Goal: Task Accomplishment & Management: Manage account settings

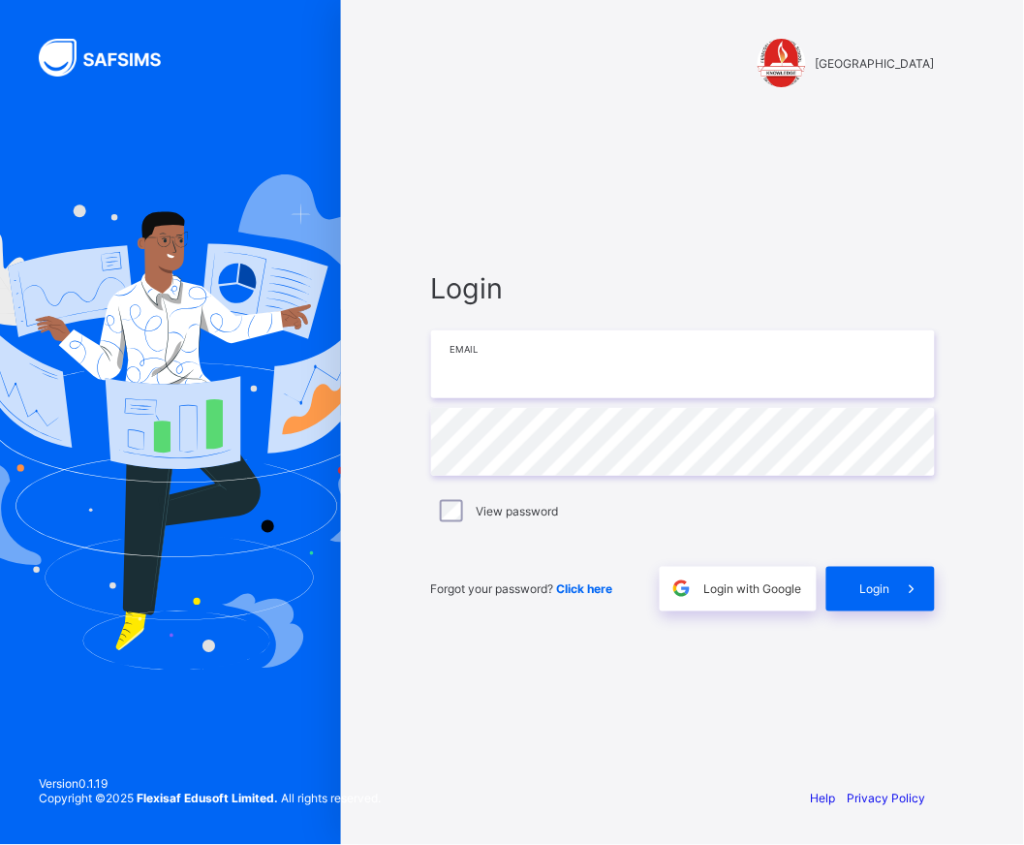
click at [671, 390] on input "email" at bounding box center [683, 364] width 504 height 68
type input "**********"
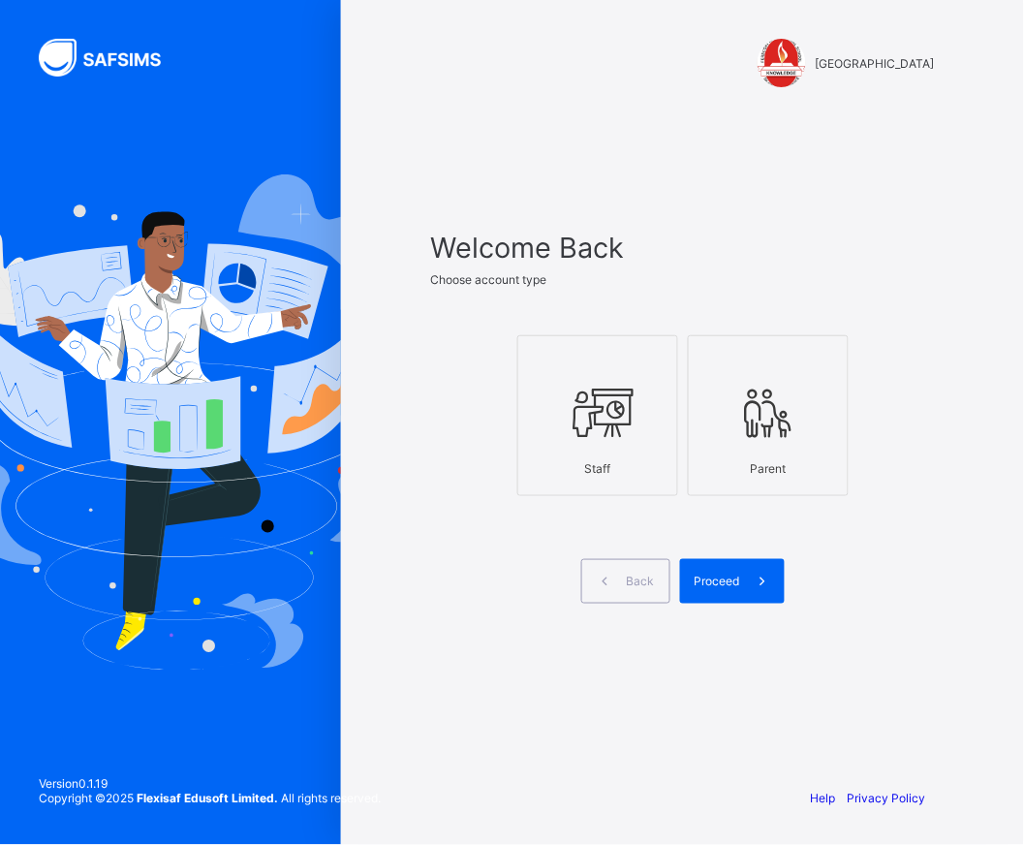
click at [587, 447] on div at bounding box center [598, 413] width 140 height 77
click at [744, 589] on span at bounding box center [762, 581] width 45 height 45
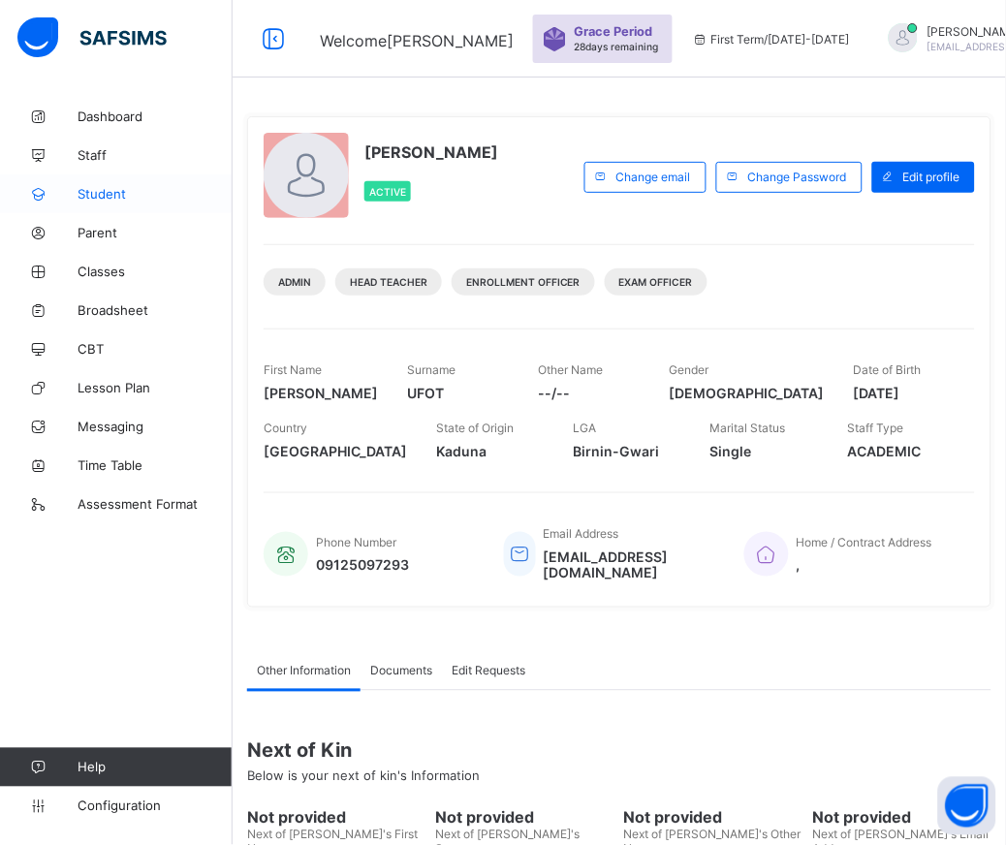
click at [116, 201] on link "Student" at bounding box center [116, 193] width 233 height 39
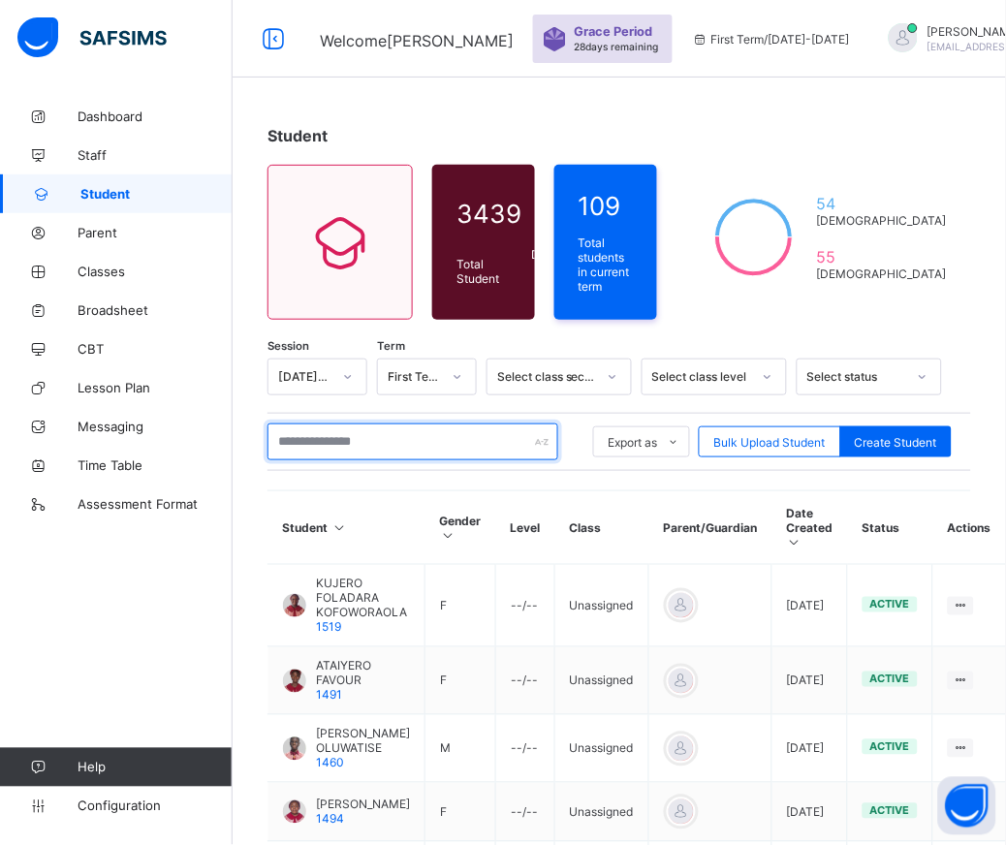
click at [403, 442] on input "text" at bounding box center [412, 441] width 291 height 37
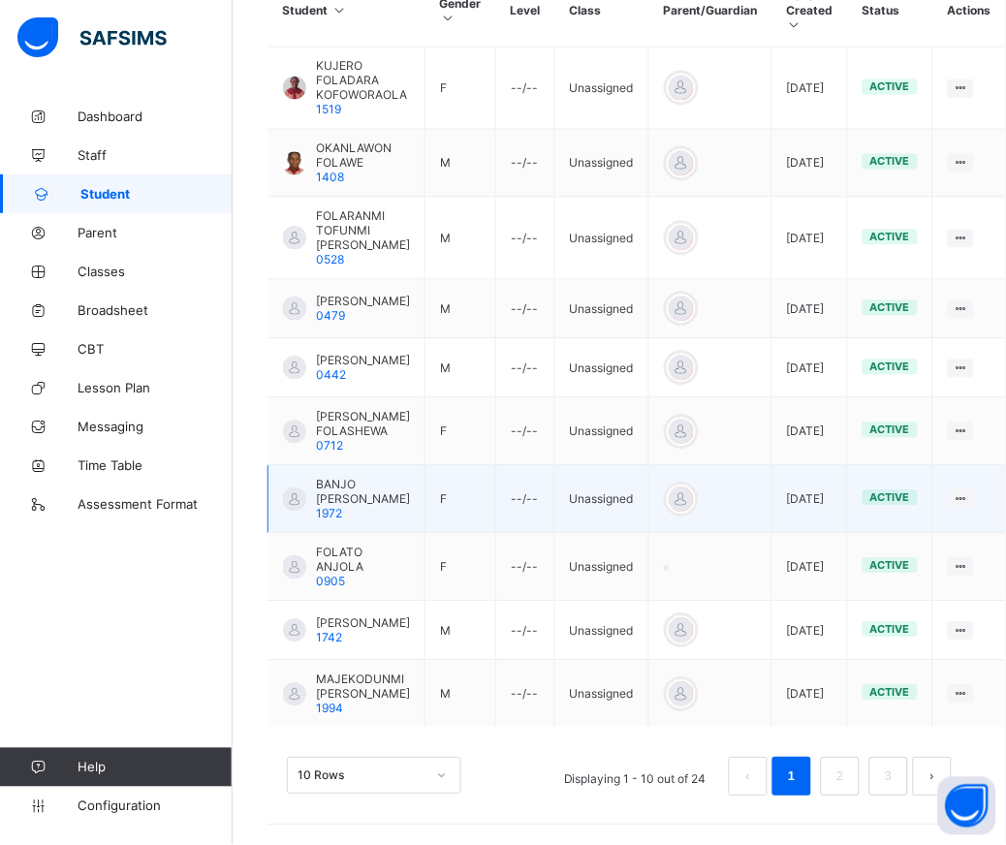
scroll to position [535, 0]
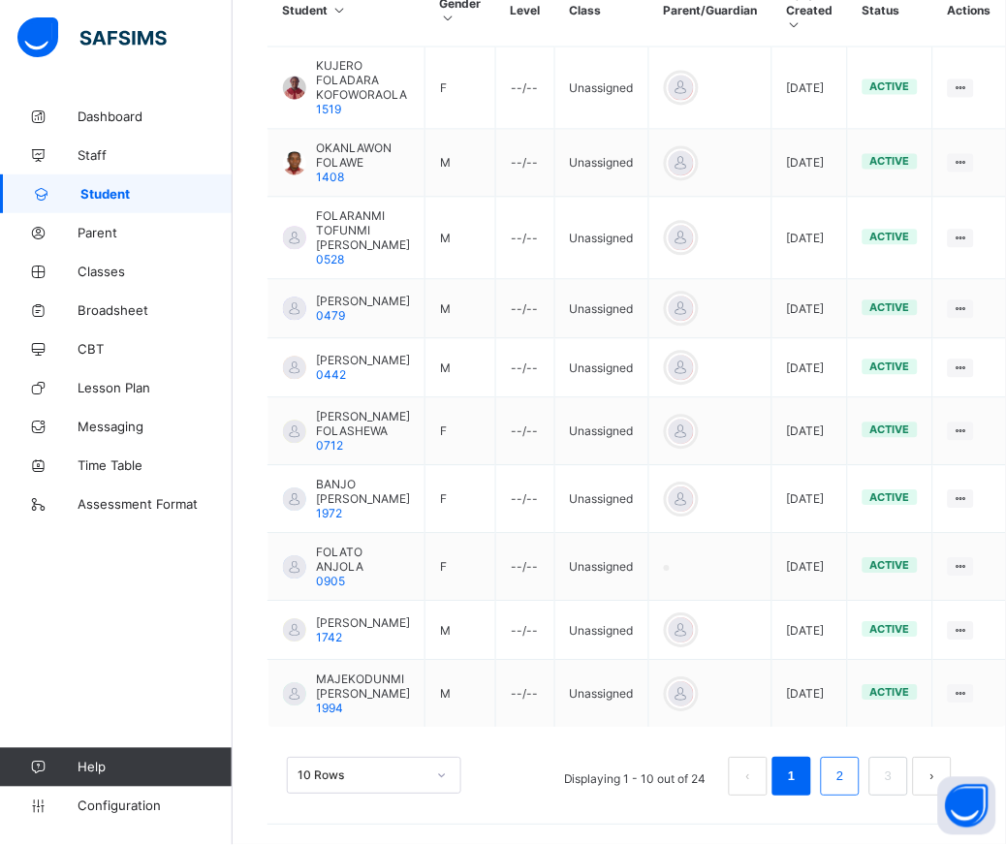
type input "******"
click at [849, 779] on link "2" at bounding box center [839, 776] width 18 height 25
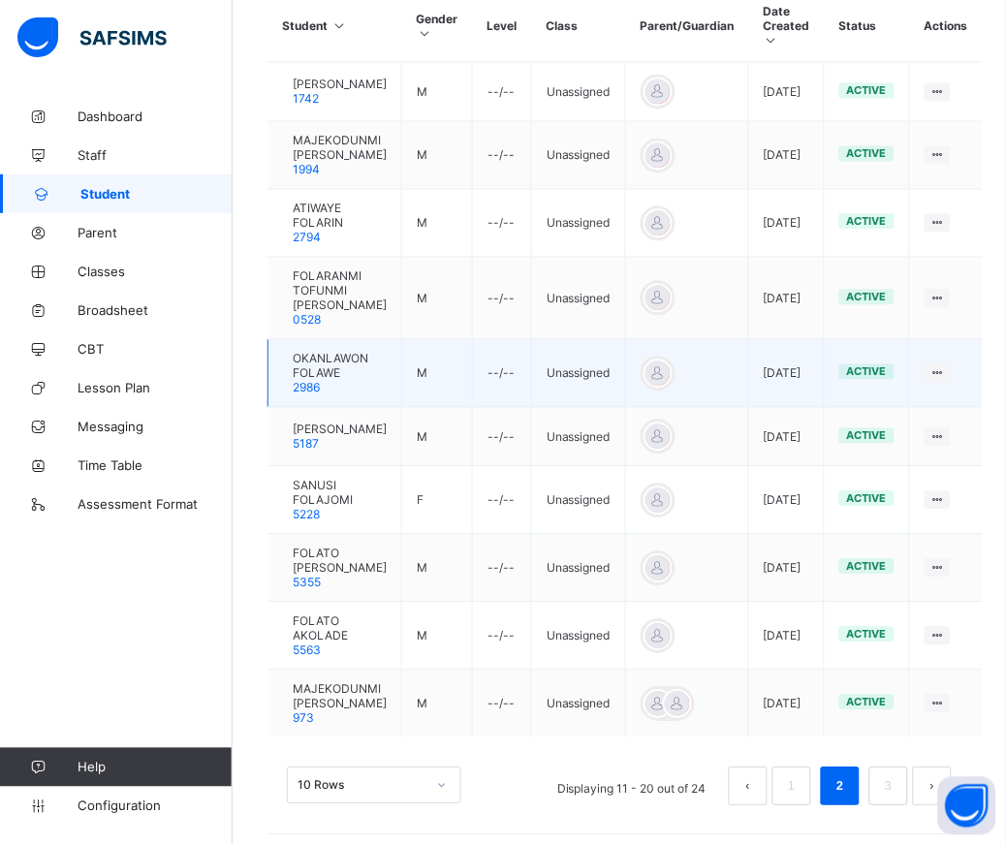
scroll to position [527, 0]
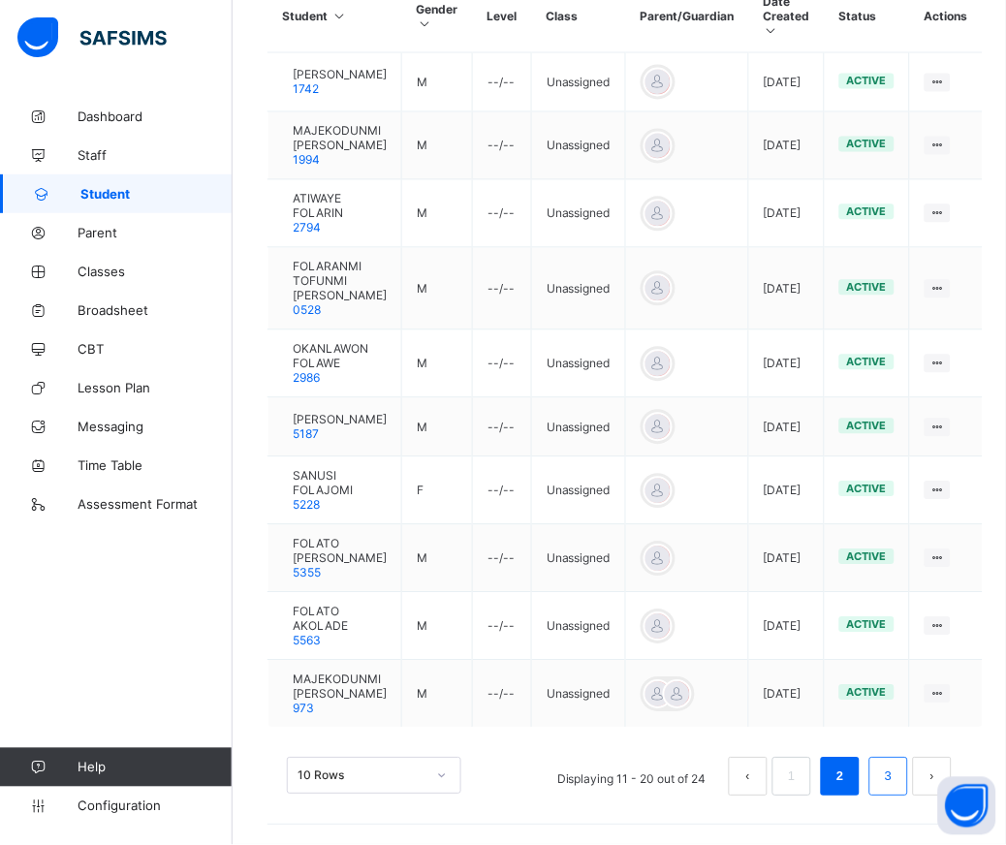
click at [897, 788] on link "3" at bounding box center [888, 776] width 18 height 25
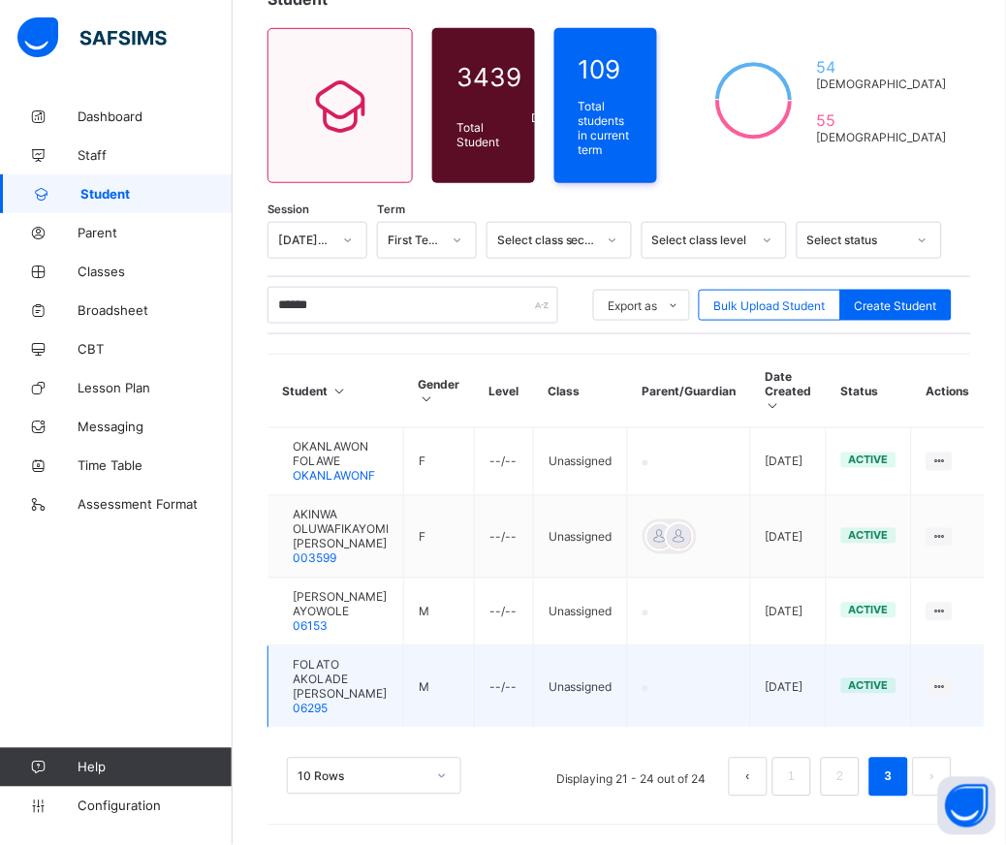
scroll to position [122, 0]
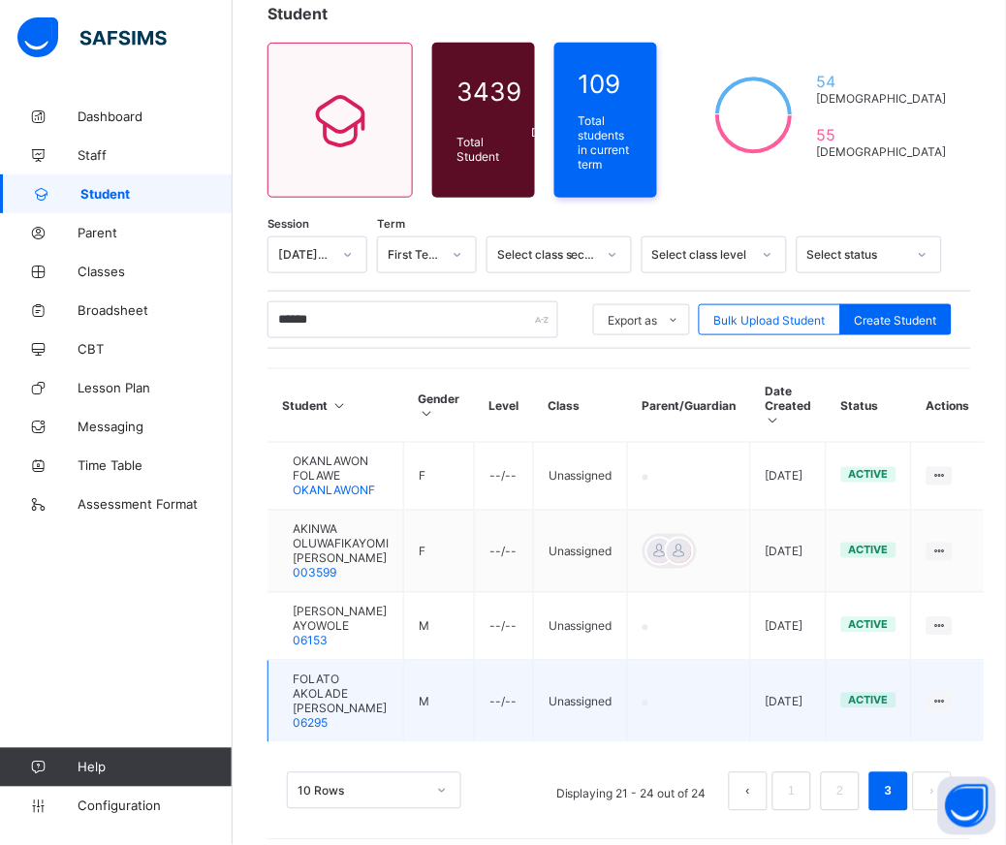
click at [325, 681] on span "FOLATO AKOLADE [PERSON_NAME]" at bounding box center [341, 694] width 96 height 44
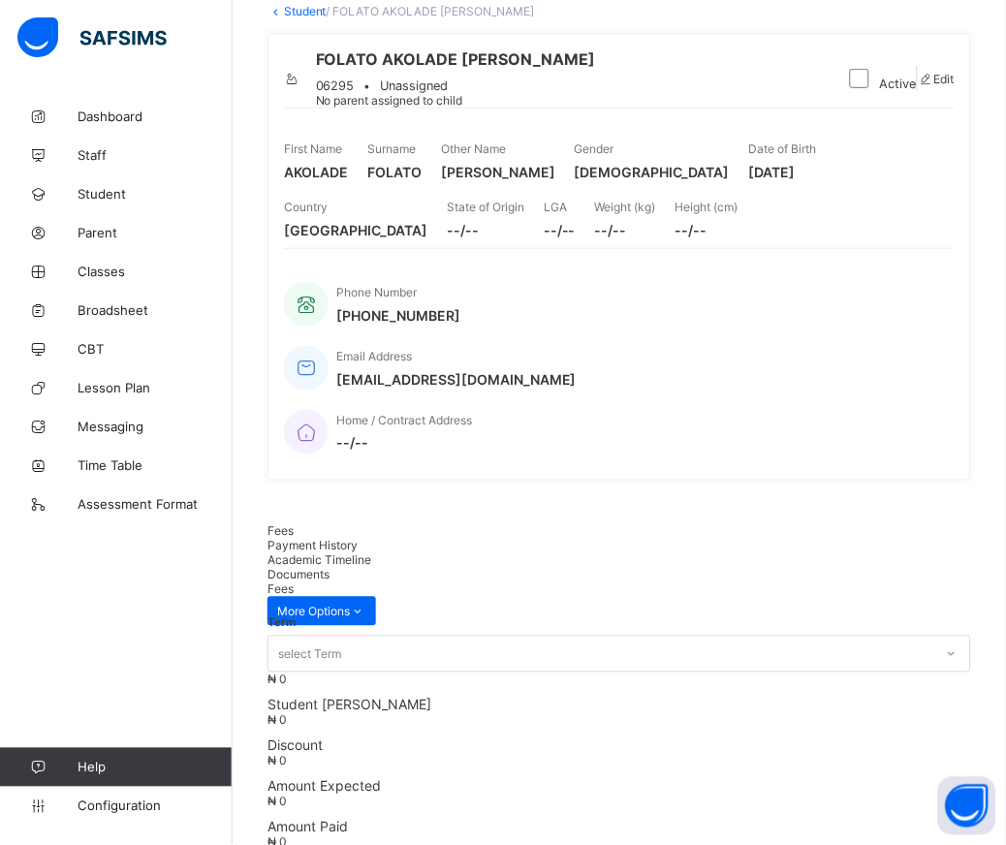
click at [918, 86] on span at bounding box center [926, 79] width 16 height 15
select select "**"
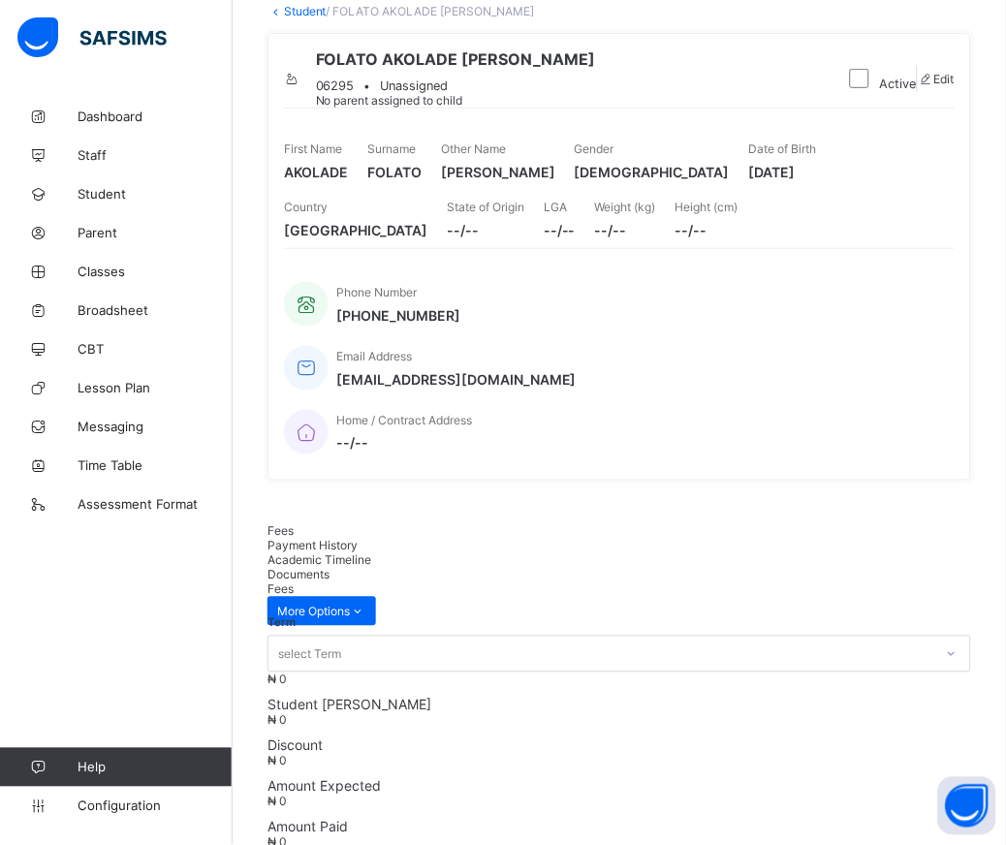
scroll to position [616, 0]
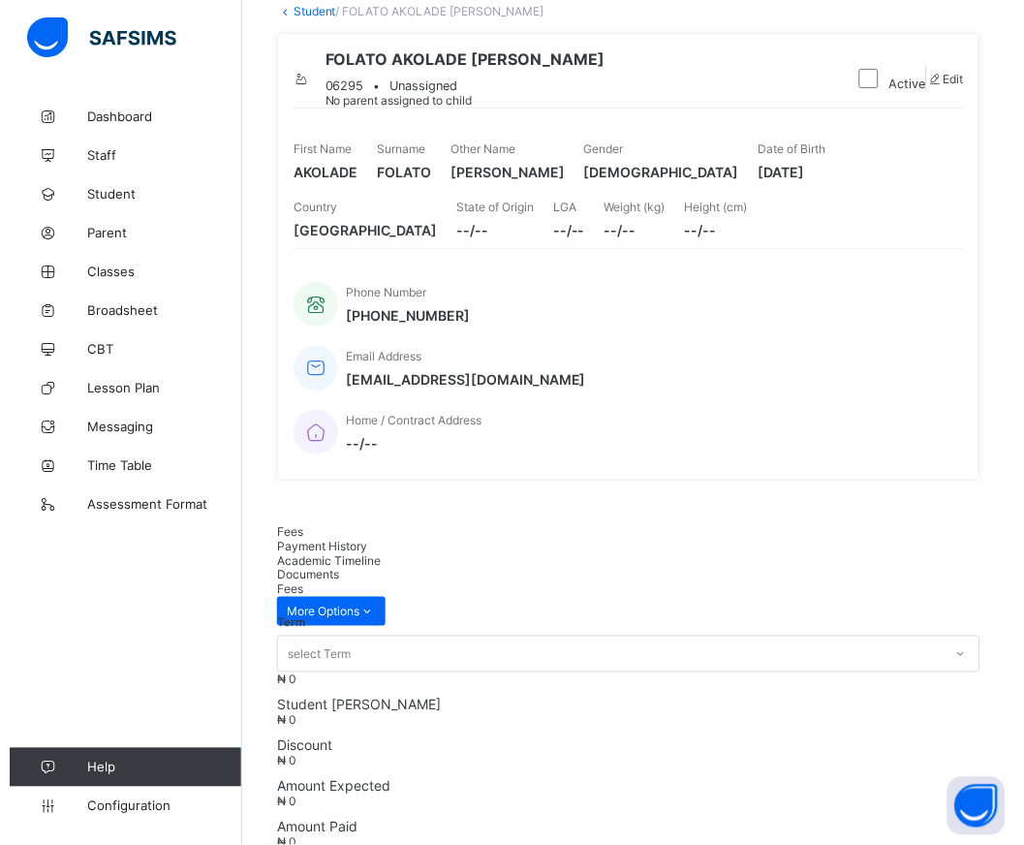
scroll to position [165, 0]
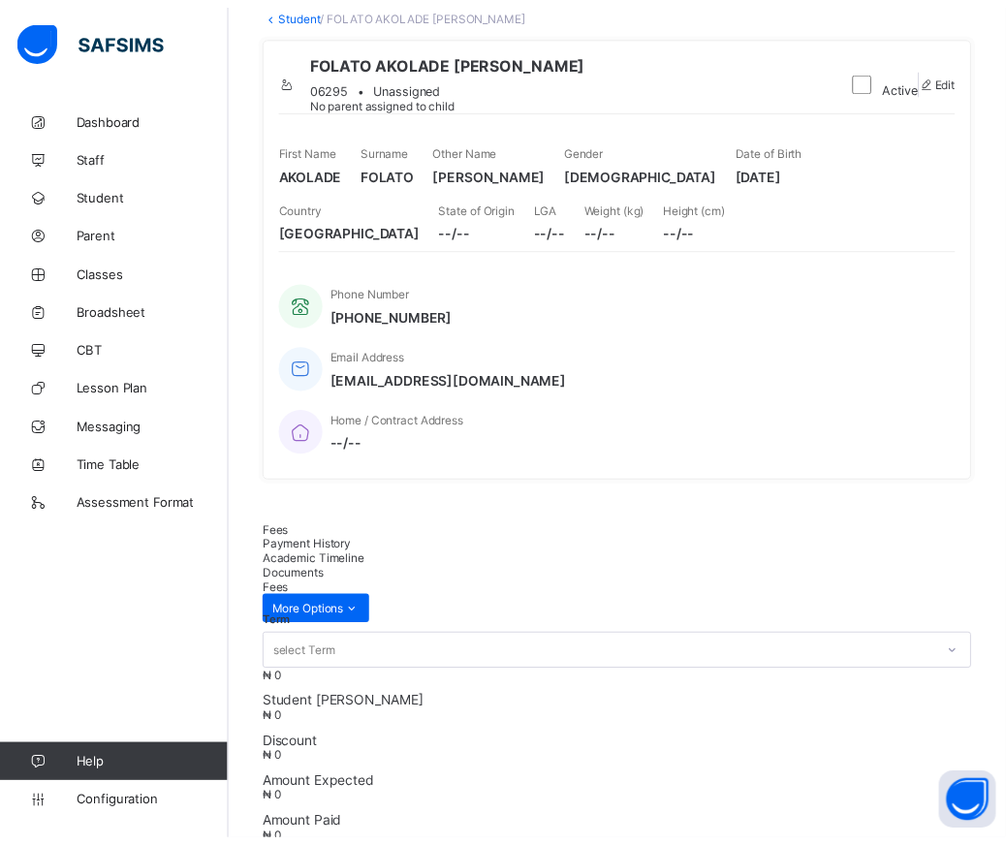
scroll to position [0, 0]
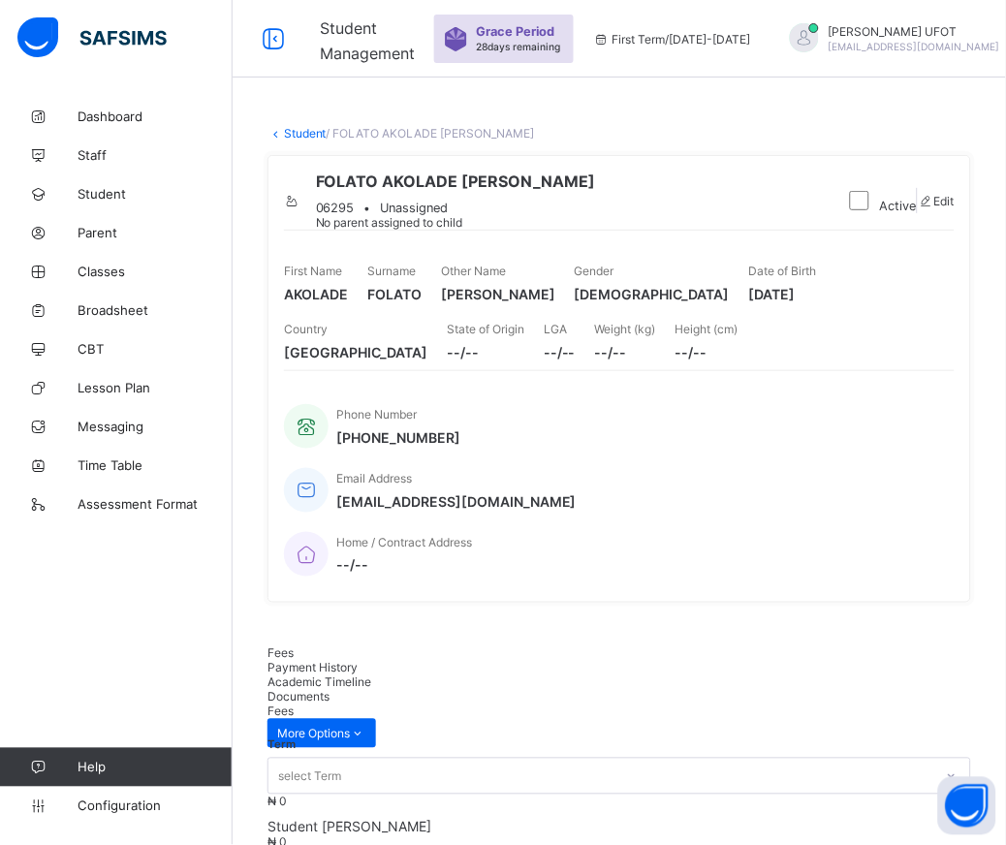
click at [300, 200] on icon at bounding box center [292, 201] width 16 height 15
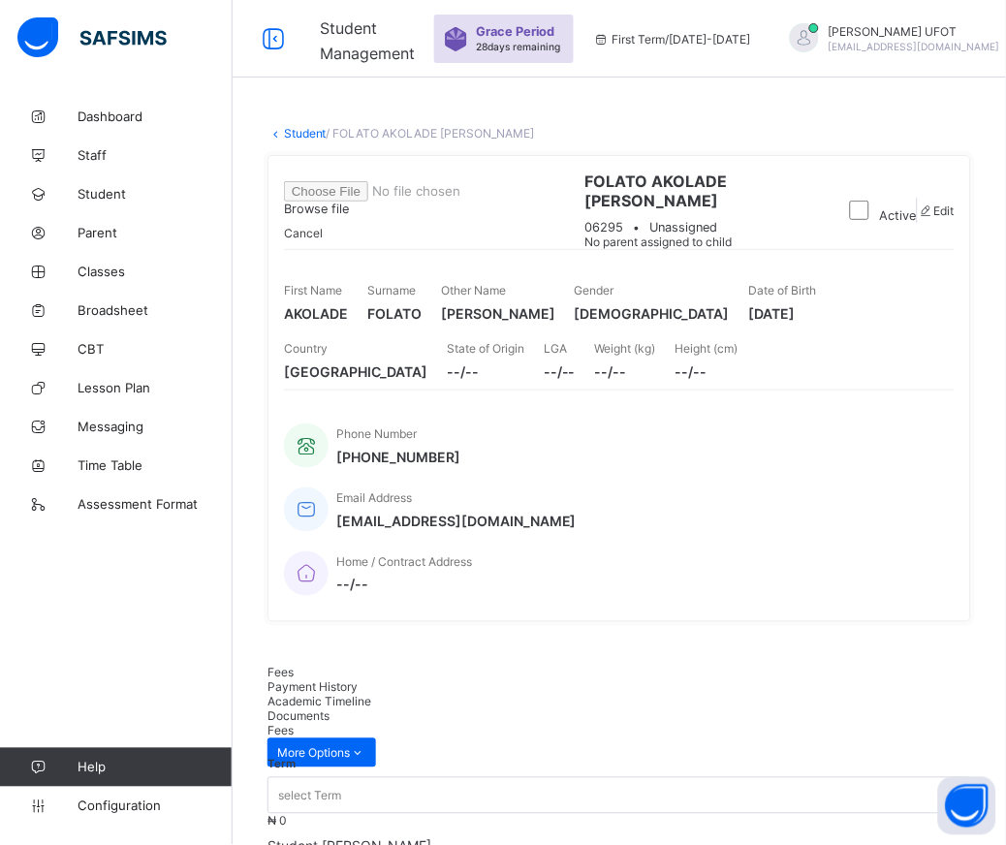
click at [349, 216] on span "Browse file" at bounding box center [316, 209] width 65 height 15
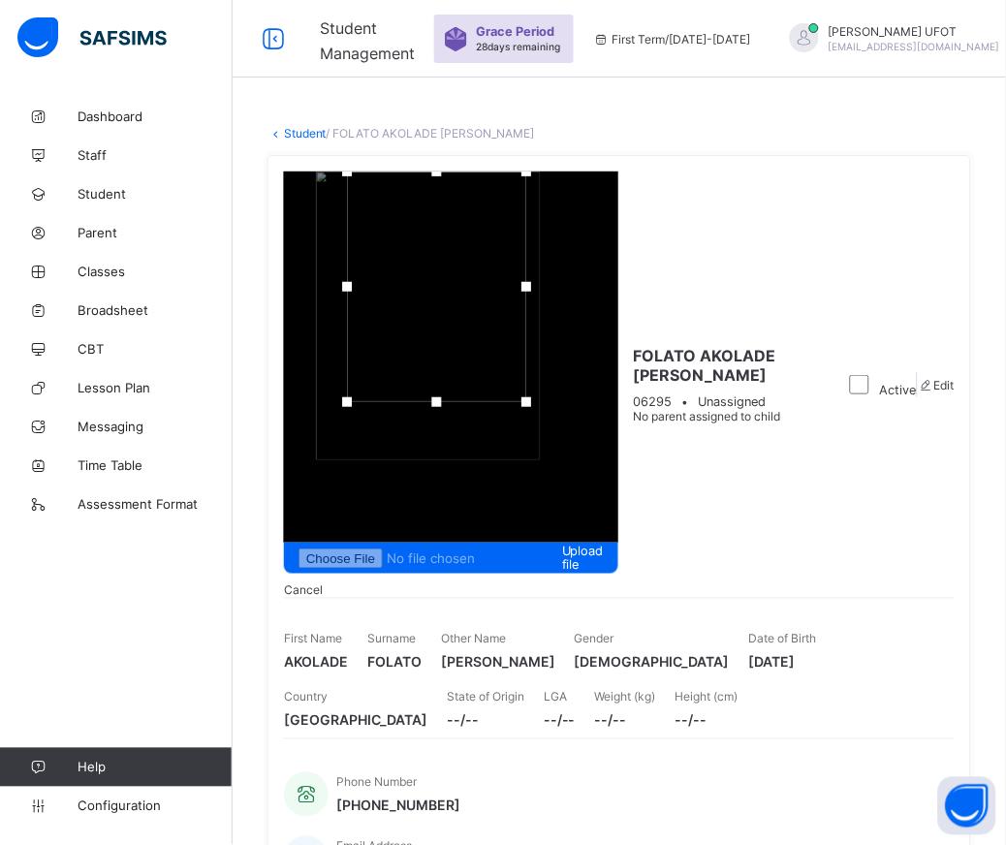
drag, startPoint x: 860, startPoint y: 157, endPoint x: 869, endPoint y: 63, distance: 94.4
drag, startPoint x: 870, startPoint y: 215, endPoint x: 850, endPoint y: 352, distance: 138.1
click at [856, 369] on div "Upload file Cancel FOLATO AKOLADE [PERSON_NAME] 06295 • Unassigned No parent as…" at bounding box center [618, 563] width 703 height 816
drag, startPoint x: 808, startPoint y: 131, endPoint x: 713, endPoint y: 141, distance: 95.5
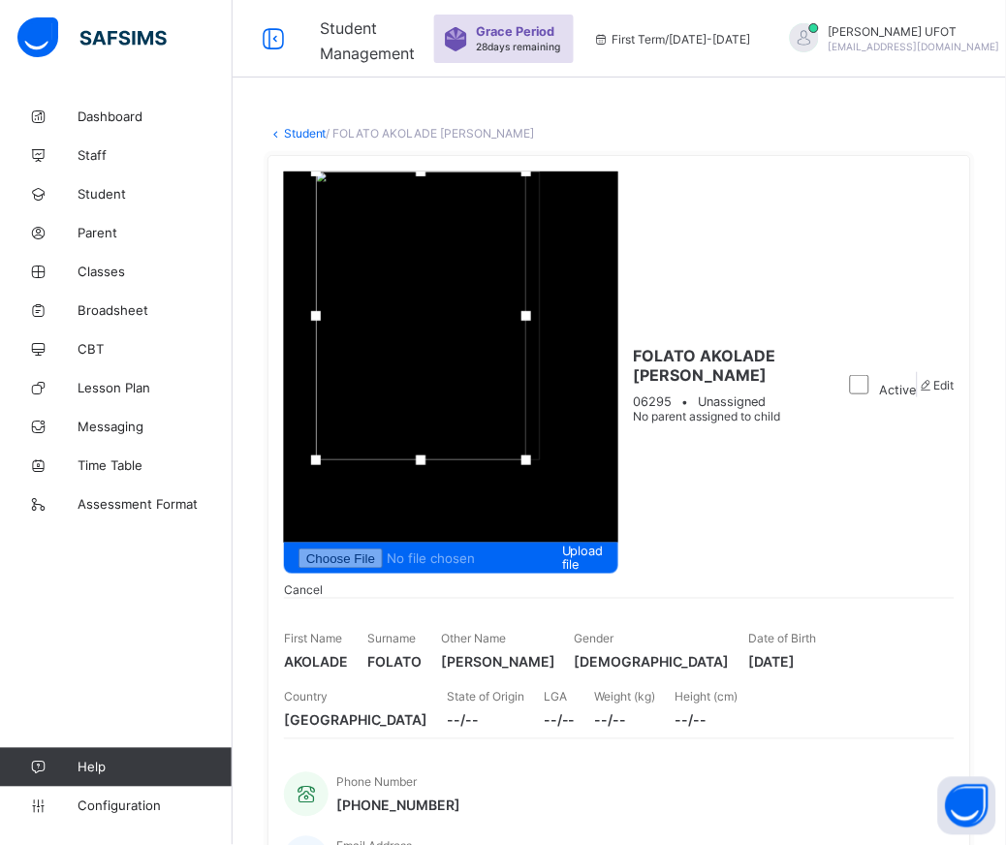
drag, startPoint x: 988, startPoint y: 140, endPoint x: 1478, endPoint y: 139, distance: 490.3
drag, startPoint x: 967, startPoint y: 155, endPoint x: 964, endPoint y: 74, distance: 81.4
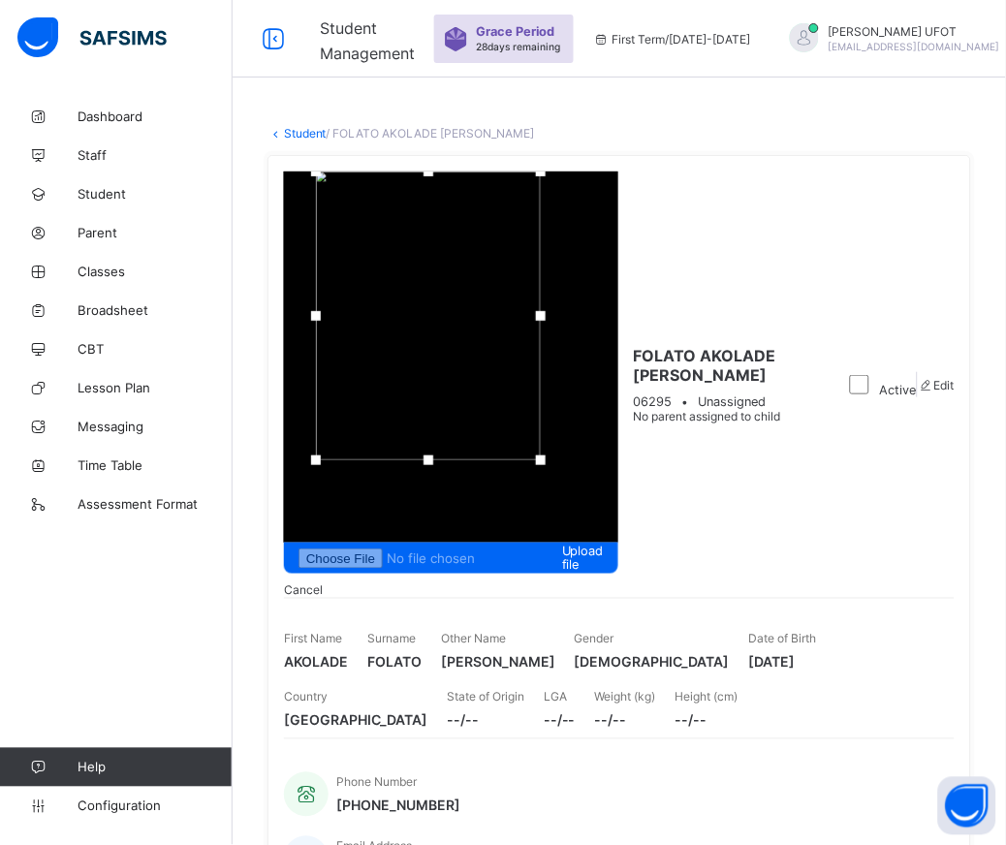
drag, startPoint x: 1001, startPoint y: 136, endPoint x: 1081, endPoint y: 118, distance: 82.3
drag, startPoint x: 964, startPoint y: 138, endPoint x: 966, endPoint y: 62, distance: 75.6
click at [618, 543] on div "Upload file" at bounding box center [451, 558] width 334 height 31
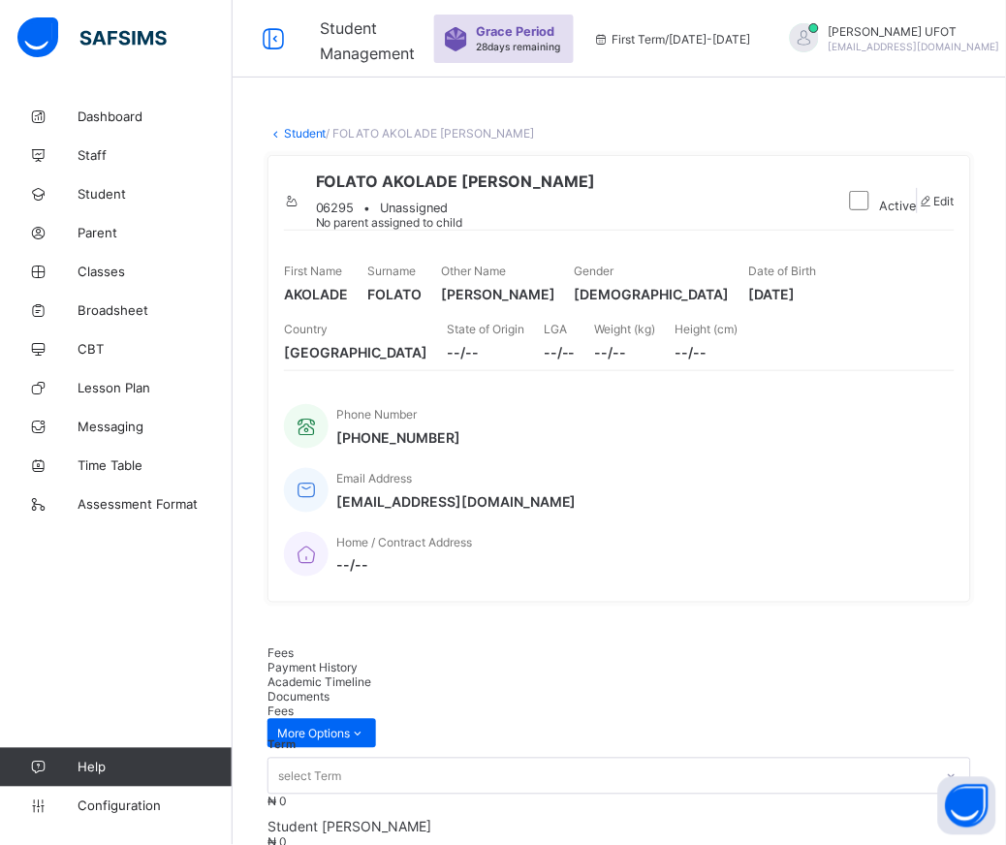
click at [315, 136] on link "Student" at bounding box center [305, 133] width 43 height 15
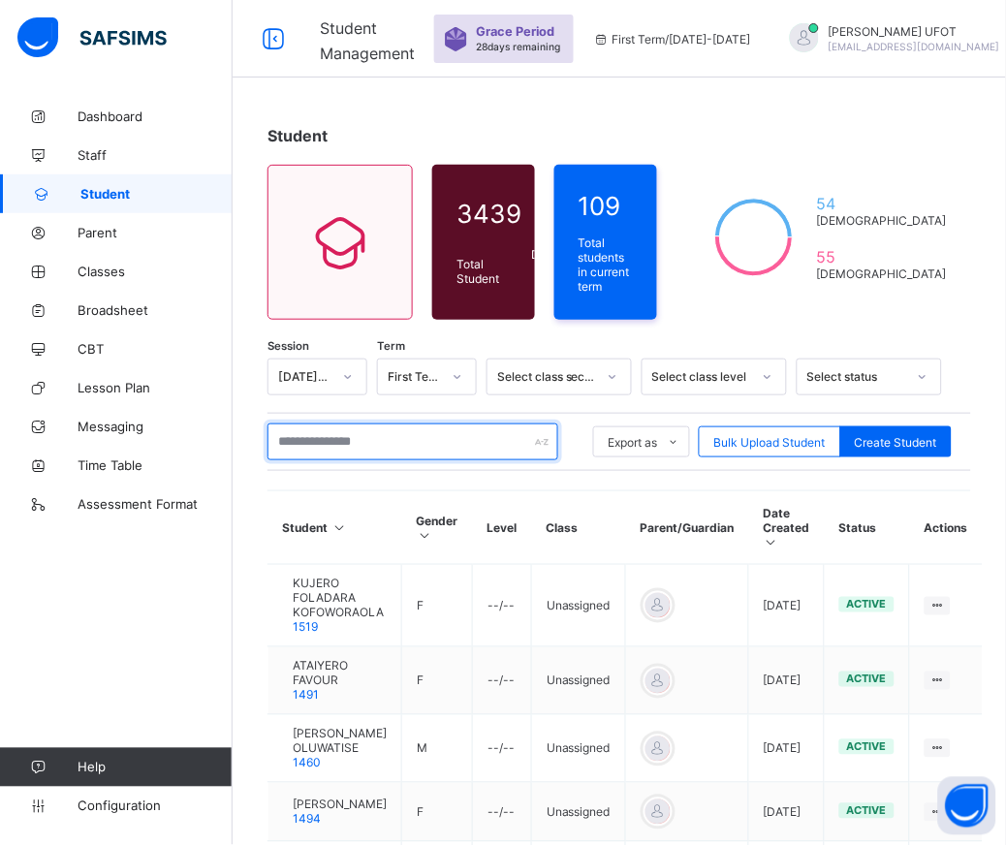
click at [317, 443] on input "text" at bounding box center [412, 441] width 291 height 37
type input "*"
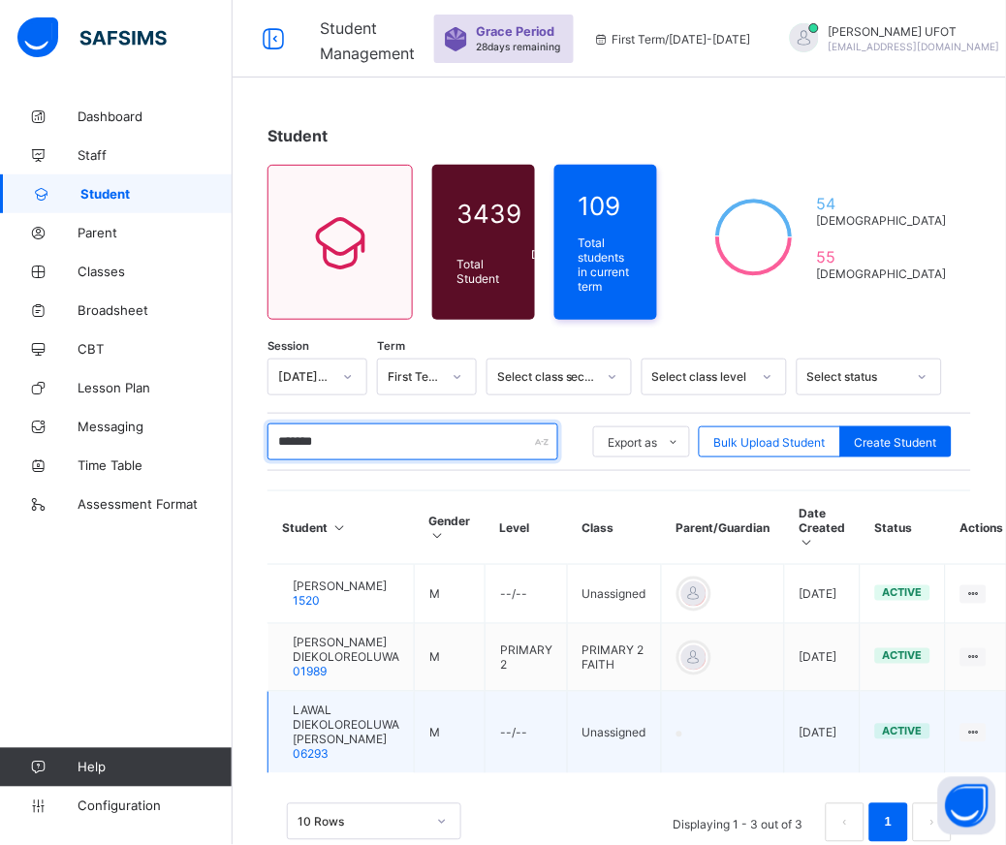
scroll to position [55, 0]
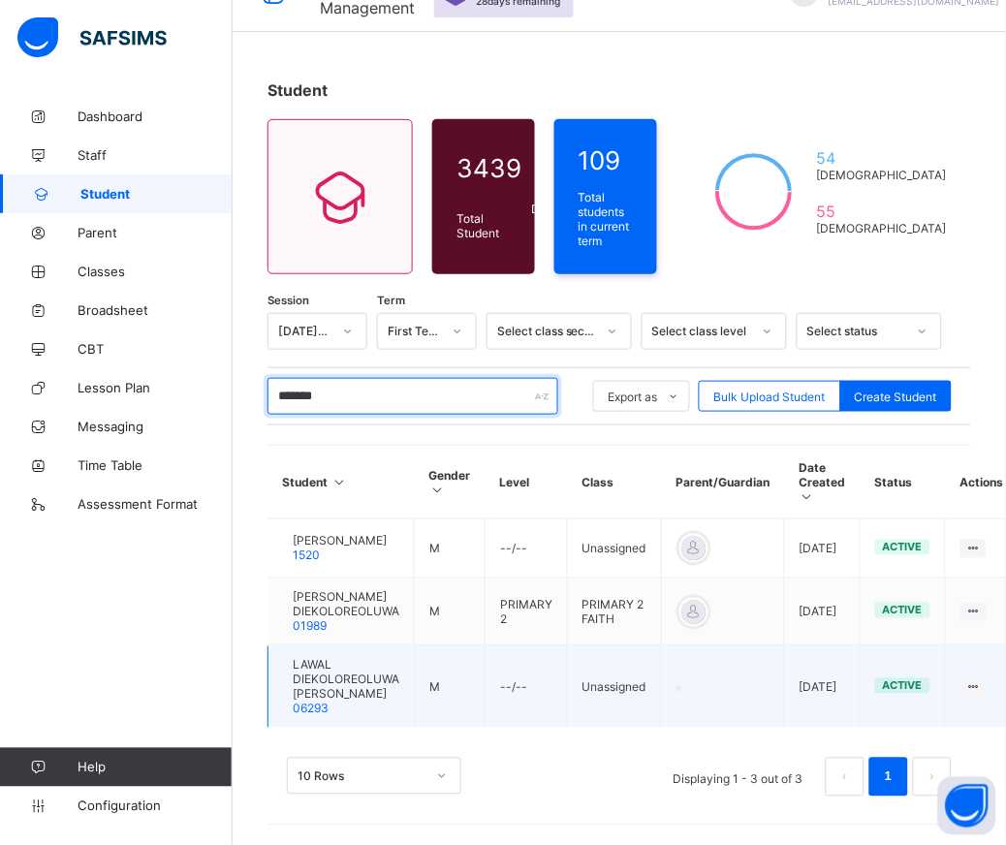
type input "*******"
click at [334, 672] on span "LAWAL DIEKOLOREOLUWA [PERSON_NAME]" at bounding box center [346, 680] width 107 height 44
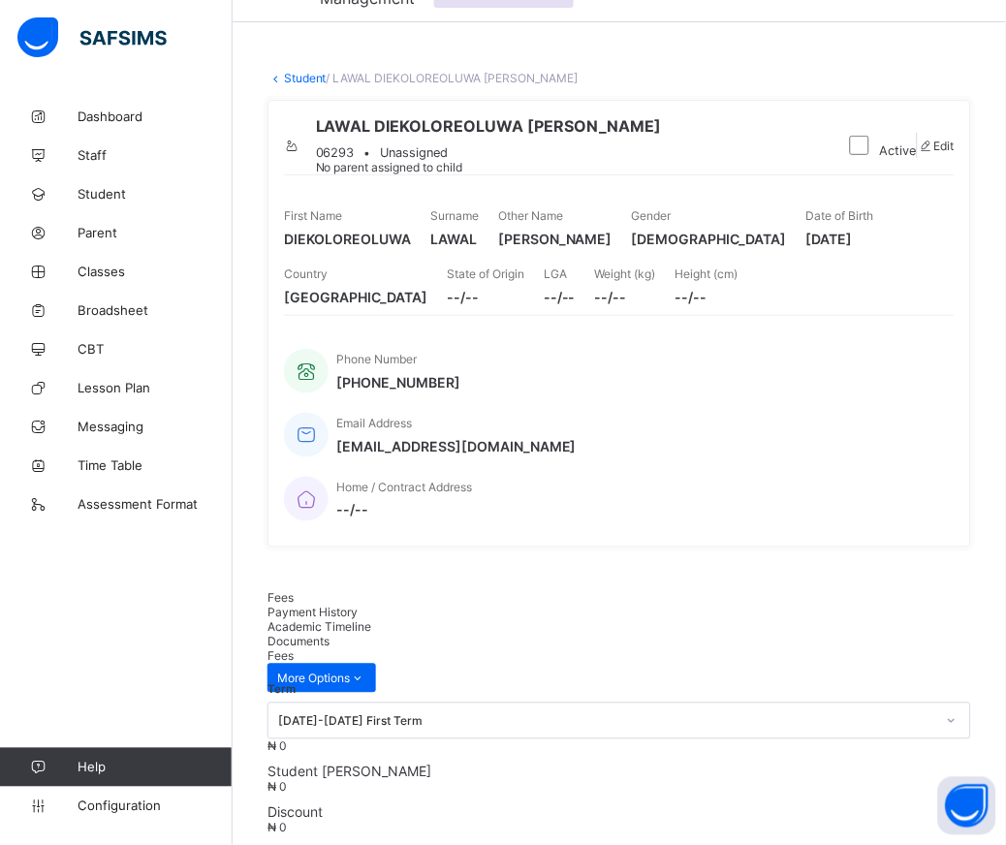
click at [300, 149] on div at bounding box center [292, 146] width 16 height 15
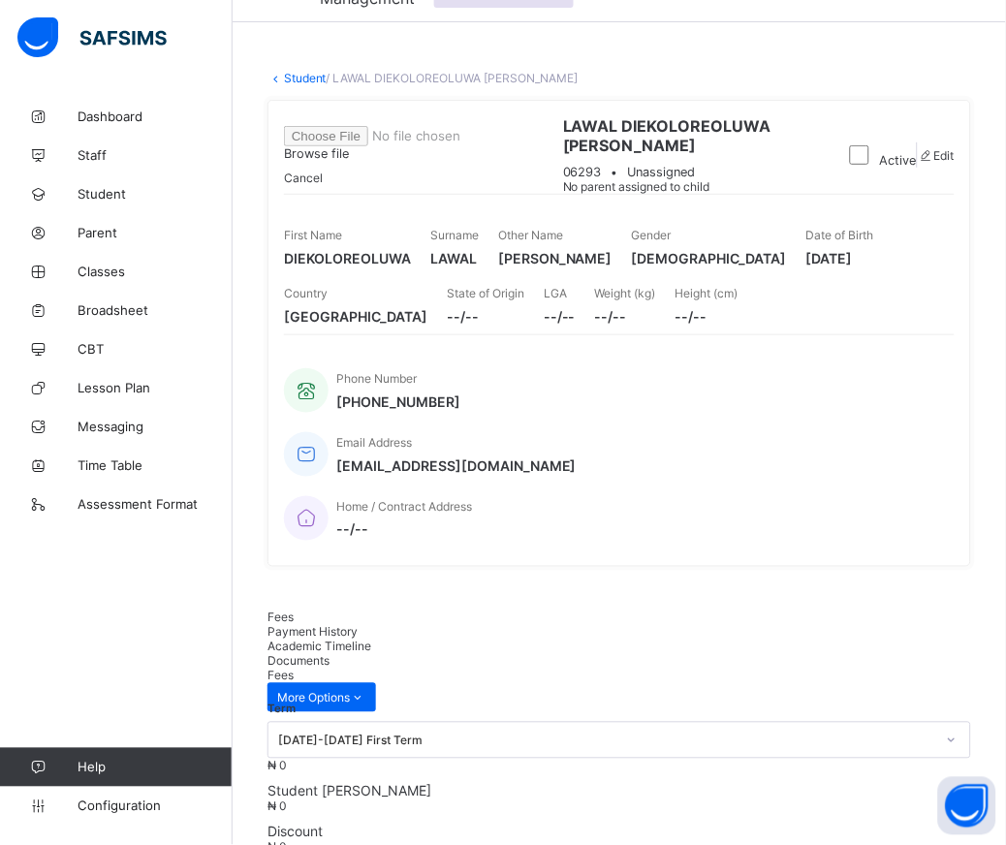
click at [547, 161] on div "Browse file" at bounding box center [416, 143] width 264 height 35
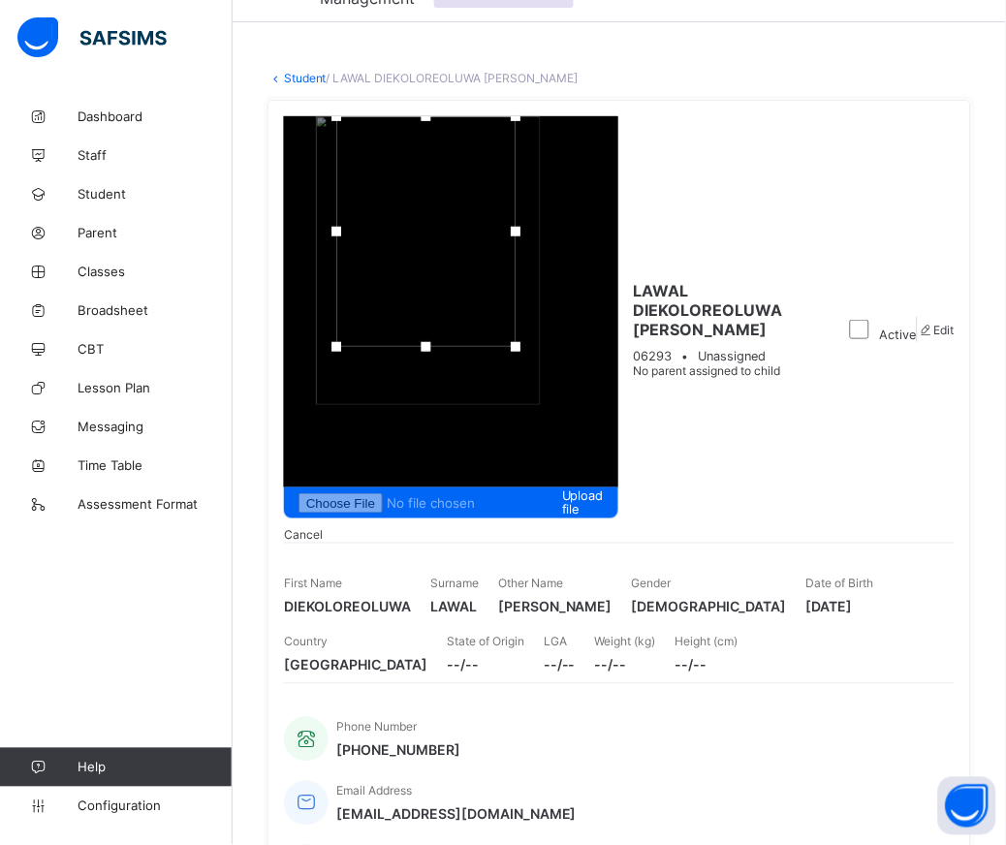
drag, startPoint x: 930, startPoint y: 89, endPoint x: 928, endPoint y: -66, distance: 155.0
drag, startPoint x: 984, startPoint y: 46, endPoint x: 1255, endPoint y: 5, distance: 273.4
drag, startPoint x: 999, startPoint y: 55, endPoint x: 1222, endPoint y: 23, distance: 225.1
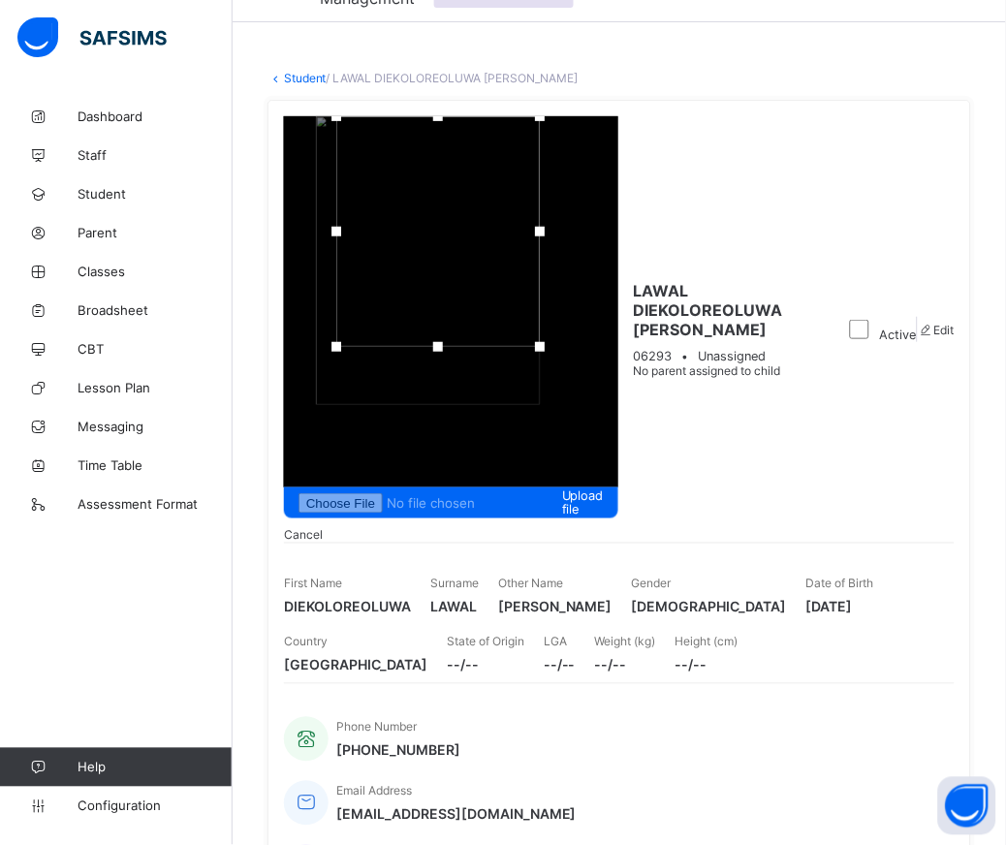
drag, startPoint x: 796, startPoint y: 49, endPoint x: 544, endPoint y: 52, distance: 252.9
drag, startPoint x: 864, startPoint y: 98, endPoint x: 856, endPoint y: -72, distance: 169.7
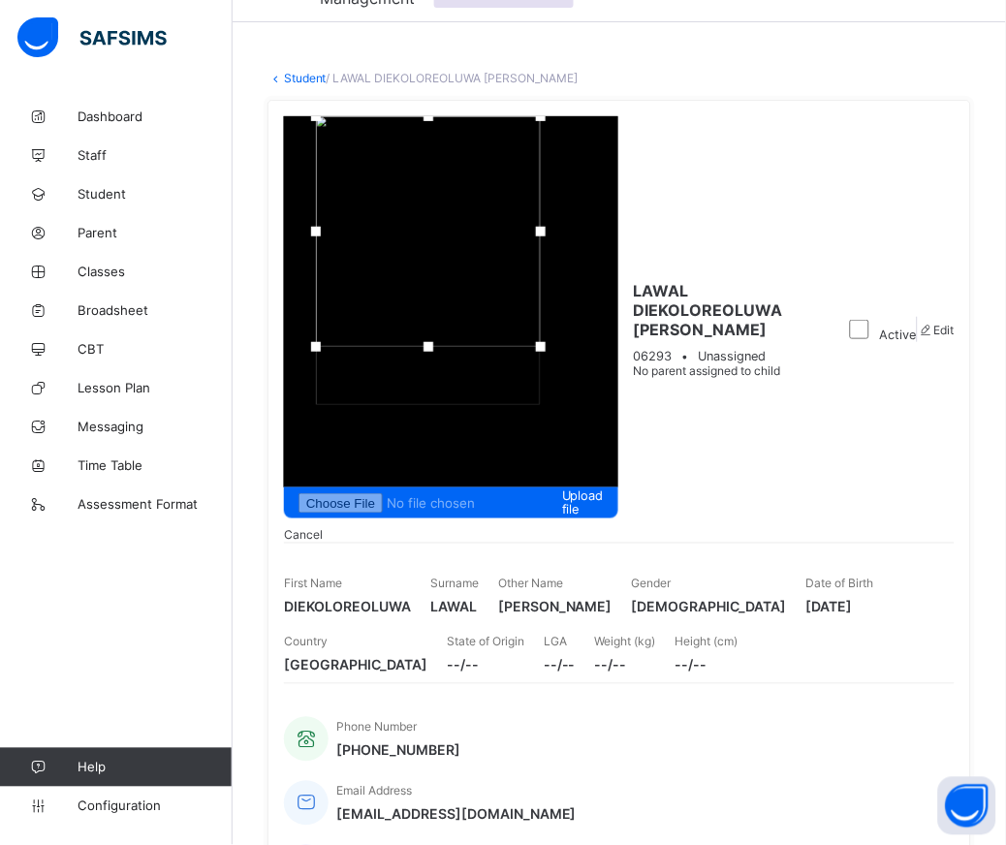
drag, startPoint x: 880, startPoint y: 112, endPoint x: 883, endPoint y: -23, distance: 135.7
drag, startPoint x: 883, startPoint y: 166, endPoint x: 879, endPoint y: 461, distance: 295.5
click at [880, 462] on div "Upload file Cancel LAWAL DIEKOLOREOLUWA [PERSON_NAME] 06293 • Unassigned No par…" at bounding box center [618, 508] width 703 height 816
drag, startPoint x: 903, startPoint y: 114, endPoint x: 901, endPoint y: 50, distance: 64.0
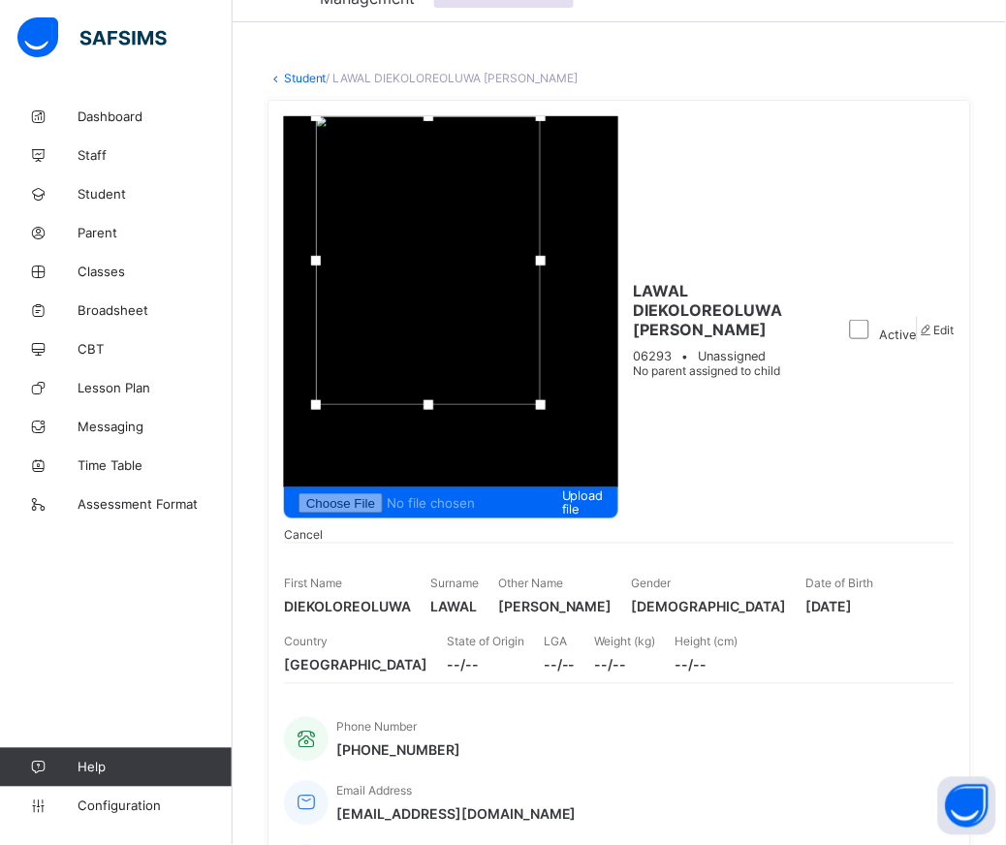
click at [541, 116] on div at bounding box center [428, 260] width 225 height 289
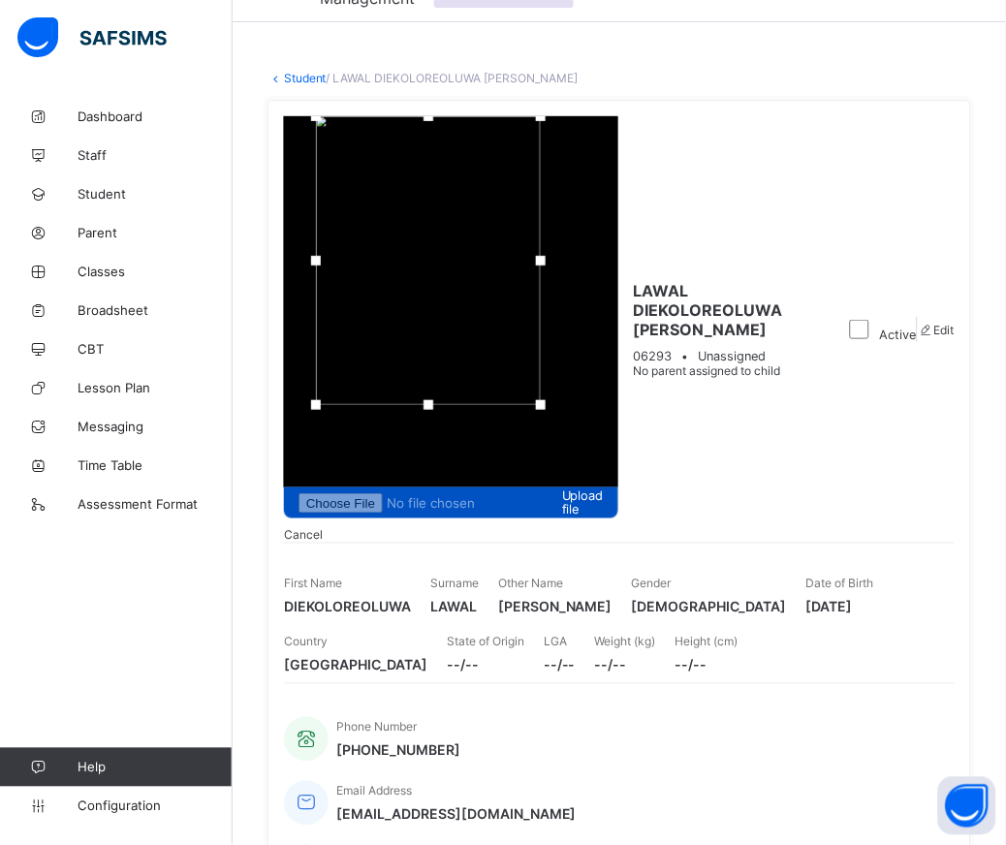
click at [604, 488] on span "Upload file" at bounding box center [583, 502] width 42 height 29
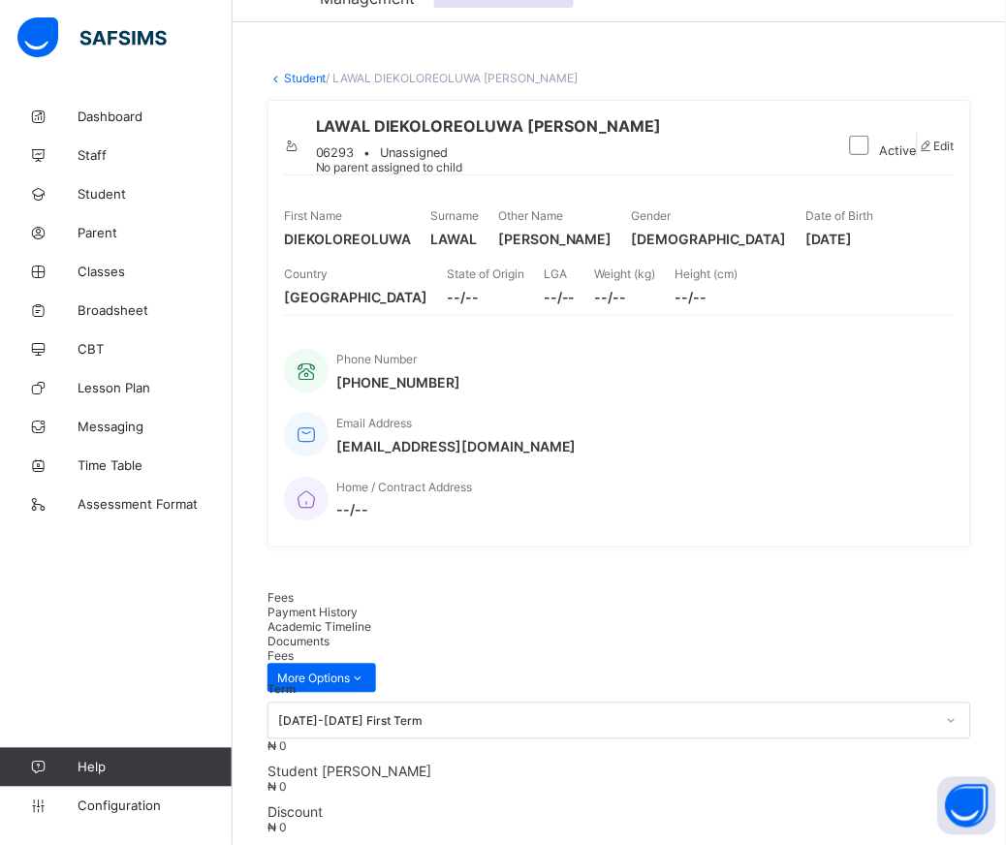
click at [315, 71] on link "Student" at bounding box center [305, 78] width 43 height 15
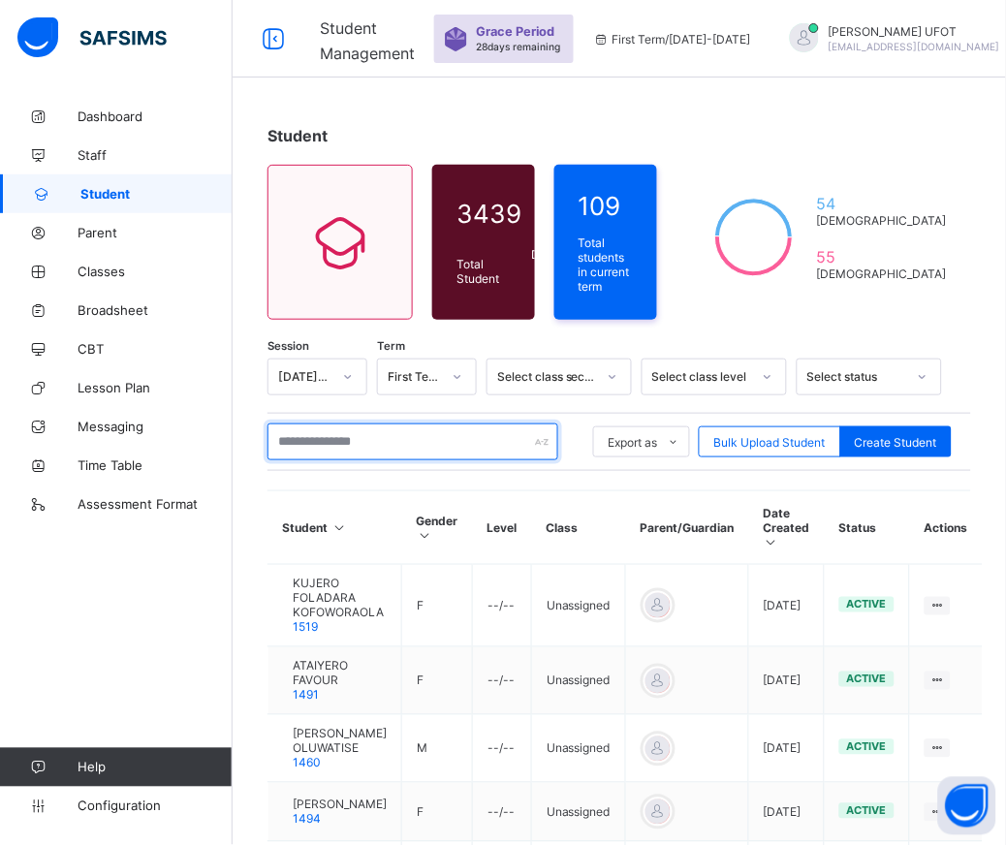
click at [332, 430] on input "text" at bounding box center [412, 441] width 291 height 37
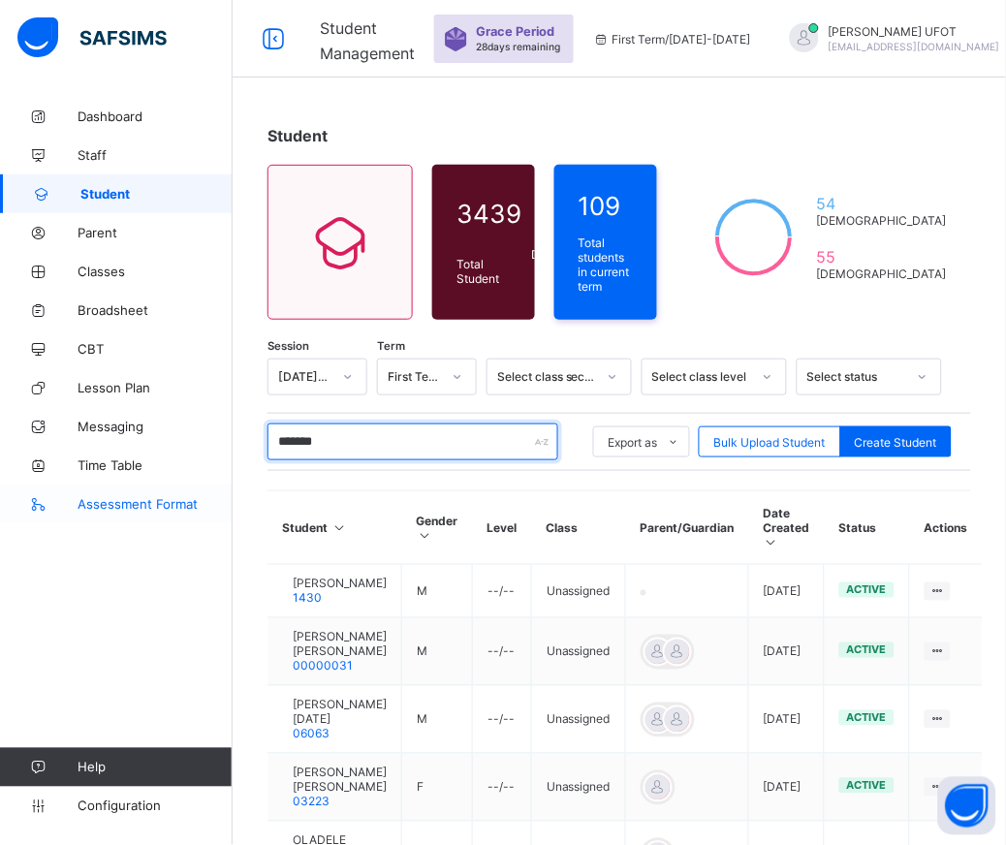
type input "*******"
click at [525, 470] on div "Session [DATE]-[DATE] Term First Term Select class section Select class level S…" at bounding box center [618, 820] width 703 height 925
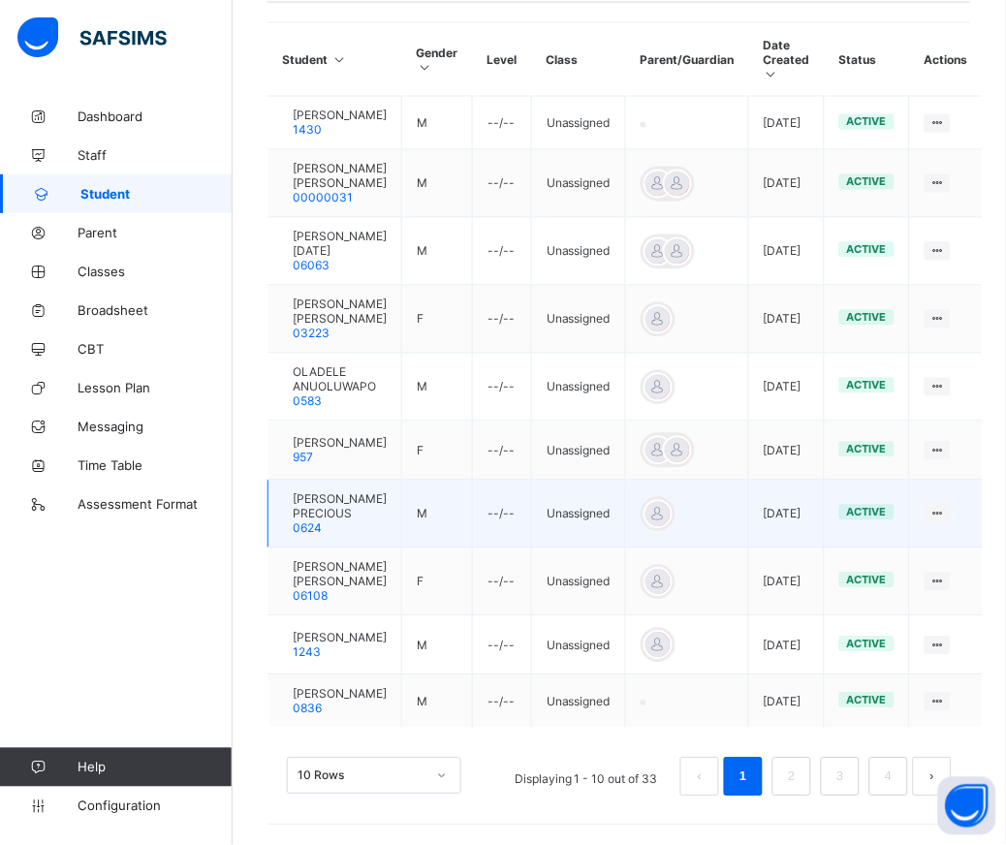
scroll to position [591, 0]
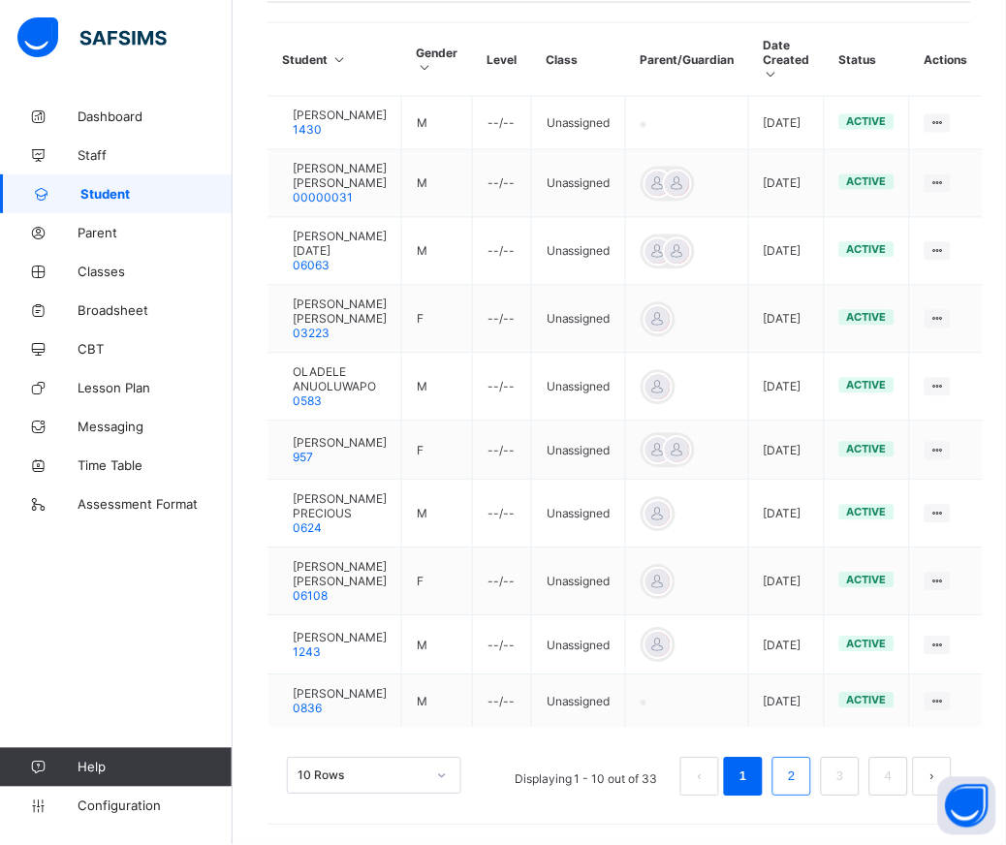
click at [800, 779] on link "2" at bounding box center [791, 776] width 18 height 25
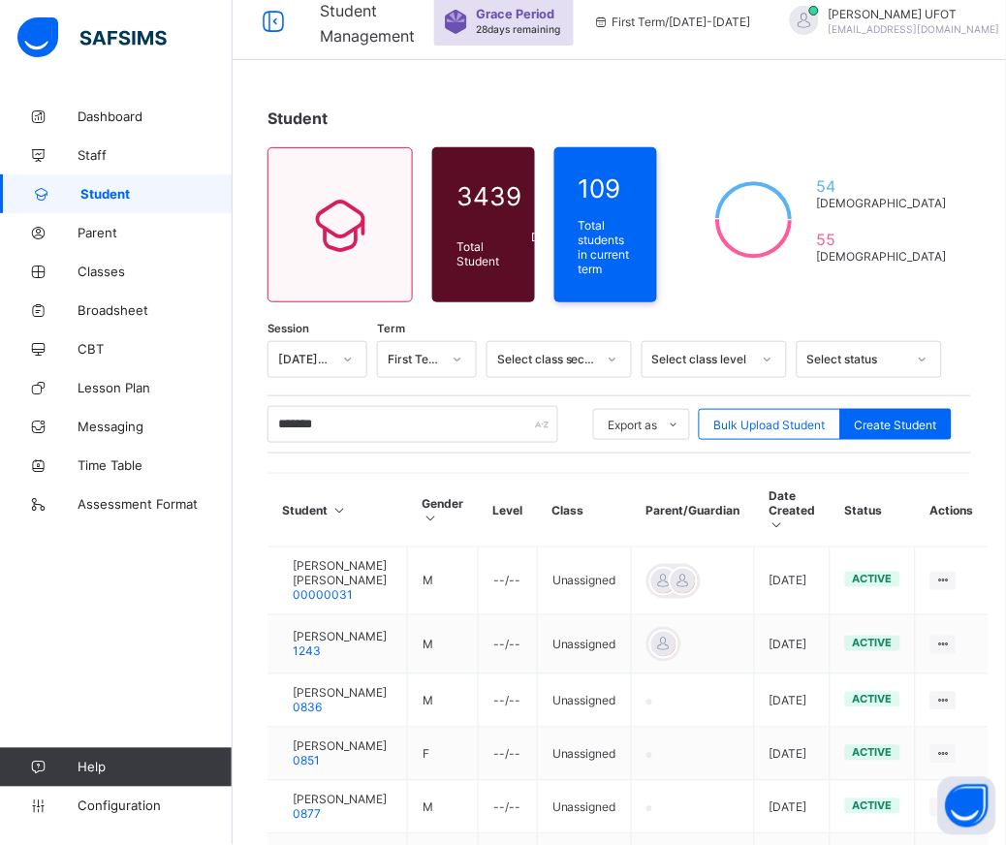
scroll to position [500, 0]
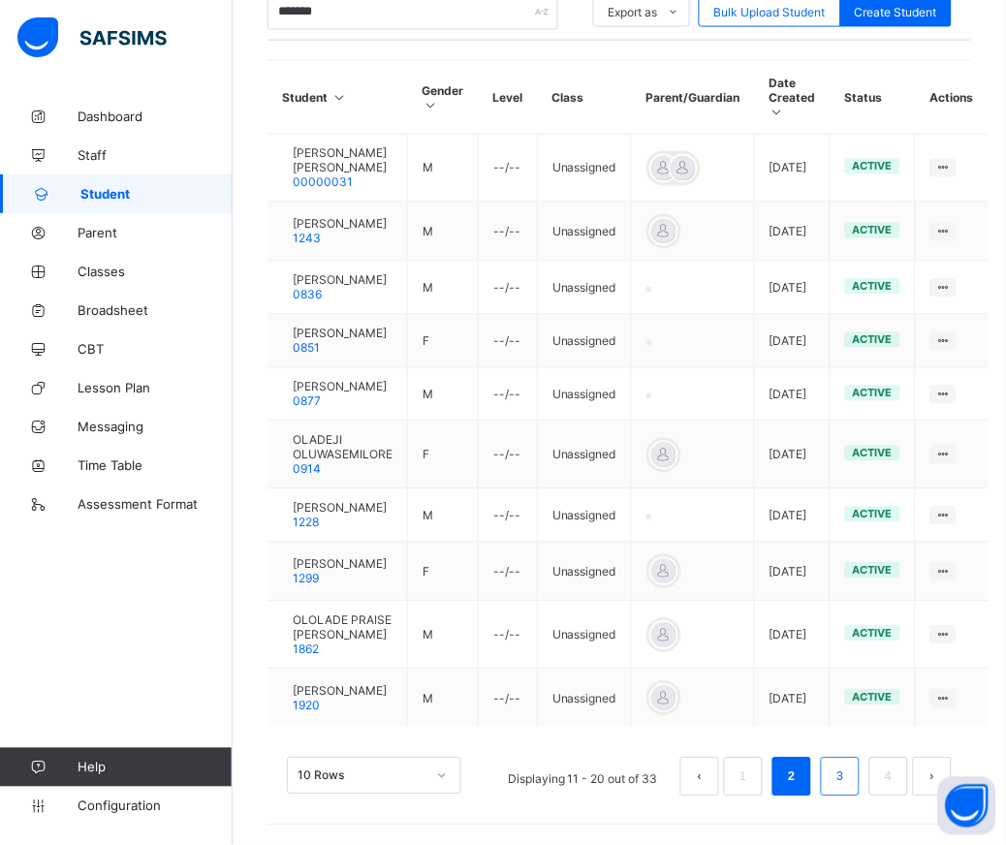
click at [849, 783] on link "3" at bounding box center [839, 776] width 18 height 25
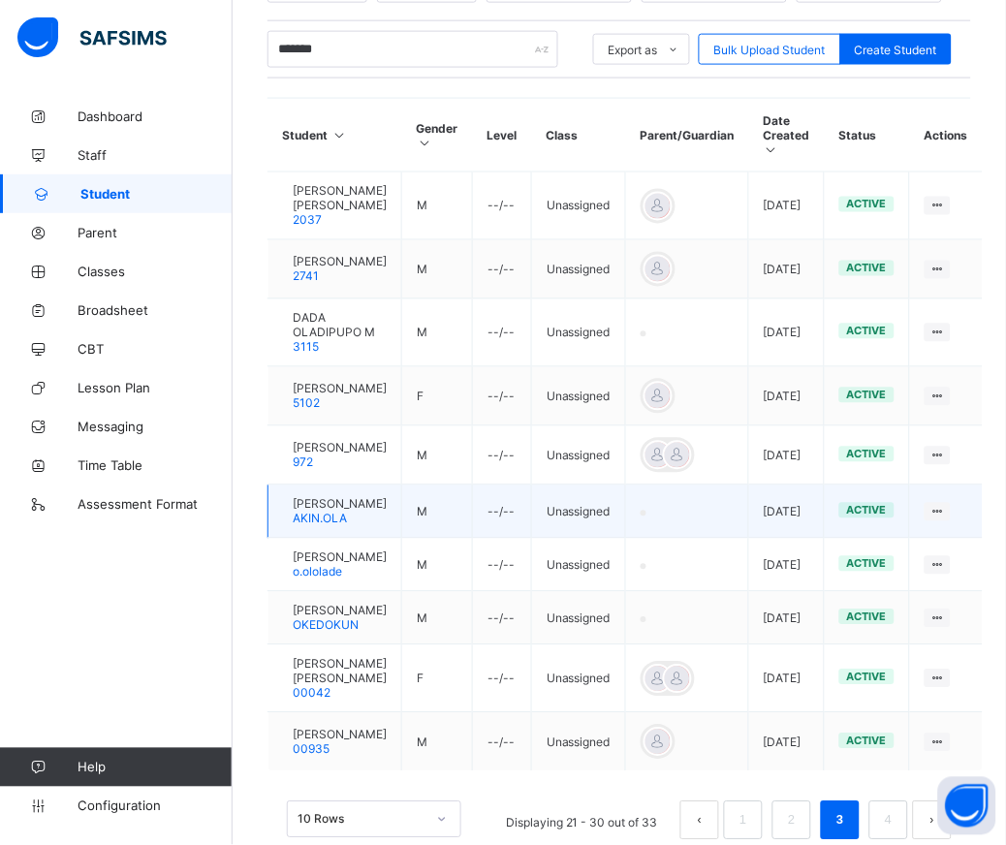
scroll to position [563, 0]
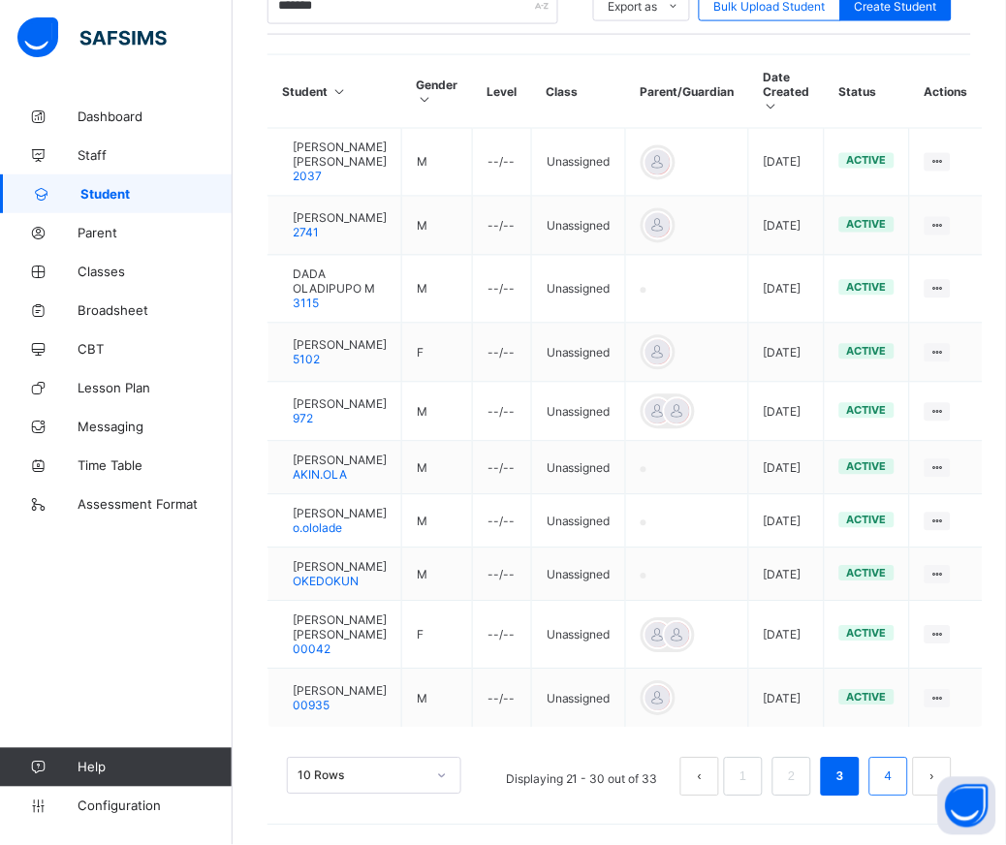
click at [897, 775] on link "4" at bounding box center [888, 776] width 18 height 25
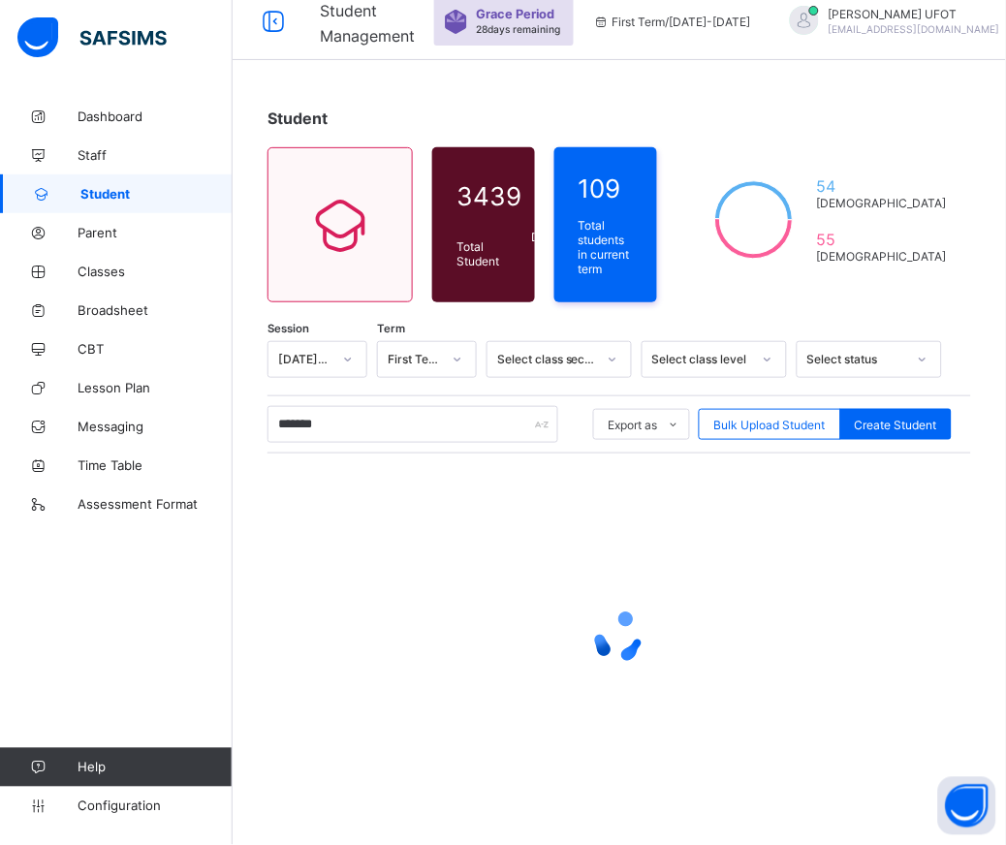
scroll to position [70, 0]
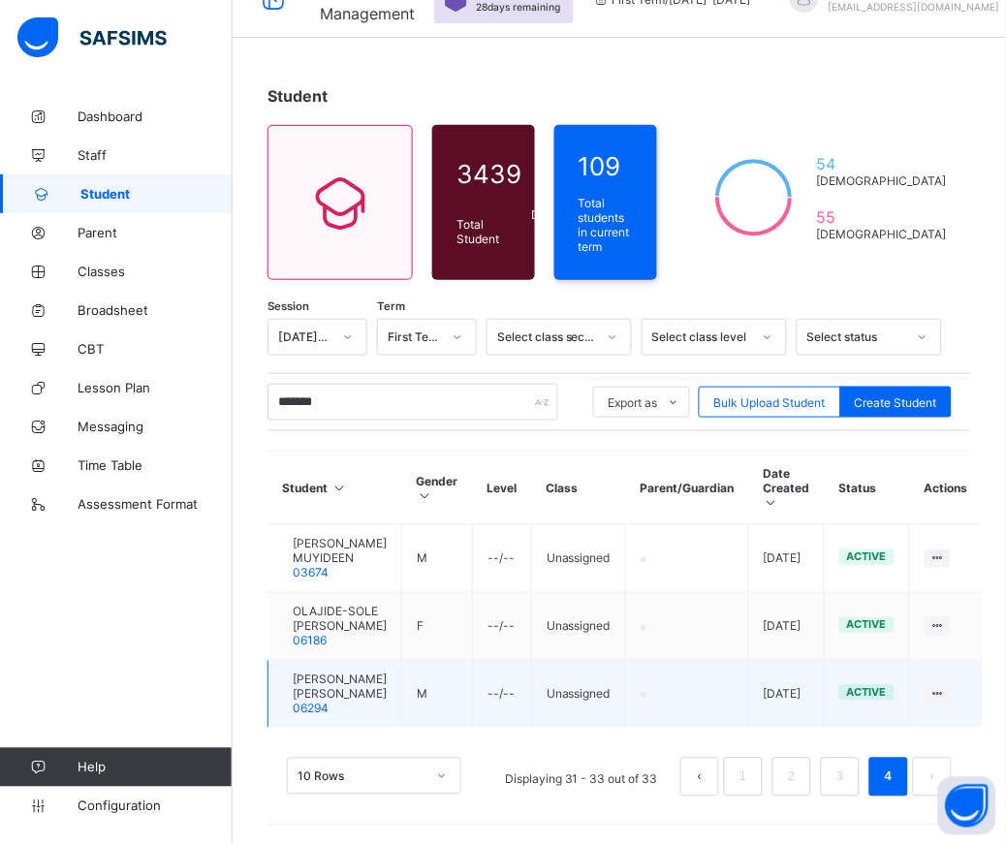
click at [334, 698] on span "[PERSON_NAME] [PERSON_NAME]" at bounding box center [340, 686] width 94 height 29
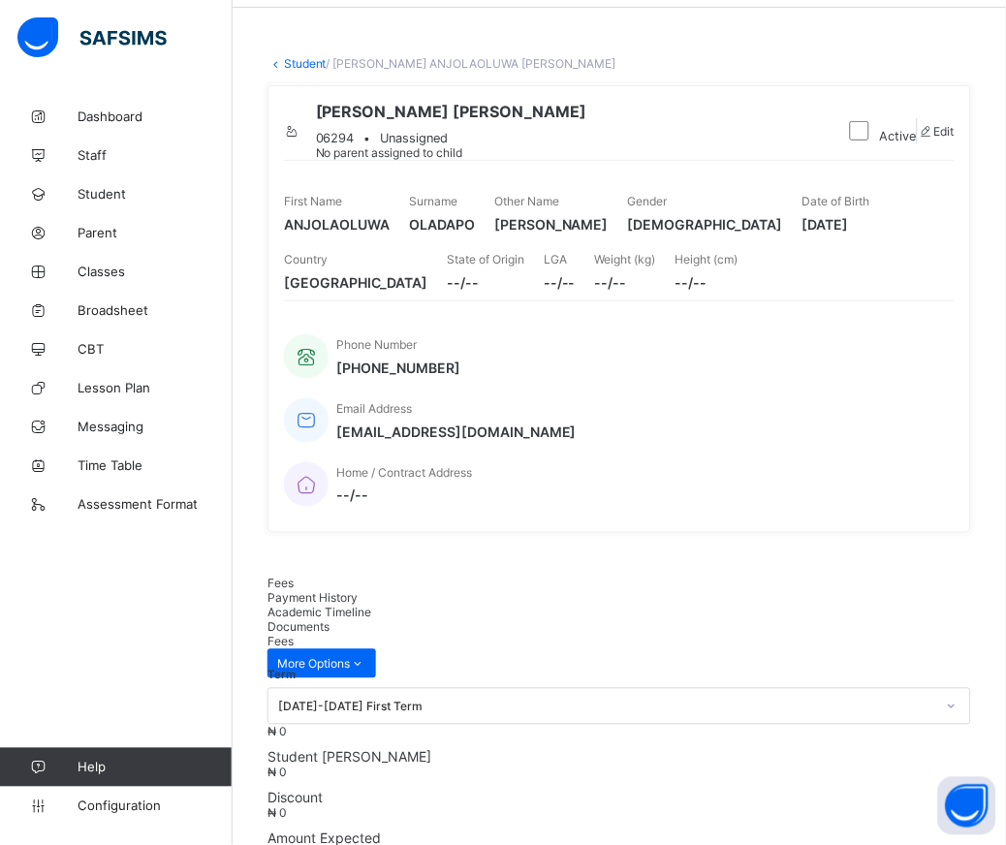
click at [300, 126] on icon at bounding box center [292, 131] width 16 height 15
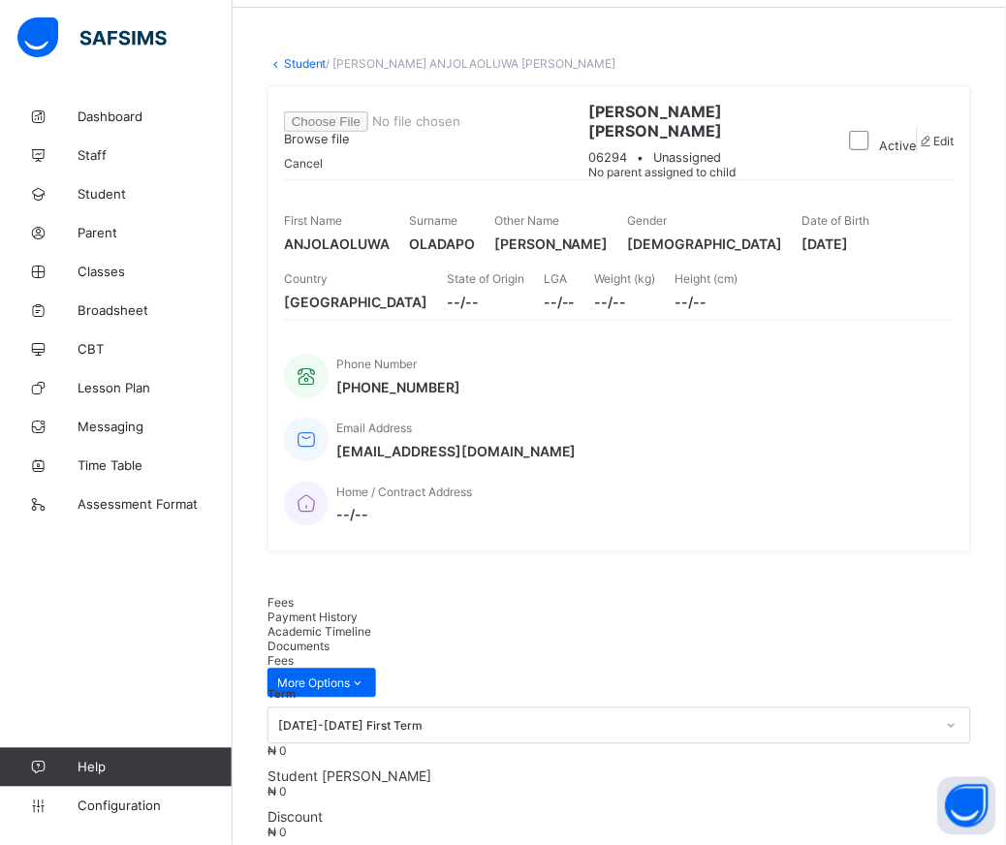
click at [547, 146] on span "Browse file" at bounding box center [416, 130] width 264 height 32
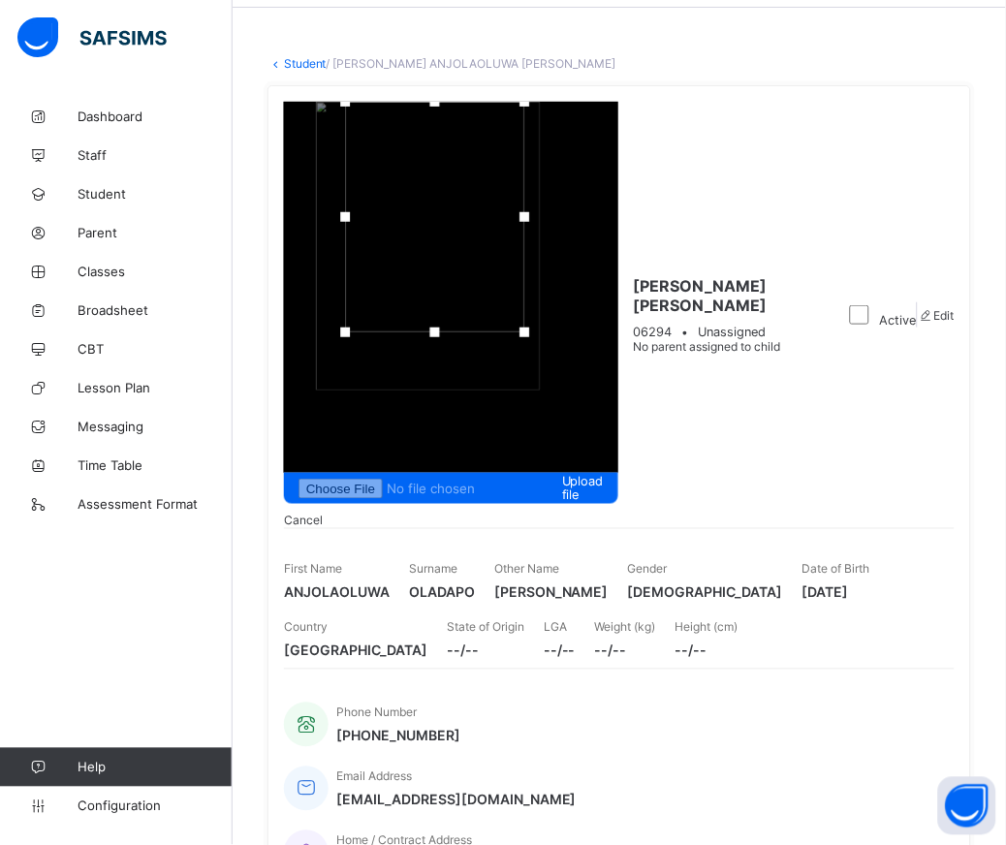
drag, startPoint x: 869, startPoint y: 95, endPoint x: 876, endPoint y: -62, distance: 157.1
drag, startPoint x: 807, startPoint y: 42, endPoint x: 624, endPoint y: 37, distance: 183.2
drag, startPoint x: 984, startPoint y: 34, endPoint x: 1211, endPoint y: 34, distance: 226.7
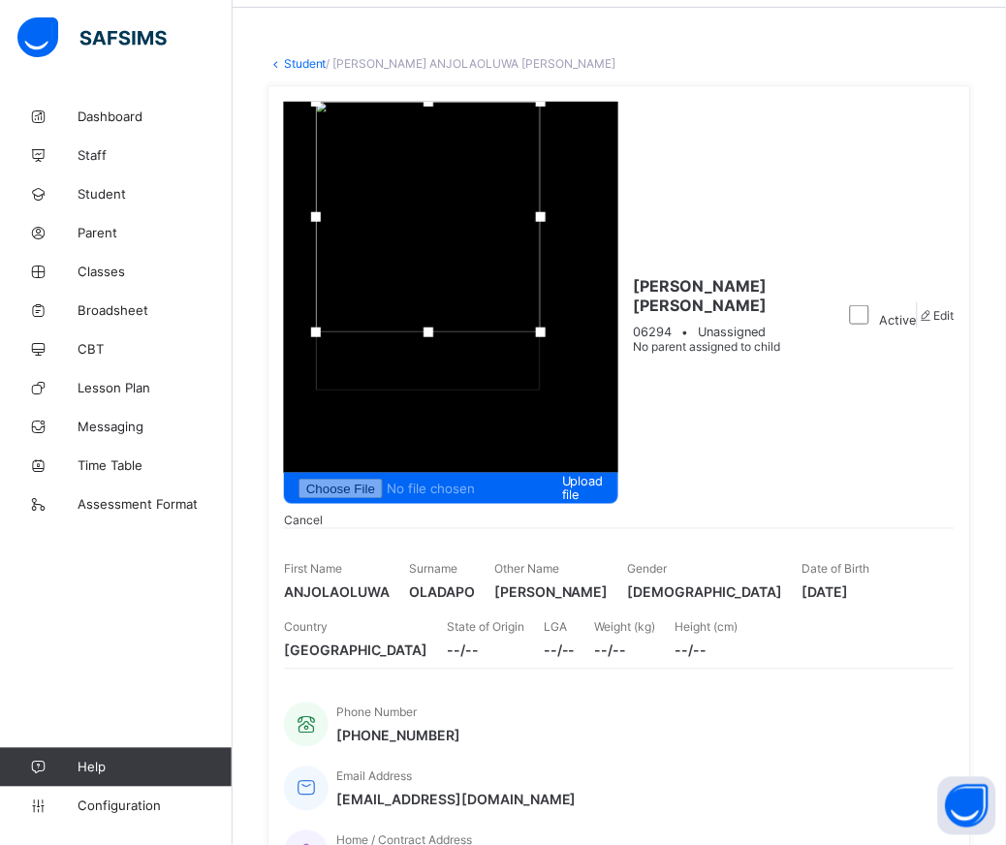
drag, startPoint x: 938, startPoint y: 66, endPoint x: 938, endPoint y: -24, distance: 90.1
drag, startPoint x: 889, startPoint y: 147, endPoint x: 839, endPoint y: 292, distance: 152.9
click at [835, 458] on div "Upload file Cancel [PERSON_NAME] ANJOLAOLUWA [PERSON_NAME] 06294 • Unassigned N…" at bounding box center [618, 493] width 703 height 816
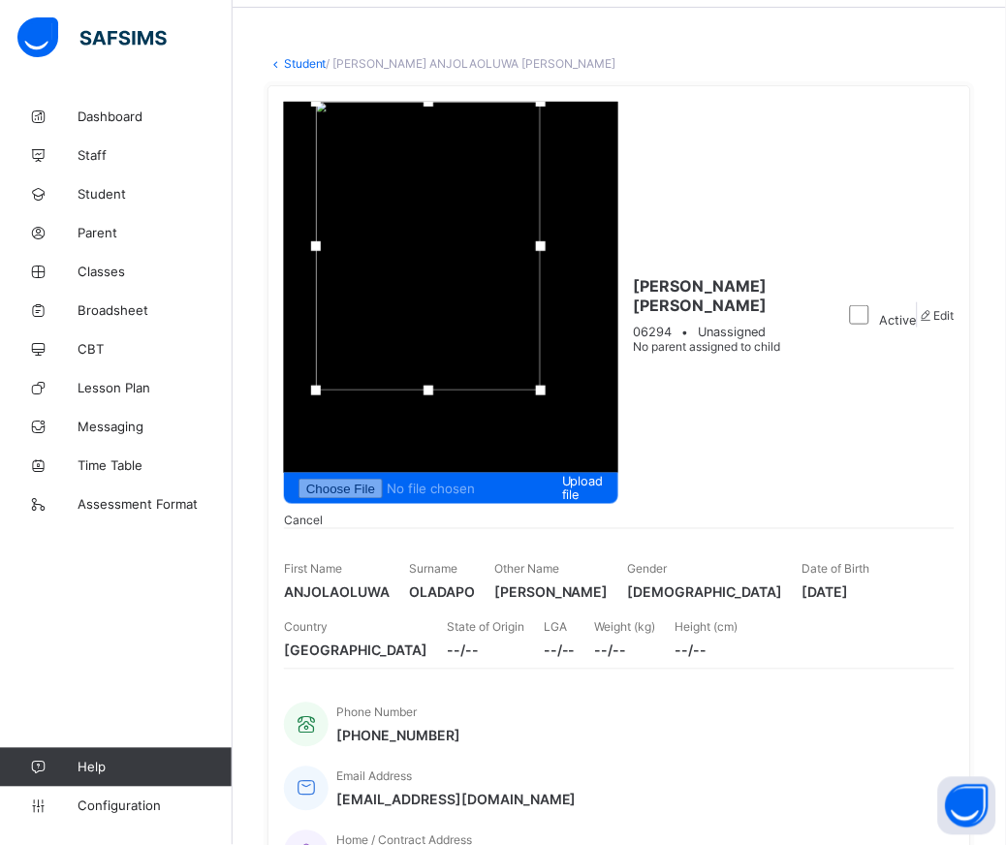
drag, startPoint x: 850, startPoint y: 142, endPoint x: 856, endPoint y: 31, distance: 111.6
click at [541, 102] on div at bounding box center [428, 246] width 225 height 289
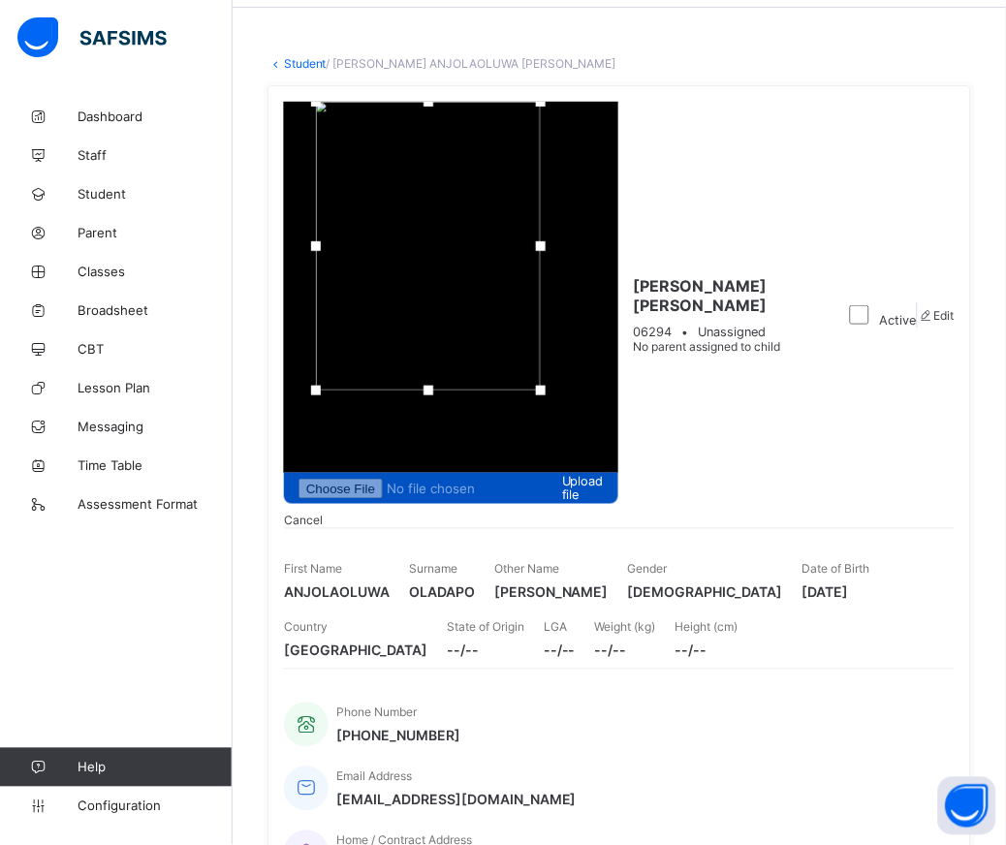
click at [618, 473] on div "Upload file" at bounding box center [451, 488] width 334 height 31
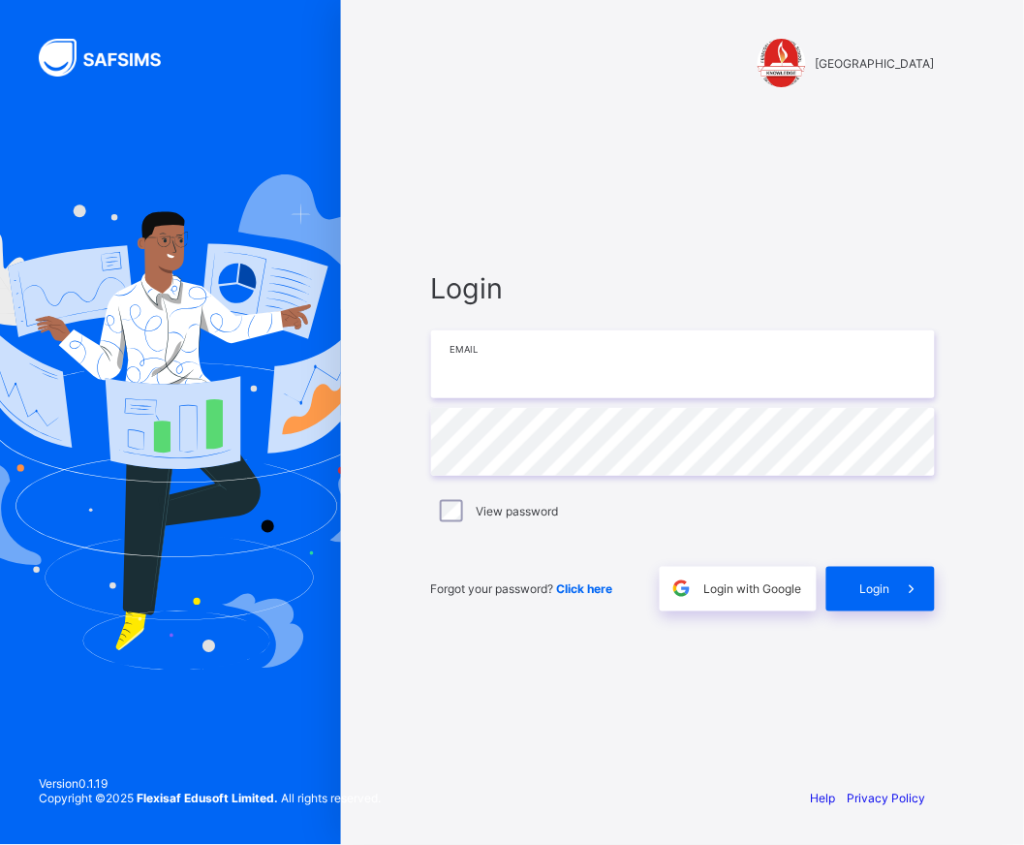
drag, startPoint x: 659, startPoint y: 343, endPoint x: 652, endPoint y: 359, distance: 17.8
click at [659, 345] on input "email" at bounding box center [683, 364] width 504 height 68
type input "**********"
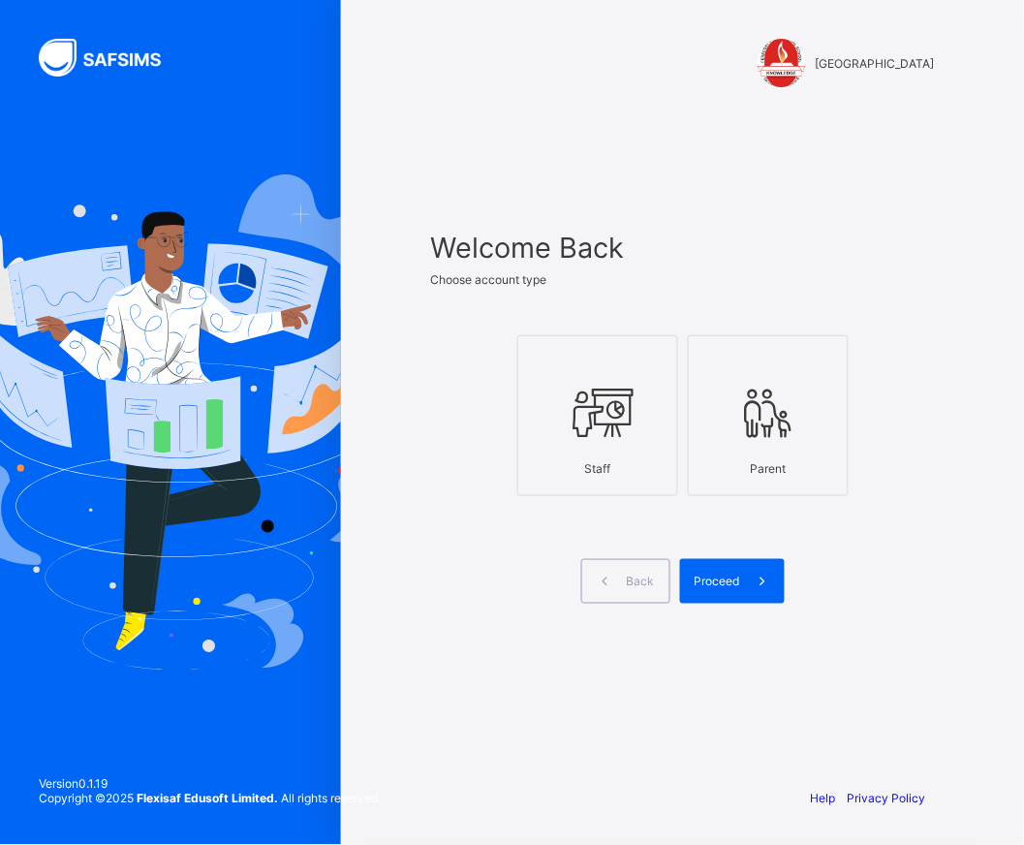
click at [624, 433] on icon at bounding box center [598, 413] width 68 height 58
click at [732, 592] on div "Proceed" at bounding box center [732, 581] width 105 height 45
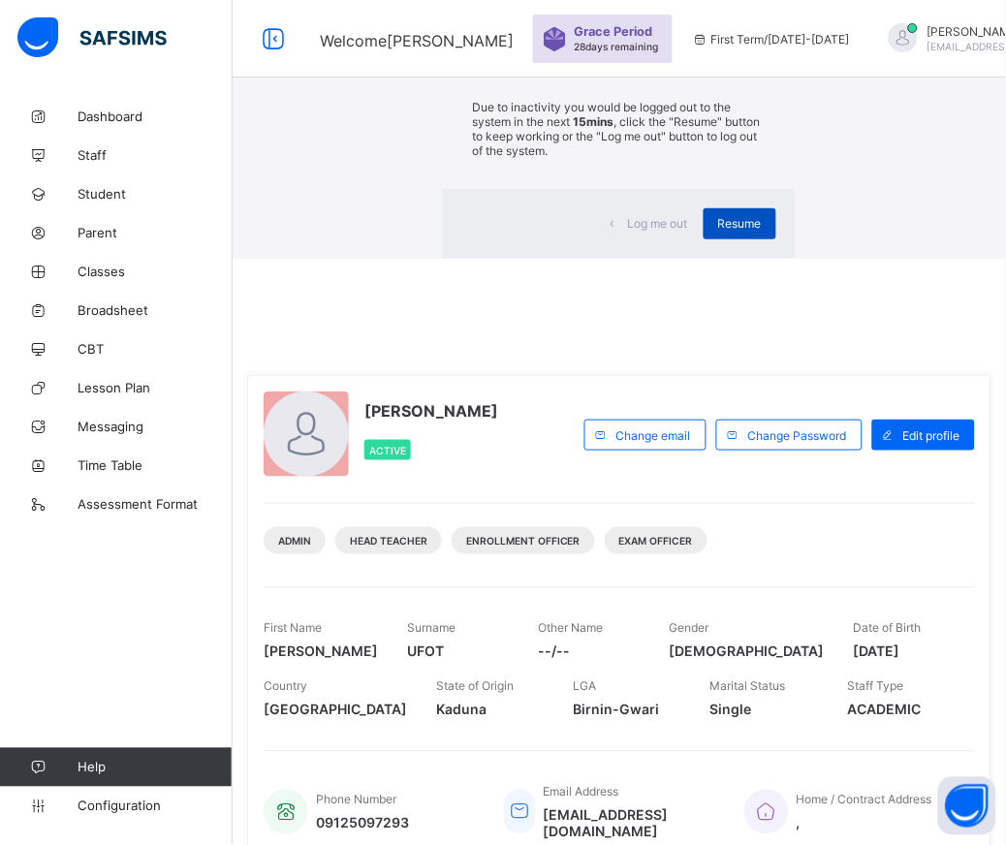
click at [718, 231] on span "Resume" at bounding box center [740, 223] width 44 height 15
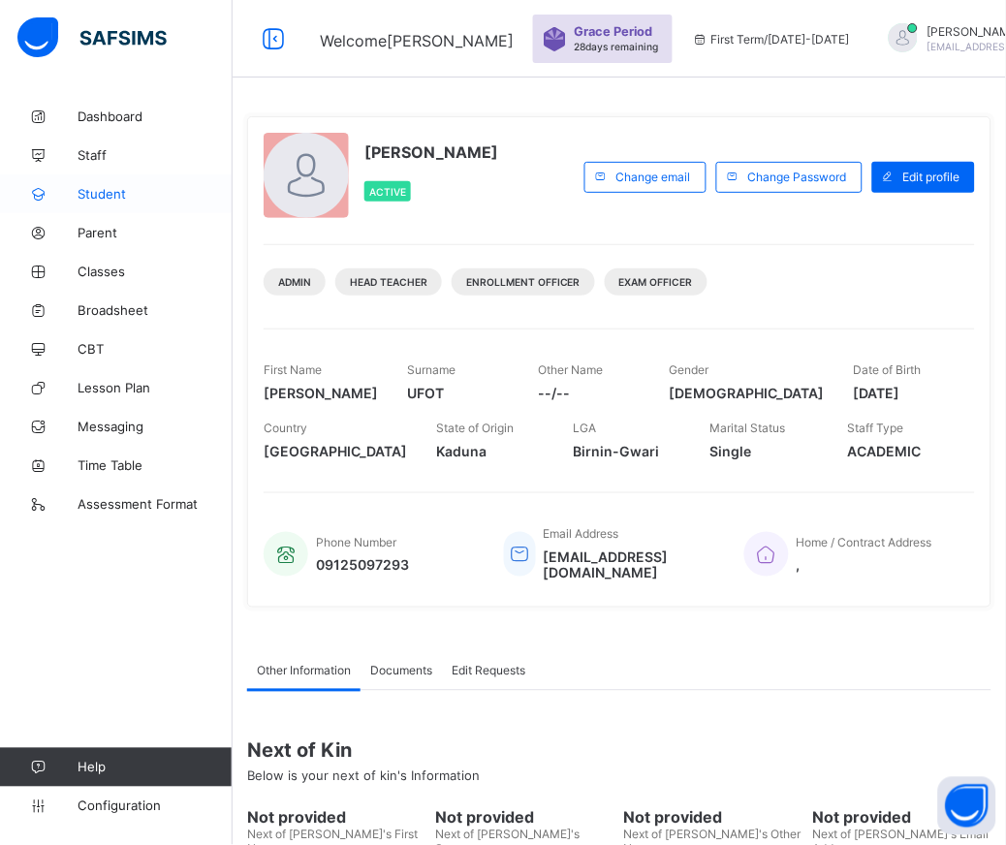
click at [130, 191] on span "Student" at bounding box center [155, 194] width 155 height 16
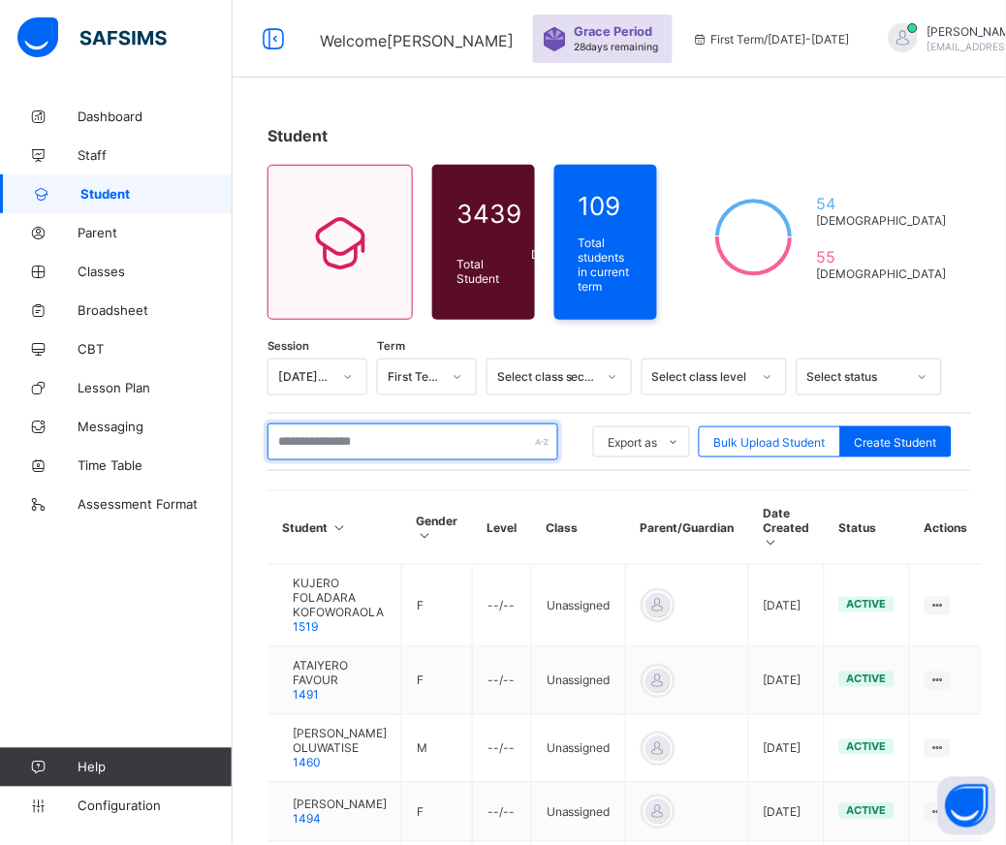
click at [384, 429] on input "text" at bounding box center [412, 441] width 291 height 37
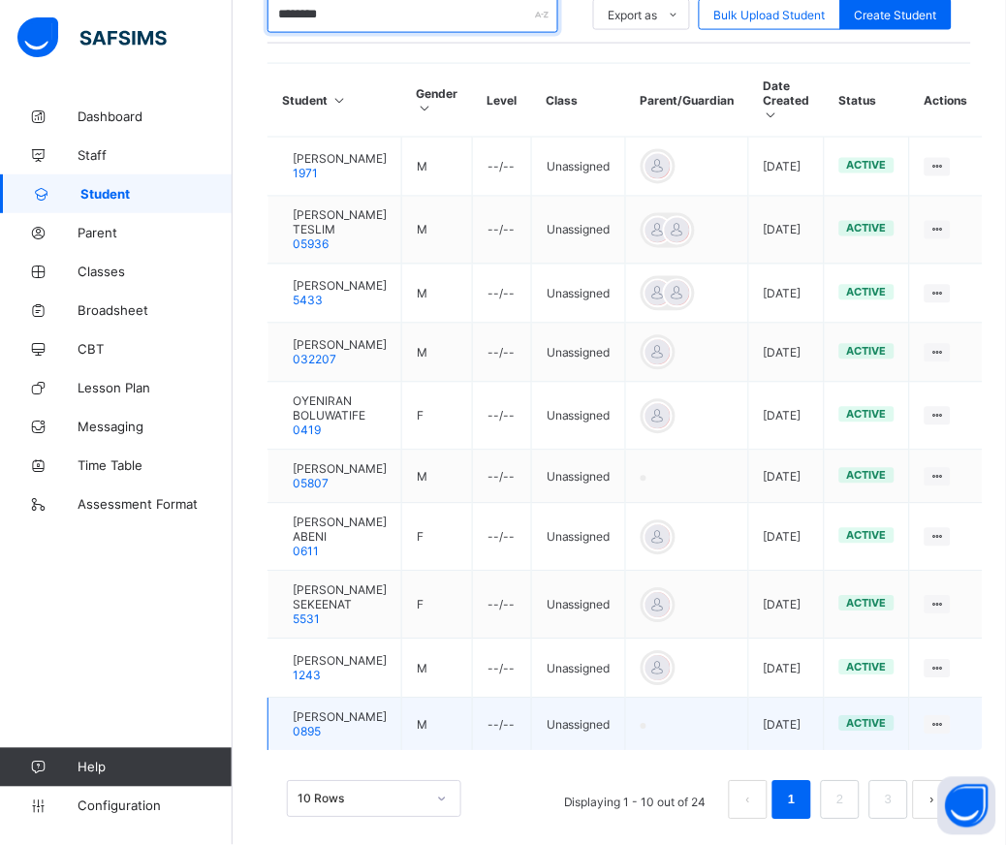
scroll to position [535, 0]
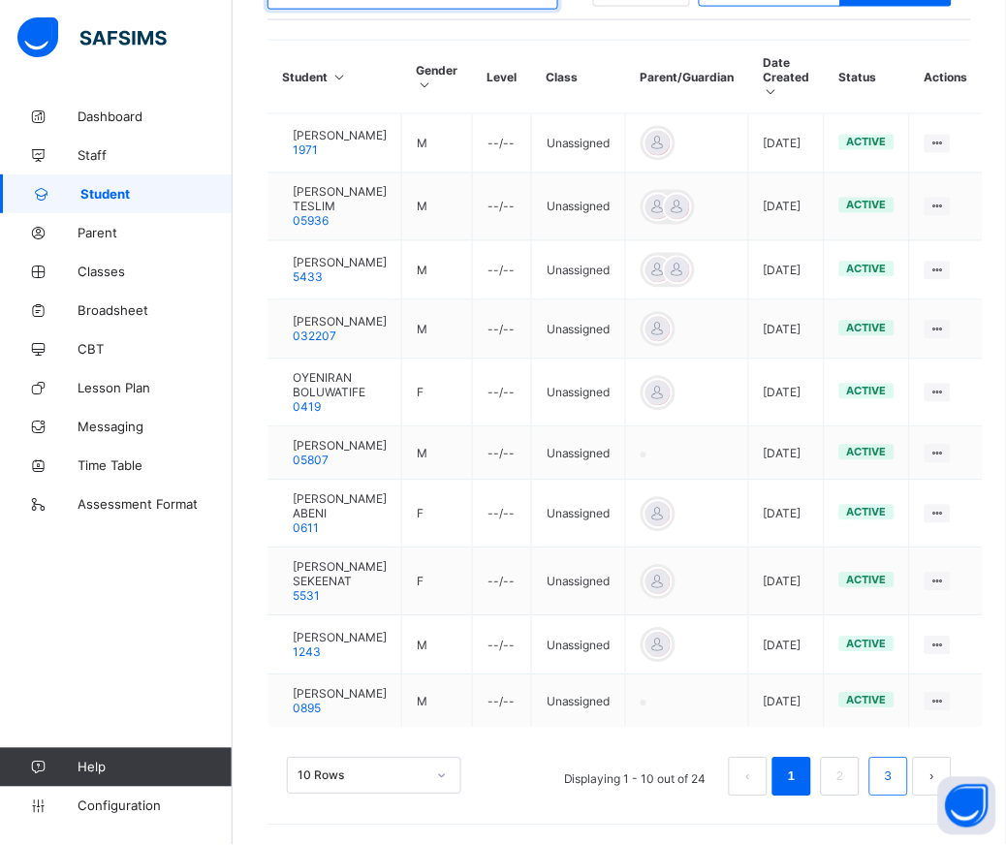
type input "********"
click at [897, 786] on link "3" at bounding box center [888, 776] width 18 height 25
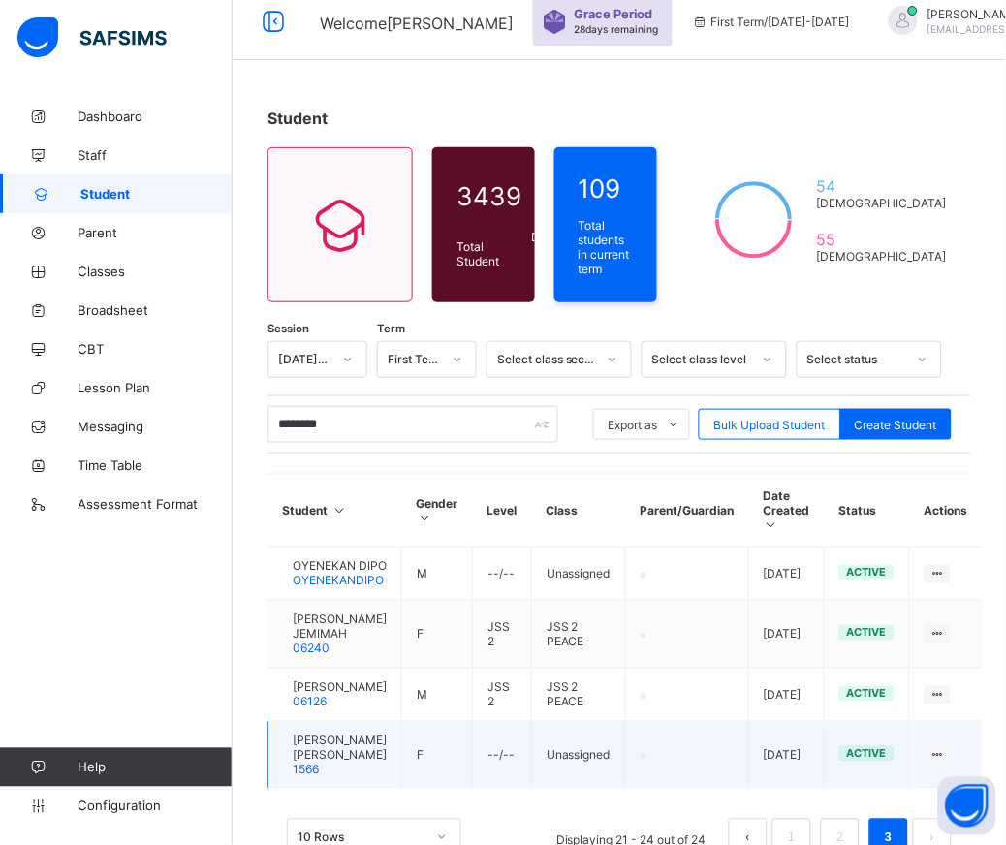
scroll to position [137, 0]
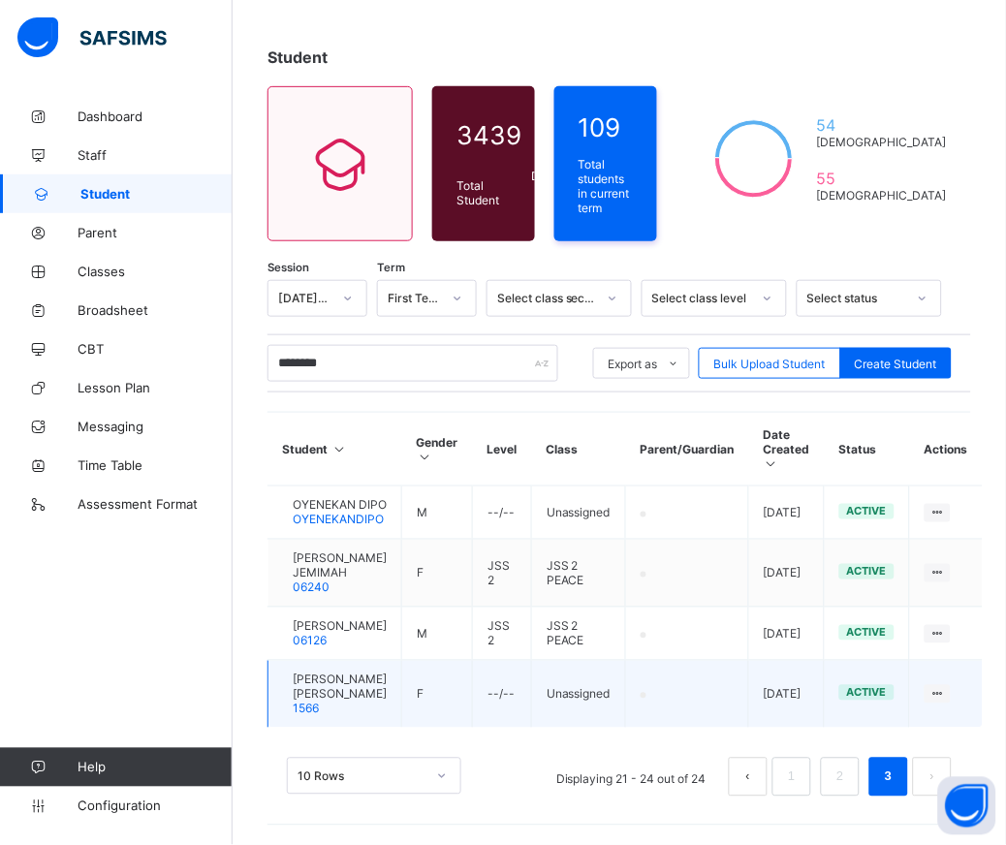
click at [349, 688] on span "[PERSON_NAME] [PERSON_NAME]" at bounding box center [340, 686] width 94 height 29
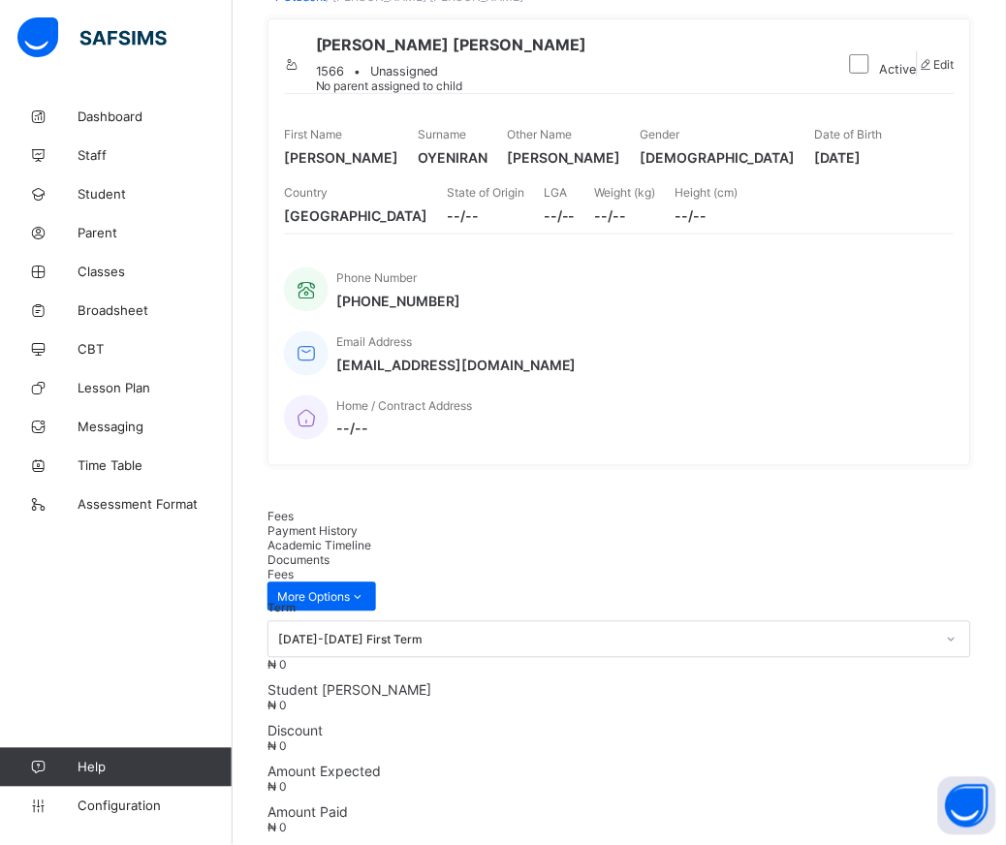
click at [300, 66] on div at bounding box center [292, 64] width 16 height 15
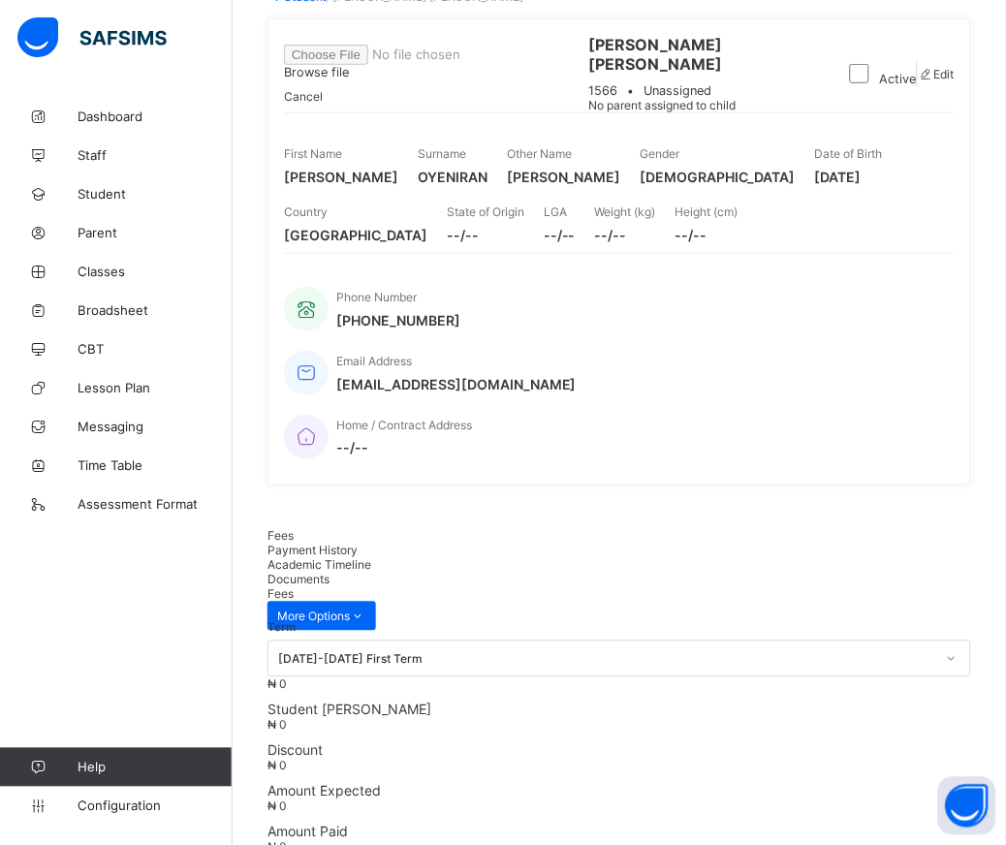
click at [547, 79] on span "Browse file" at bounding box center [416, 63] width 264 height 32
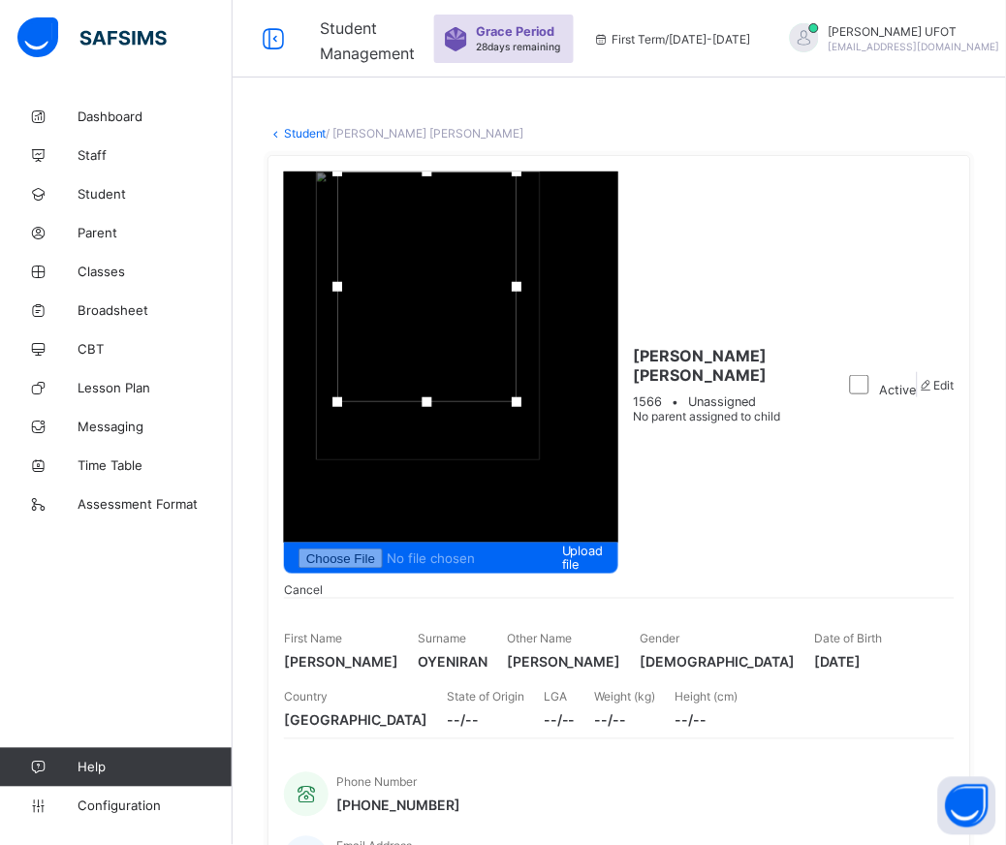
drag, startPoint x: 865, startPoint y: 171, endPoint x: 864, endPoint y: 24, distance: 147.3
drag, startPoint x: 798, startPoint y: 109, endPoint x: 482, endPoint y: 109, distance: 315.9
drag, startPoint x: 985, startPoint y: 104, endPoint x: 1235, endPoint y: 105, distance: 250.0
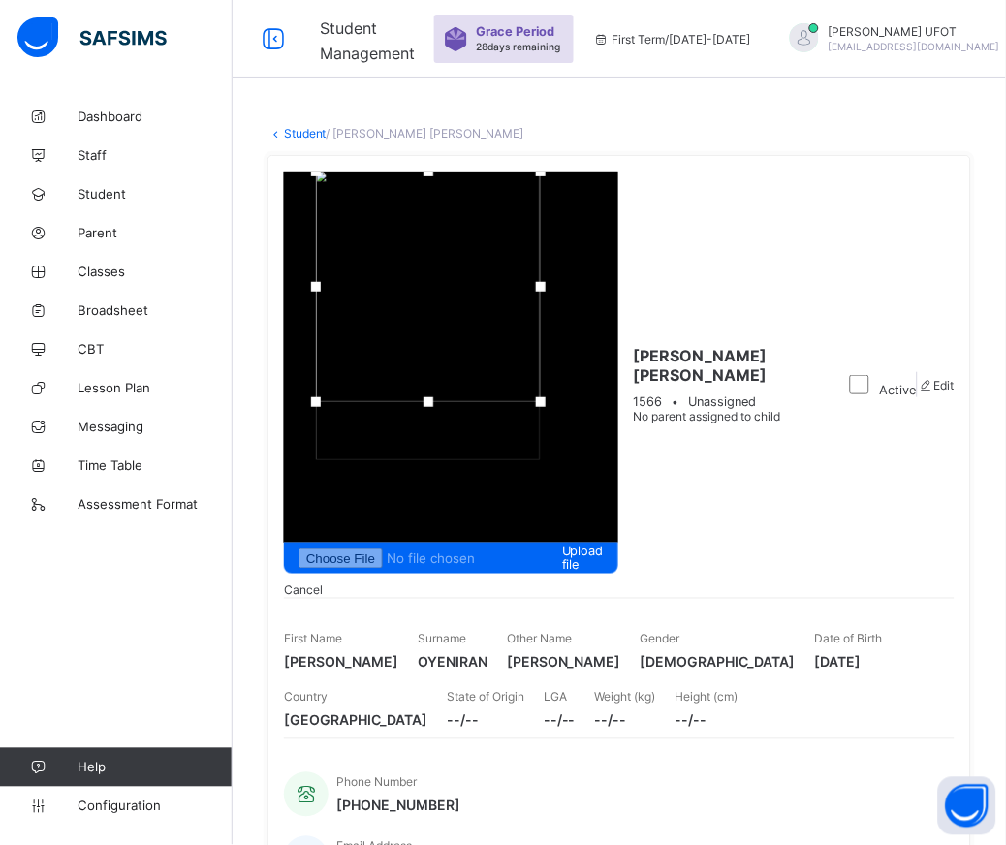
drag, startPoint x: 957, startPoint y: 146, endPoint x: 952, endPoint y: 73, distance: 73.8
drag, startPoint x: 884, startPoint y: 213, endPoint x: 853, endPoint y: 466, distance: 254.8
click at [855, 486] on div "Upload file Cancel [PERSON_NAME] [PERSON_NAME] 1566 • Unassigned No parent assi…" at bounding box center [618, 563] width 703 height 816
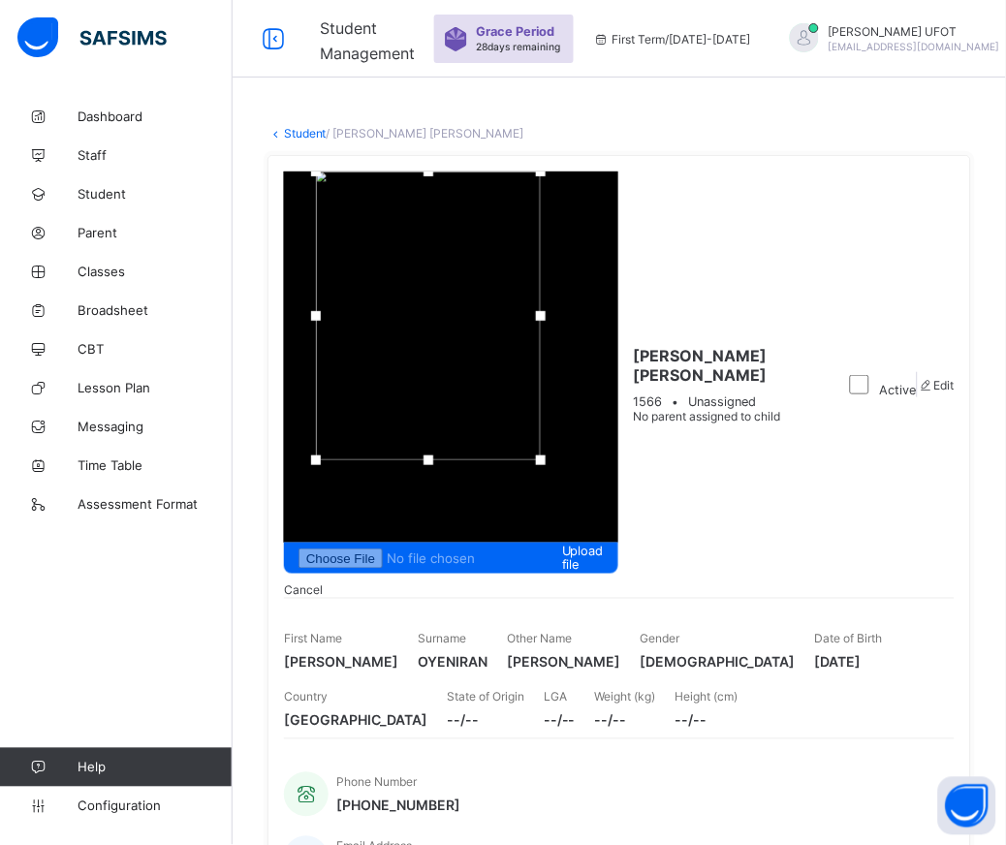
drag, startPoint x: 885, startPoint y: 196, endPoint x: 895, endPoint y: 62, distance: 134.1
click at [604, 544] on span "Upload file" at bounding box center [450, 558] width 305 height 29
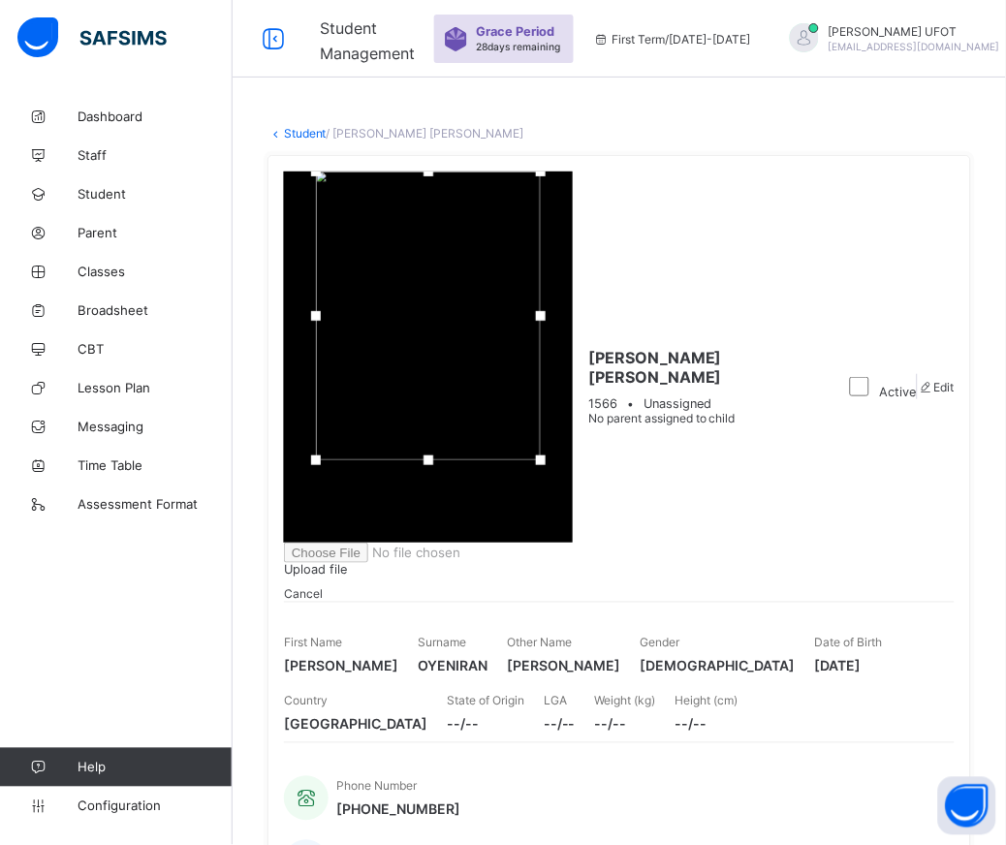
drag, startPoint x: 860, startPoint y: 167, endPoint x: 860, endPoint y: 98, distance: 68.8
click at [541, 171] on div at bounding box center [428, 315] width 225 height 289
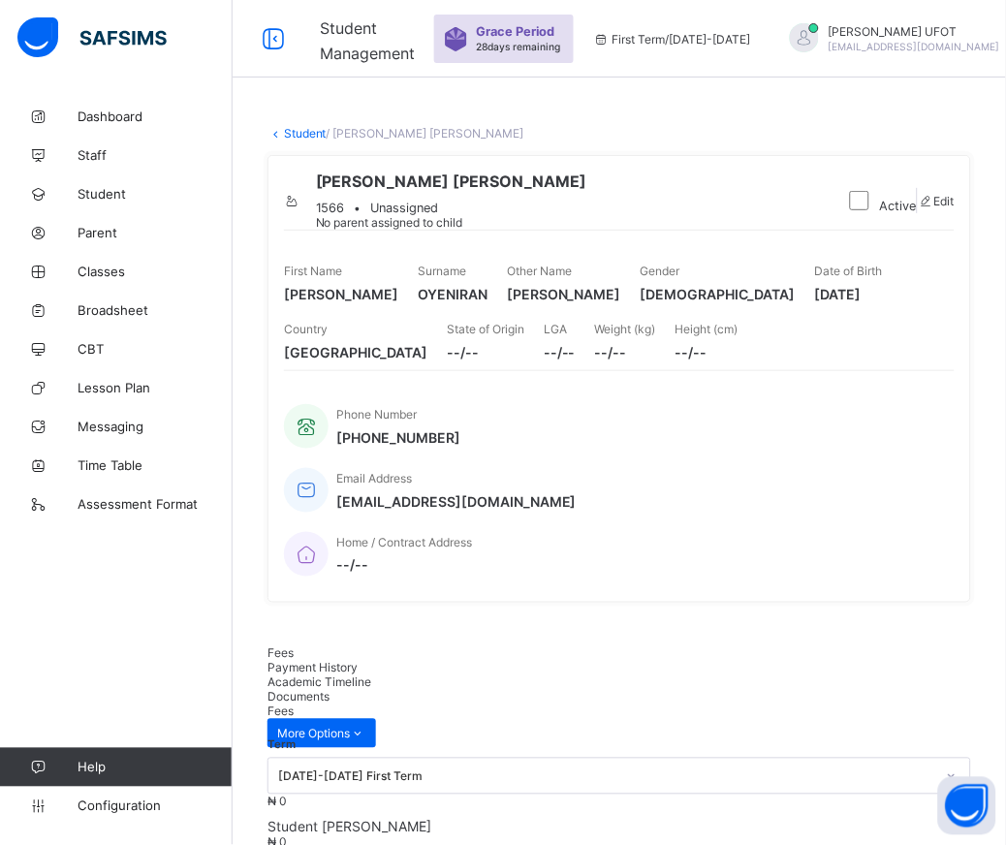
click at [302, 131] on link "Student" at bounding box center [305, 133] width 43 height 15
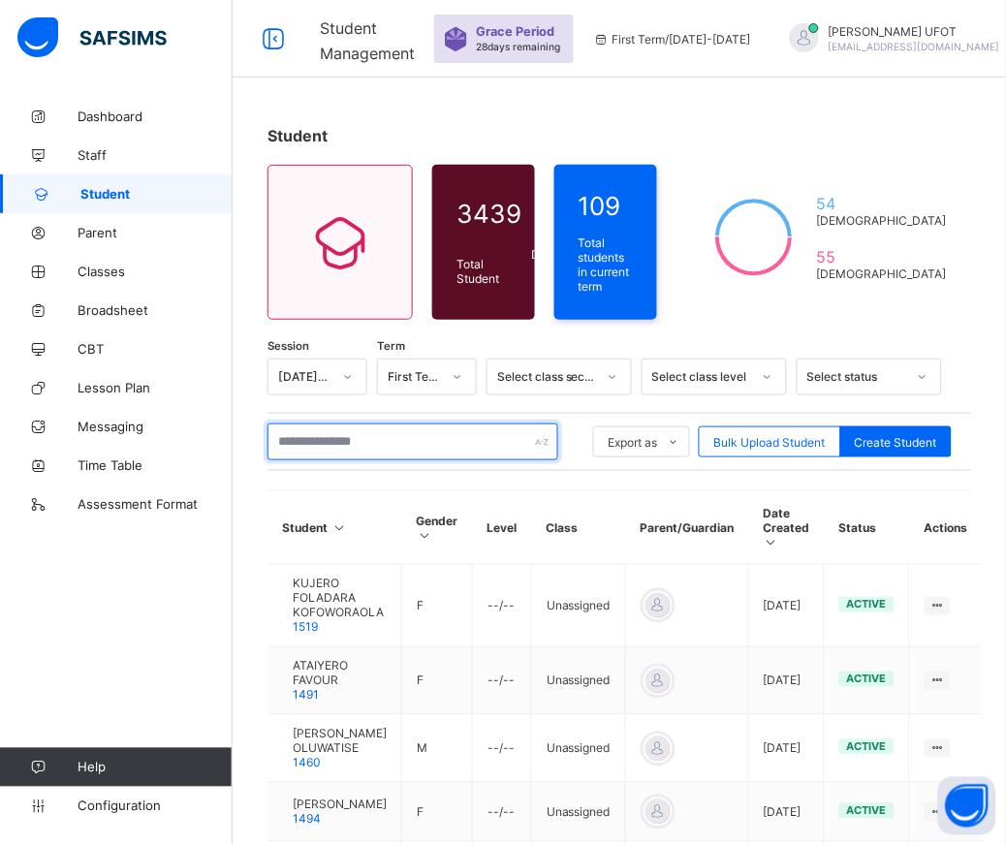
click at [344, 430] on input "text" at bounding box center [412, 441] width 291 height 37
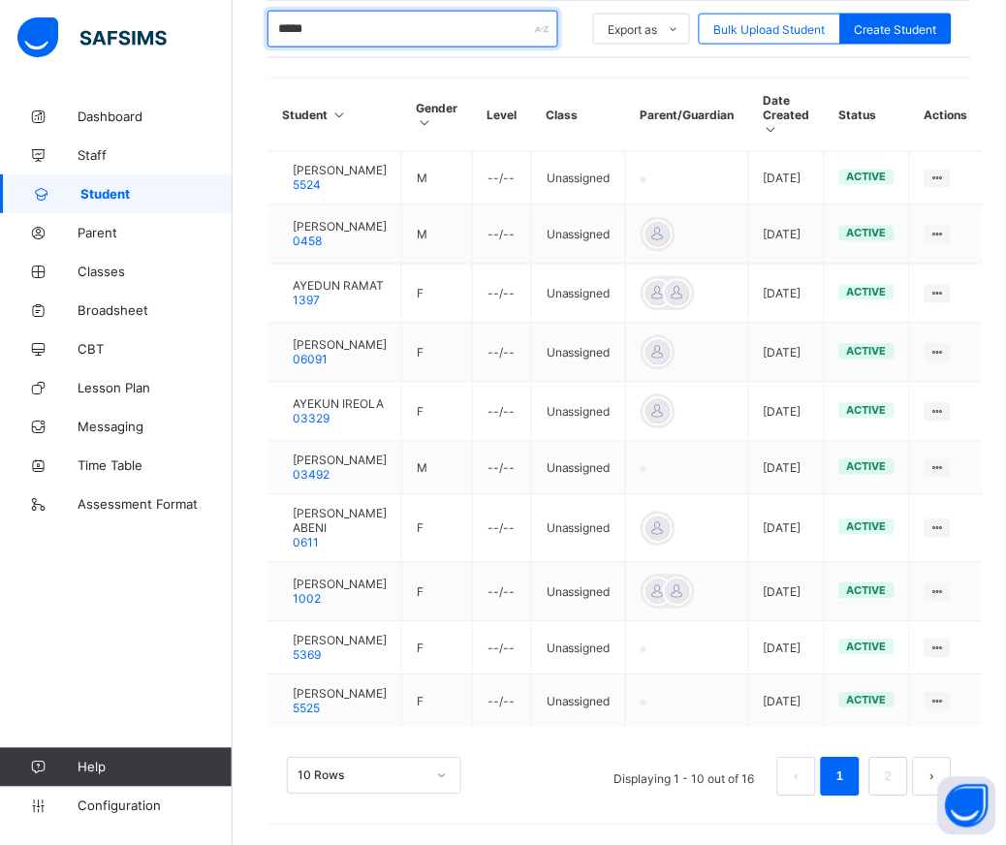
scroll to position [520, 0]
type input "*****"
click at [897, 777] on link "2" at bounding box center [888, 776] width 18 height 25
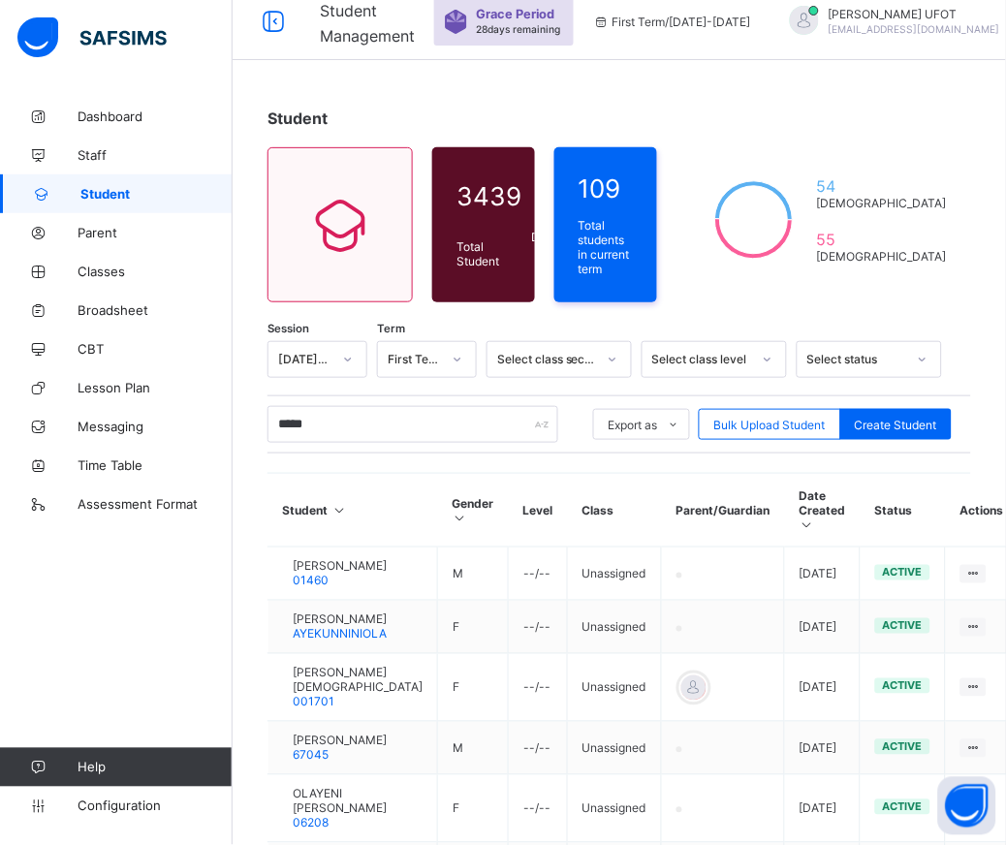
scroll to position [240, 0]
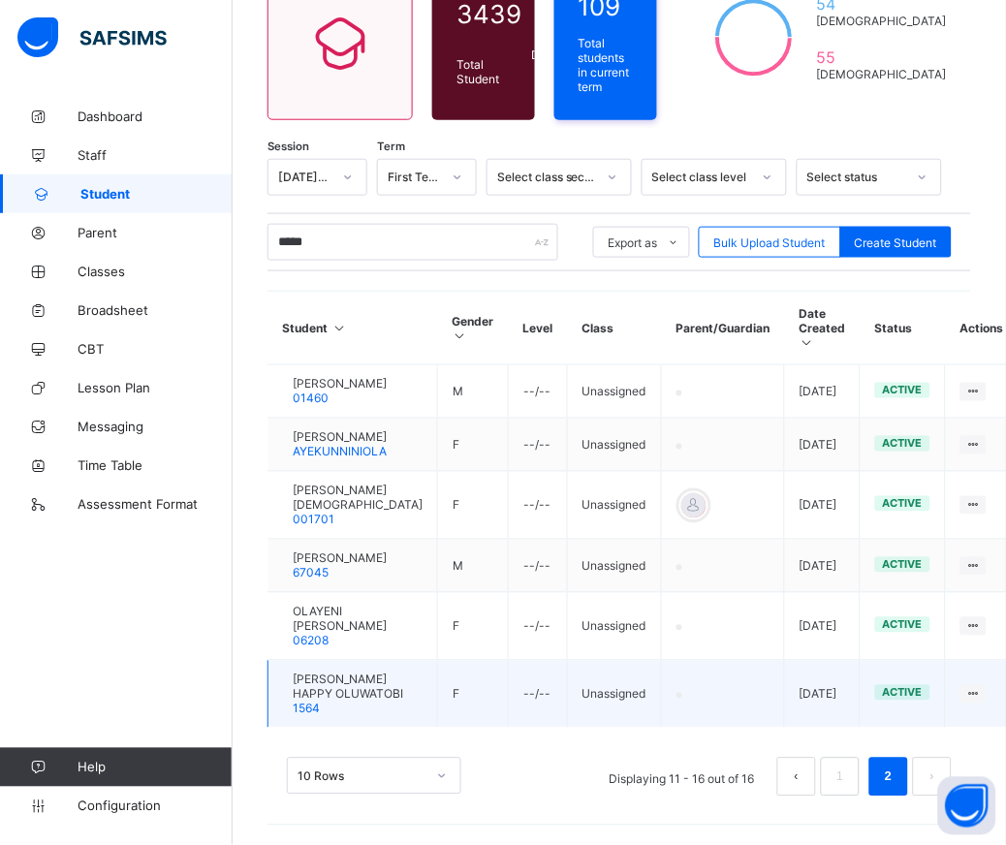
click at [368, 686] on span "[PERSON_NAME] HAPPY OLUWATOBI" at bounding box center [358, 686] width 130 height 29
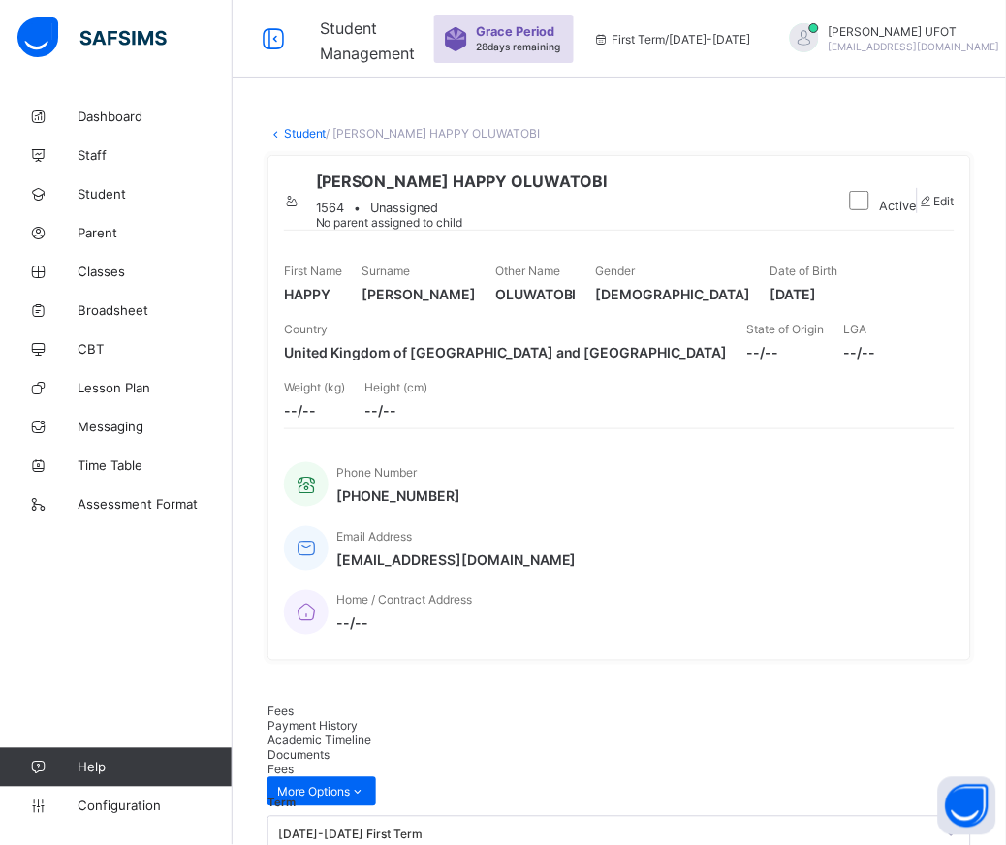
click at [300, 204] on div at bounding box center [292, 201] width 16 height 15
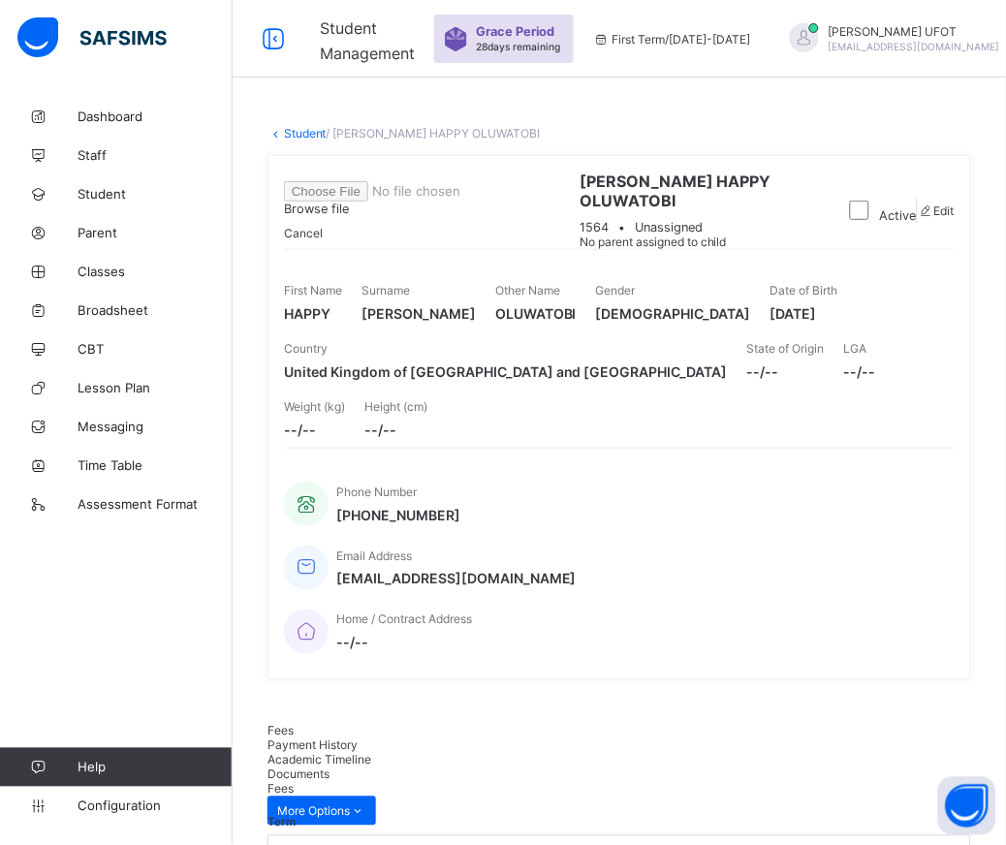
click at [547, 216] on span "Browse file" at bounding box center [416, 200] width 264 height 32
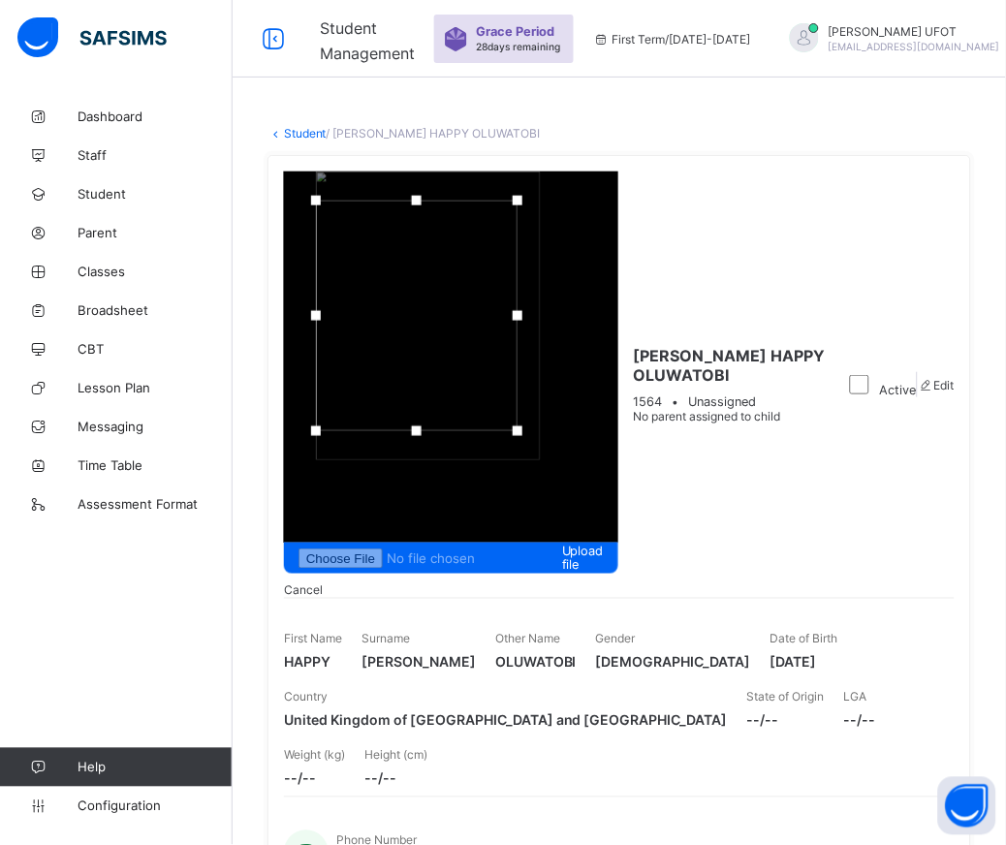
drag, startPoint x: 801, startPoint y: 132, endPoint x: 515, endPoint y: 140, distance: 285.9
drag, startPoint x: 980, startPoint y: 132, endPoint x: 1255, endPoint y: 152, distance: 275.9
drag, startPoint x: 951, startPoint y: 158, endPoint x: 955, endPoint y: 16, distance: 142.5
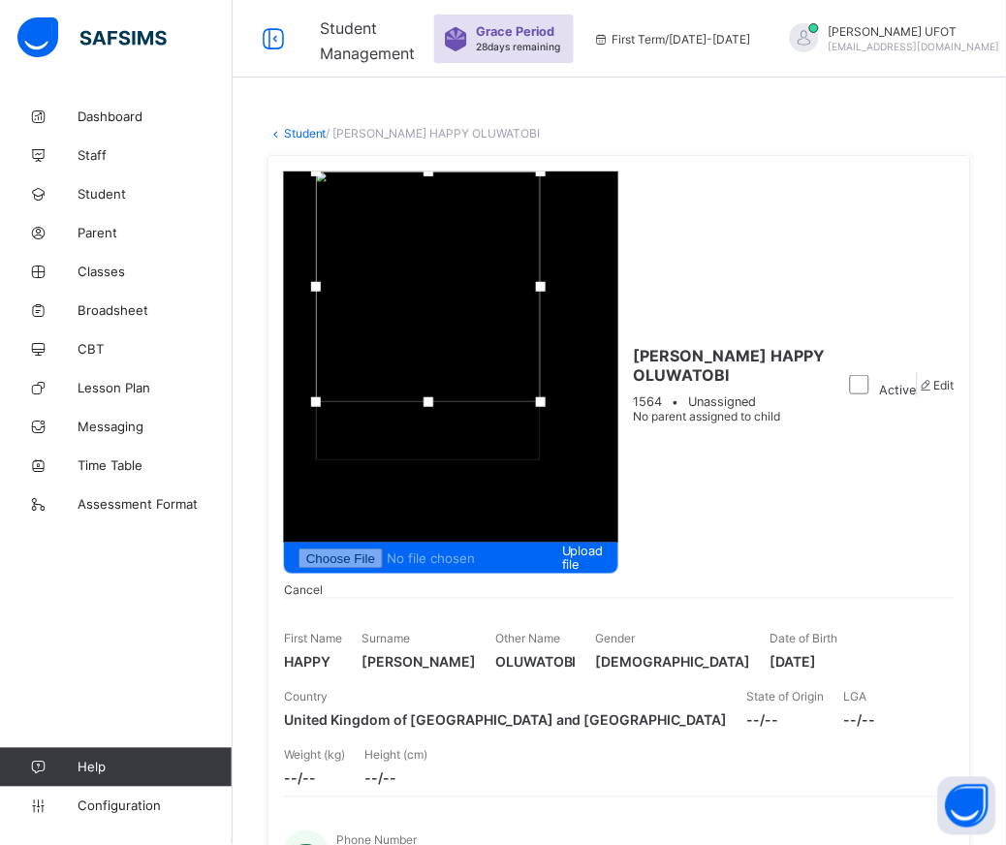
drag, startPoint x: 836, startPoint y: 189, endPoint x: 833, endPoint y: 63, distance: 126.0
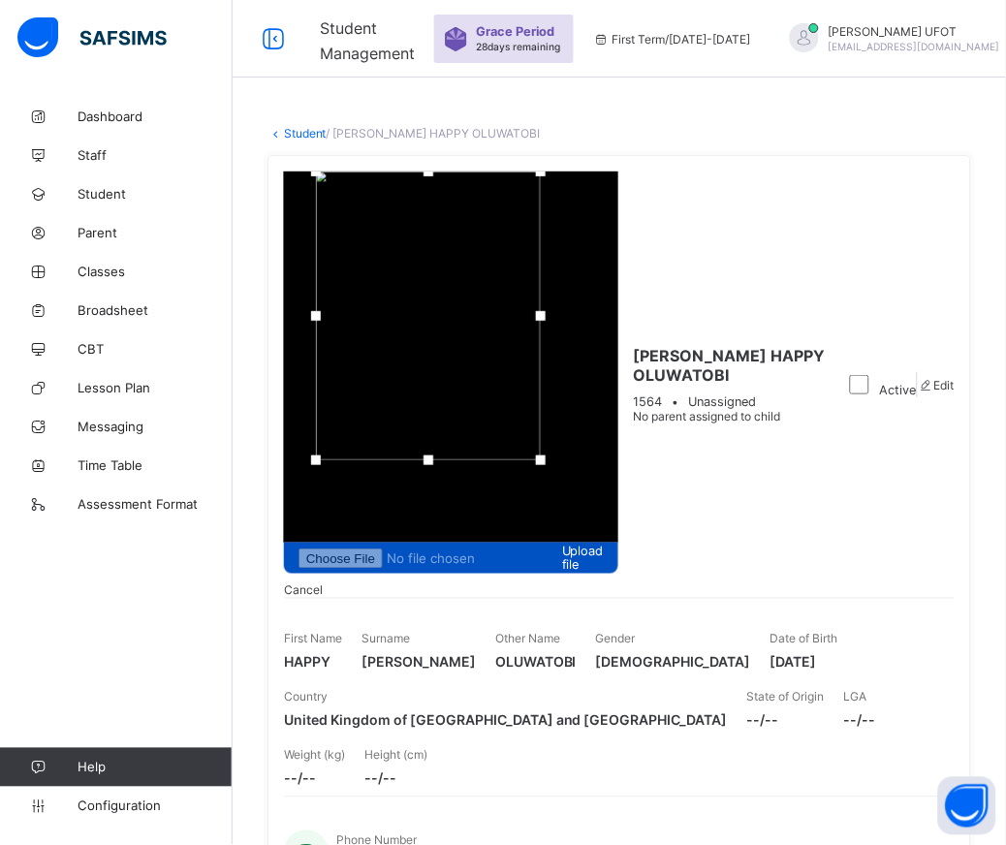
drag, startPoint x: 885, startPoint y: 227, endPoint x: 836, endPoint y: 264, distance: 60.8
click at [844, 473] on div "Upload file Cancel [PERSON_NAME] HAPPY OLUWATOBI 1564 • Unassigned No parent as…" at bounding box center [618, 592] width 703 height 874
drag, startPoint x: 848, startPoint y: 156, endPoint x: 837, endPoint y: 66, distance: 90.7
click at [618, 543] on div "Upload file" at bounding box center [451, 558] width 334 height 31
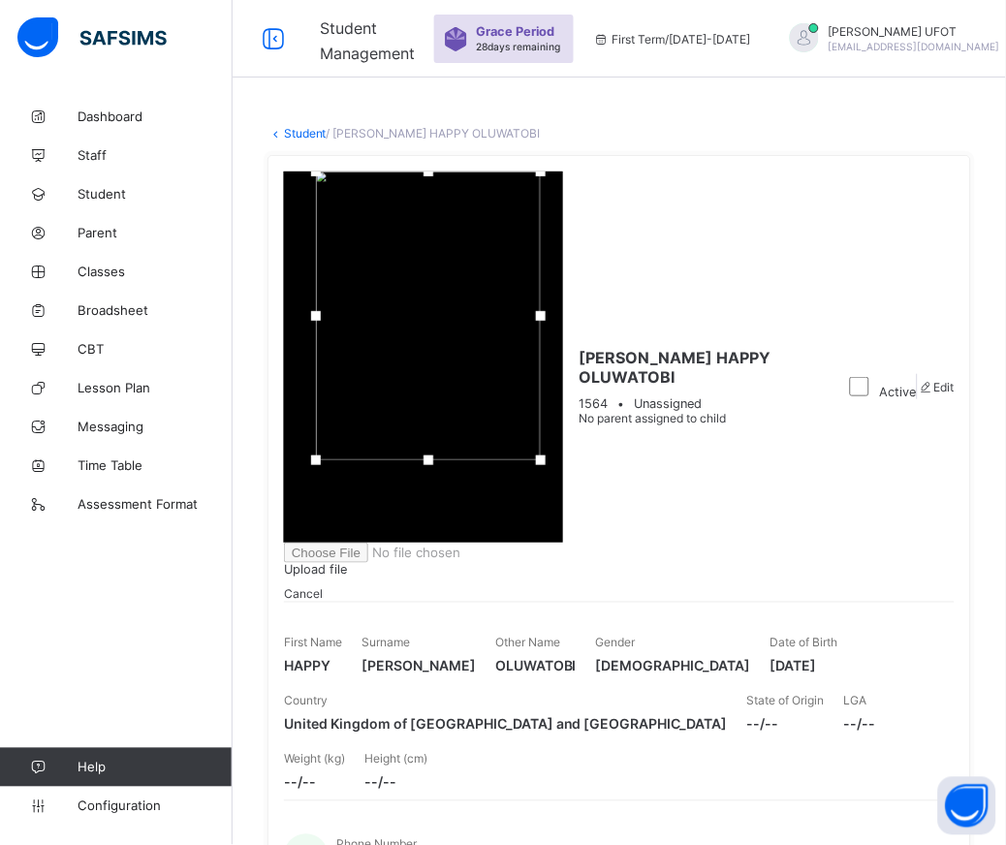
drag, startPoint x: 854, startPoint y: 158, endPoint x: 855, endPoint y: 82, distance: 75.6
click at [541, 171] on div at bounding box center [428, 315] width 225 height 289
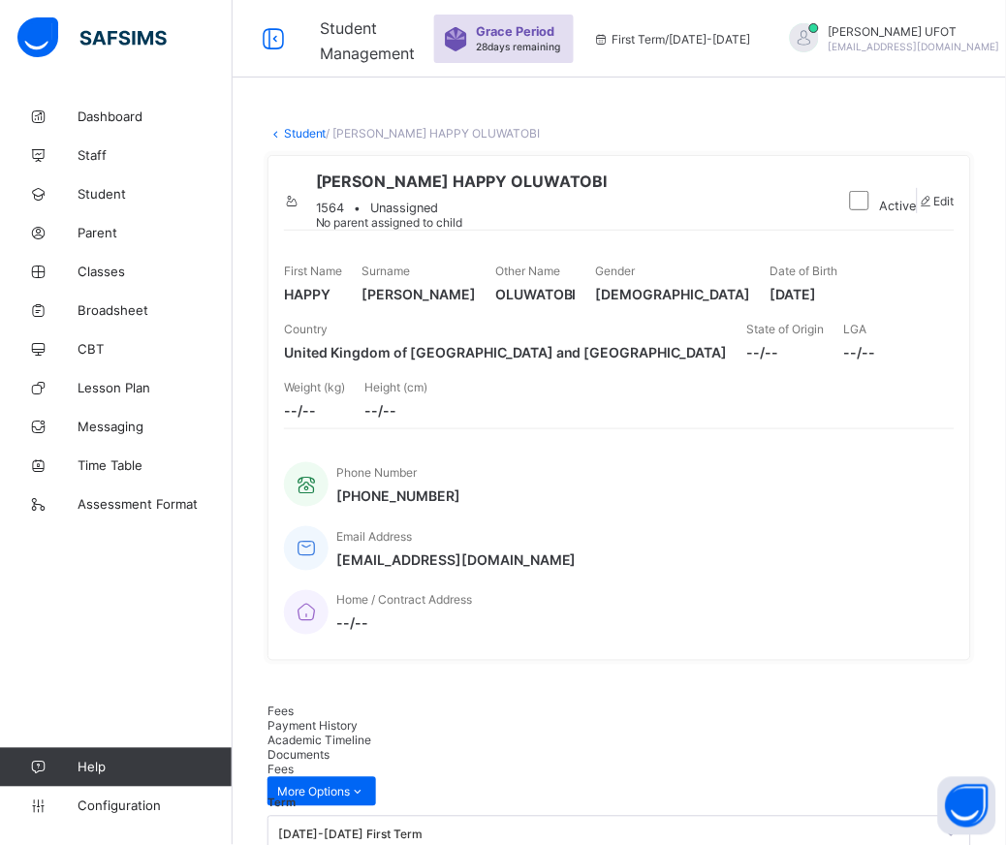
click at [306, 132] on link "Student" at bounding box center [305, 133] width 43 height 15
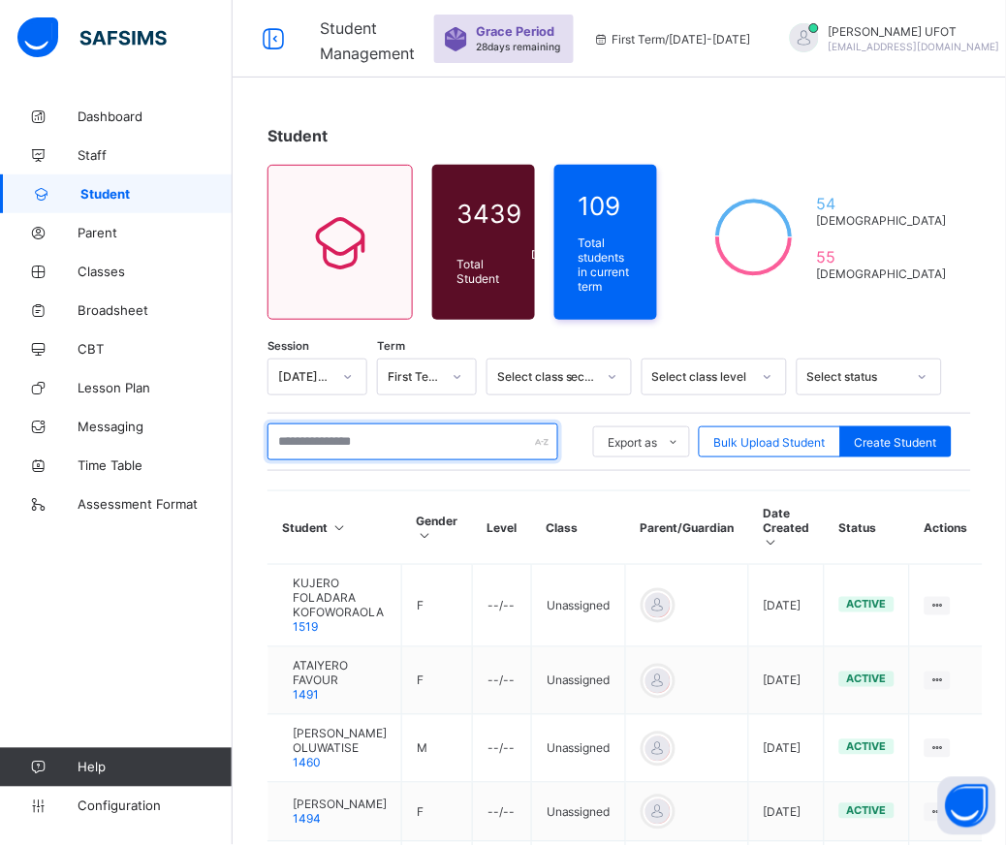
click at [350, 433] on input "text" at bounding box center [412, 441] width 291 height 37
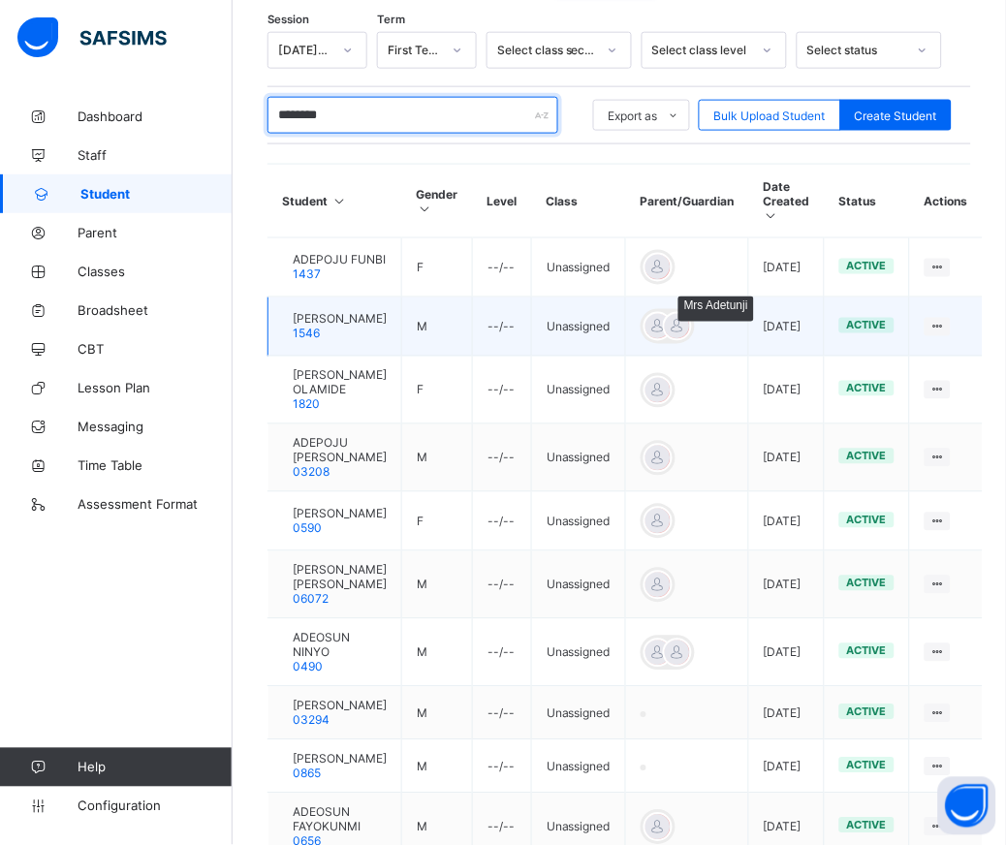
scroll to position [535, 0]
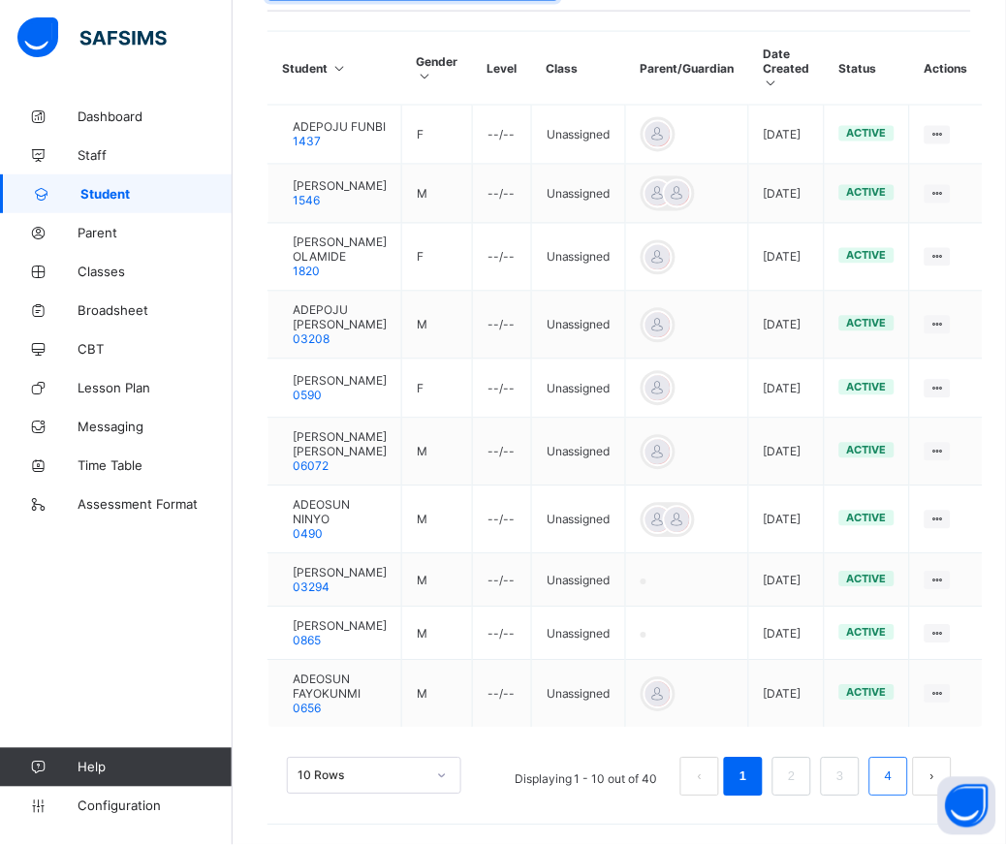
type input "********"
click at [897, 773] on link "4" at bounding box center [888, 776] width 18 height 25
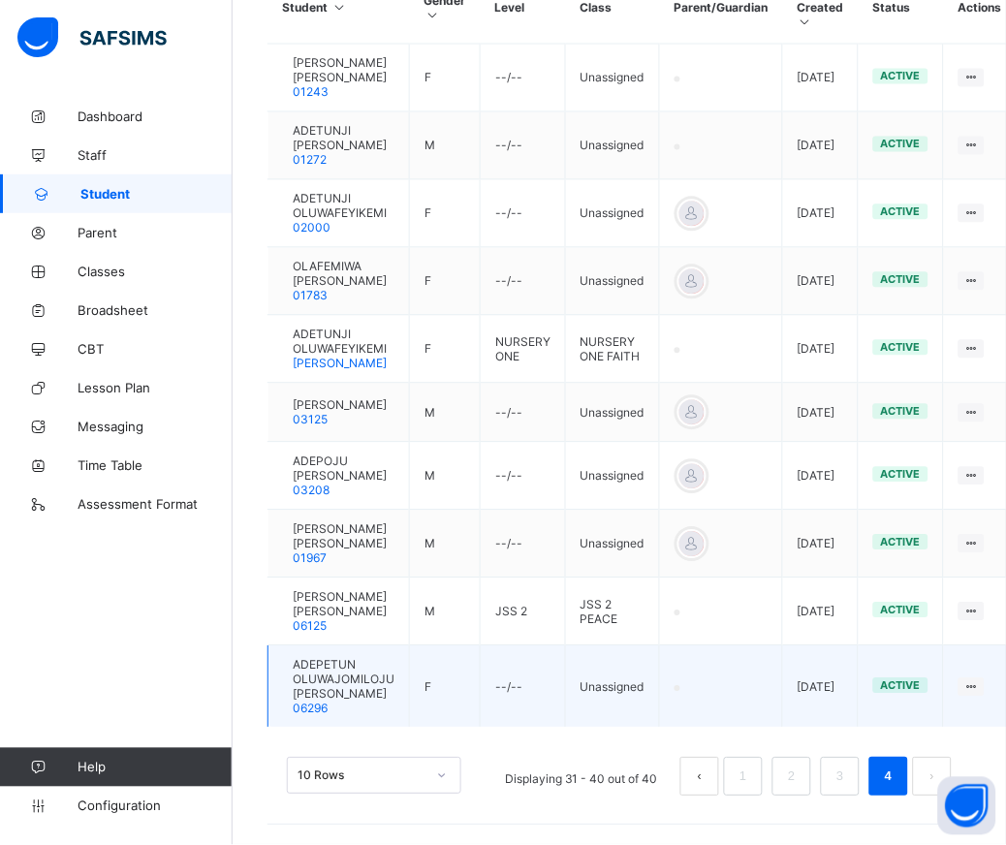
scroll to position [541, 0]
click at [357, 675] on span "ADEPETUN OLUWAJOMILOJU [PERSON_NAME]" at bounding box center [344, 680] width 102 height 44
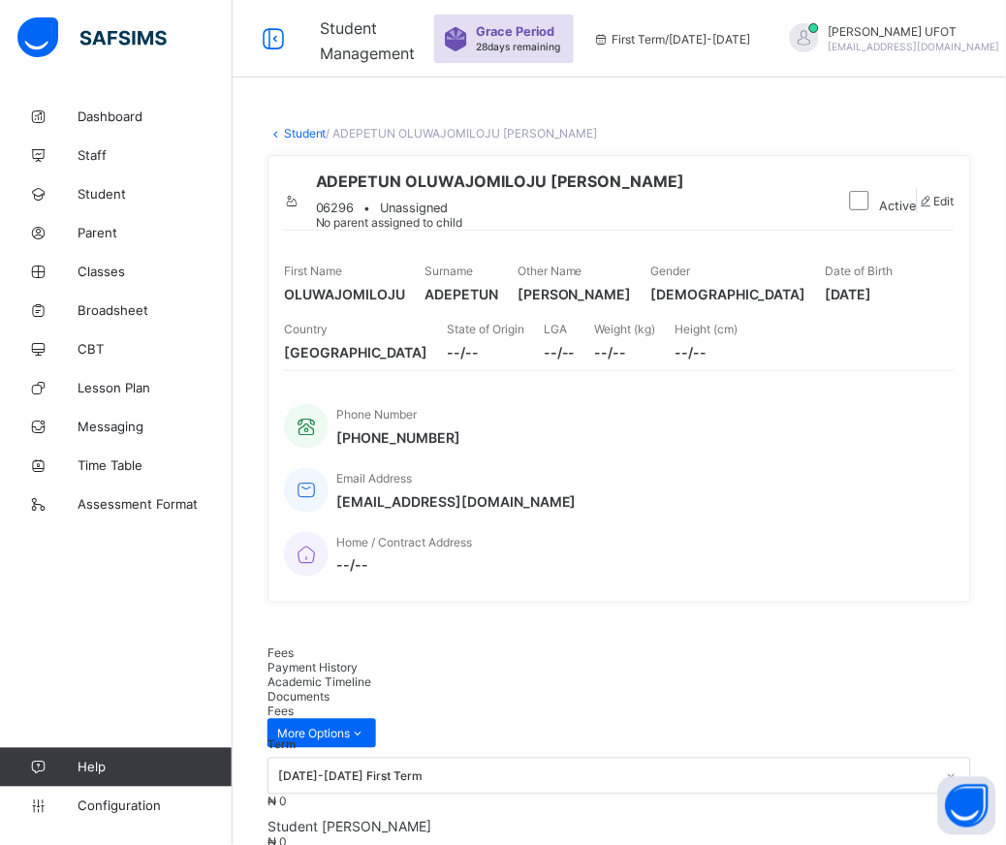
click at [300, 201] on span at bounding box center [292, 201] width 16 height 15
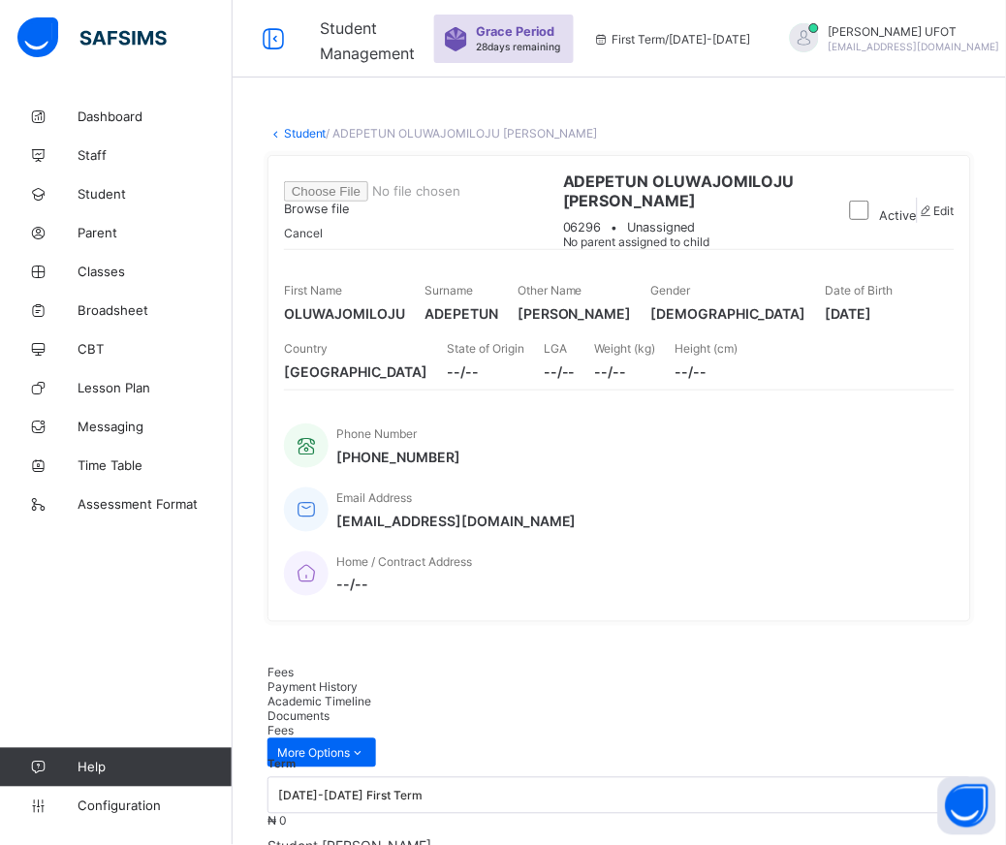
click at [547, 216] on div "Browse file" at bounding box center [416, 198] width 264 height 35
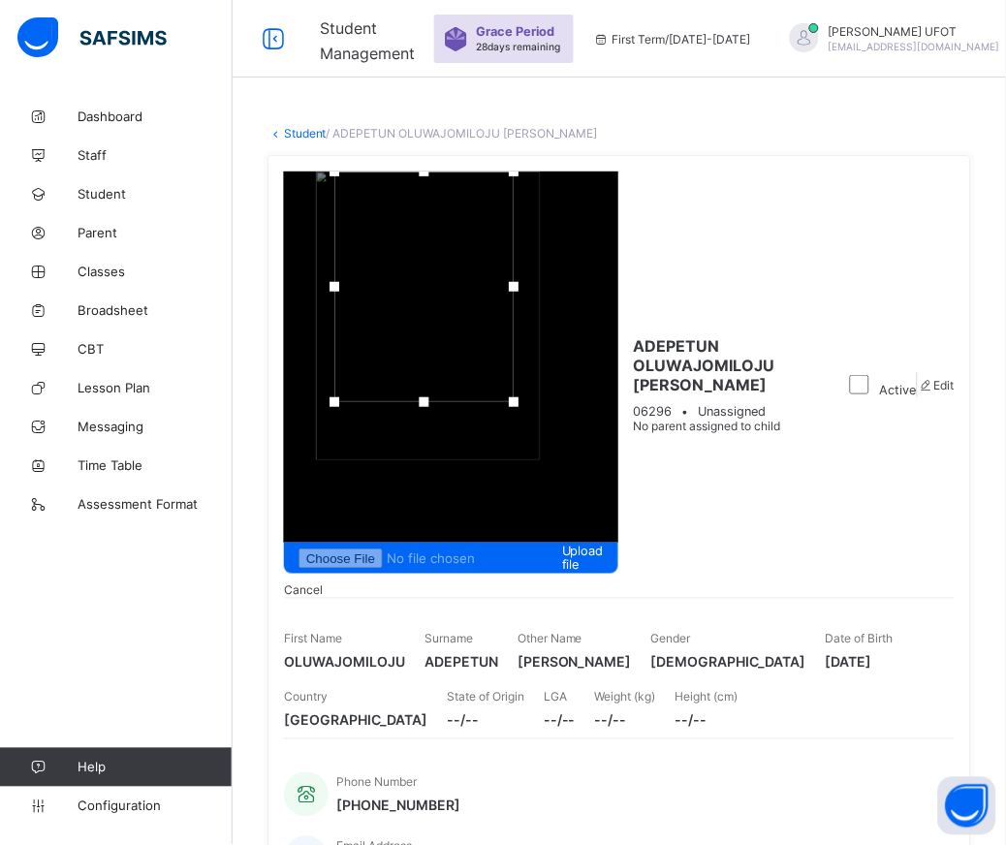
drag, startPoint x: 874, startPoint y: 162, endPoint x: 870, endPoint y: 44, distance: 118.3
drag, startPoint x: 801, startPoint y: 105, endPoint x: 979, endPoint y: 104, distance: 177.3
drag, startPoint x: 977, startPoint y: 104, endPoint x: 1255, endPoint y: 121, distance: 278.6
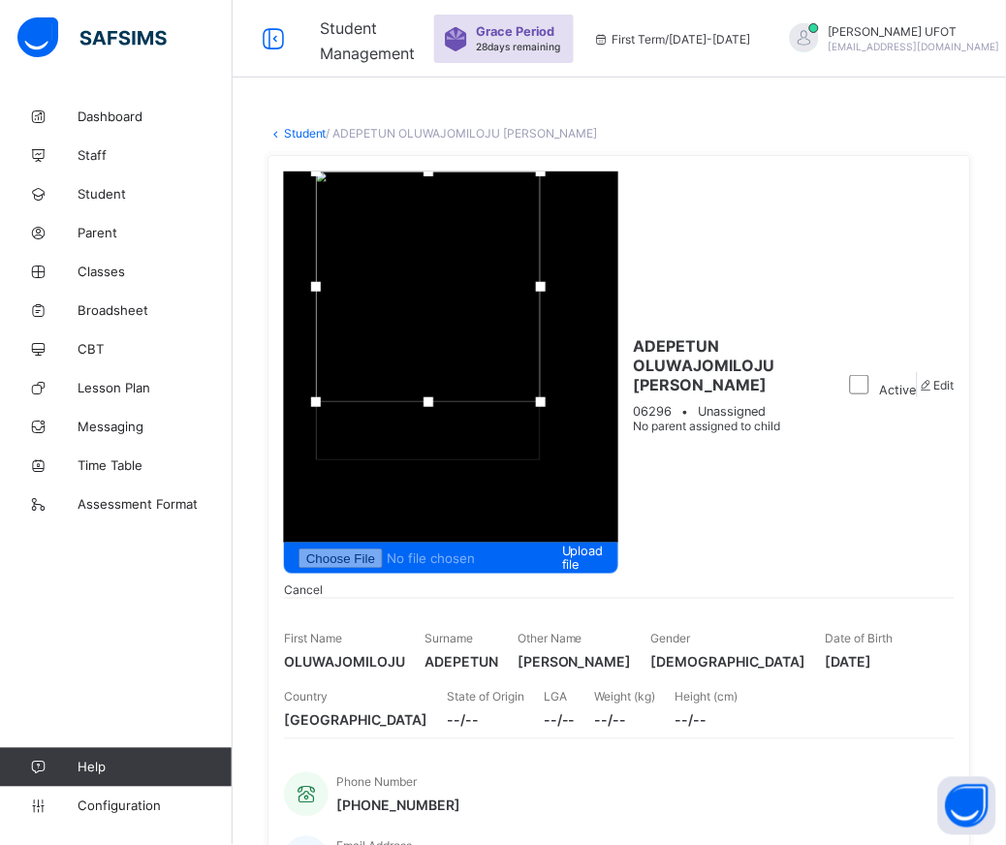
drag, startPoint x: 934, startPoint y: 134, endPoint x: 944, endPoint y: 55, distance: 79.1
drag, startPoint x: 886, startPoint y: 223, endPoint x: 837, endPoint y: 442, distance: 224.3
click at [856, 517] on div "Upload file Cancel ADEPETUN OLUWAJOMILOJU [PERSON_NAME] 06296 • Unassigned No p…" at bounding box center [618, 563] width 703 height 816
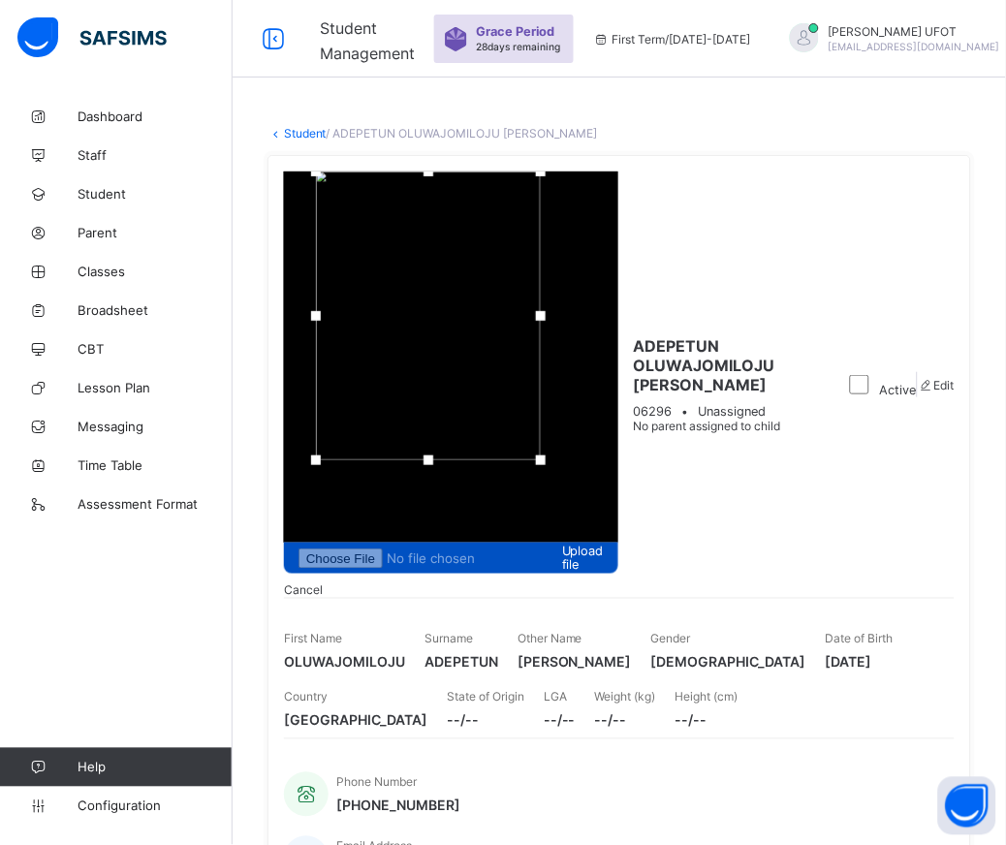
click at [604, 544] on span "Upload file" at bounding box center [450, 558] width 305 height 29
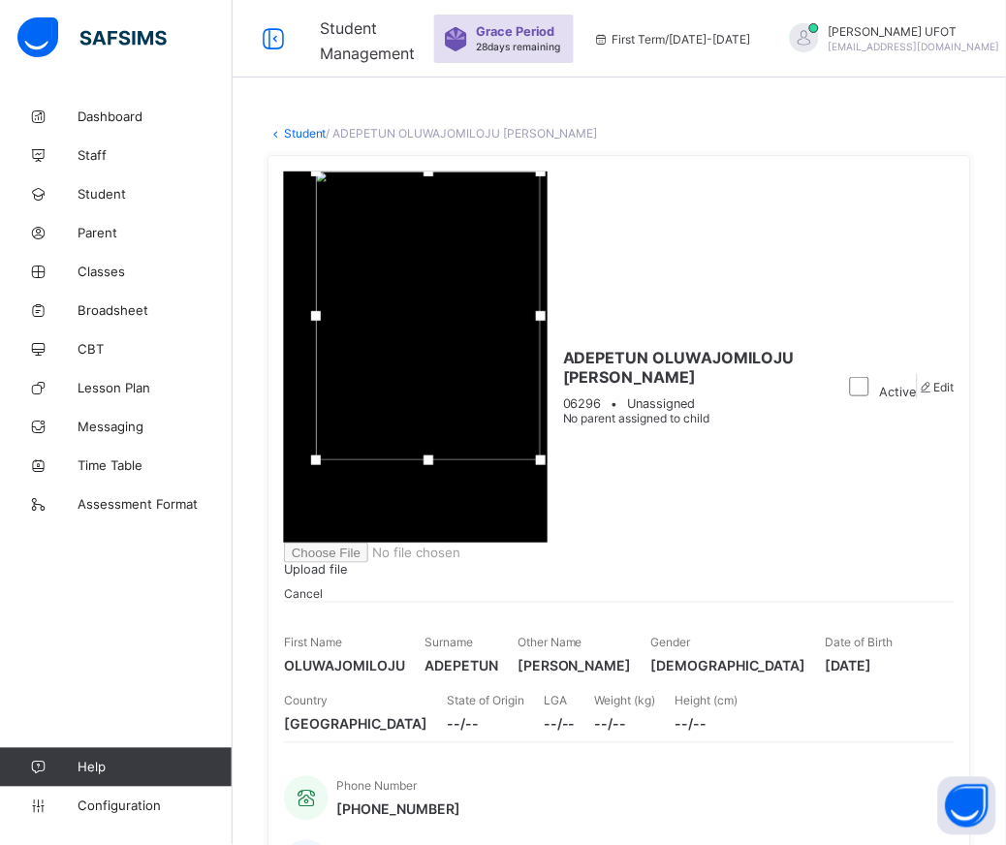
drag, startPoint x: 869, startPoint y: 196, endPoint x: 875, endPoint y: 102, distance: 94.2
click at [541, 171] on div at bounding box center [428, 315] width 225 height 289
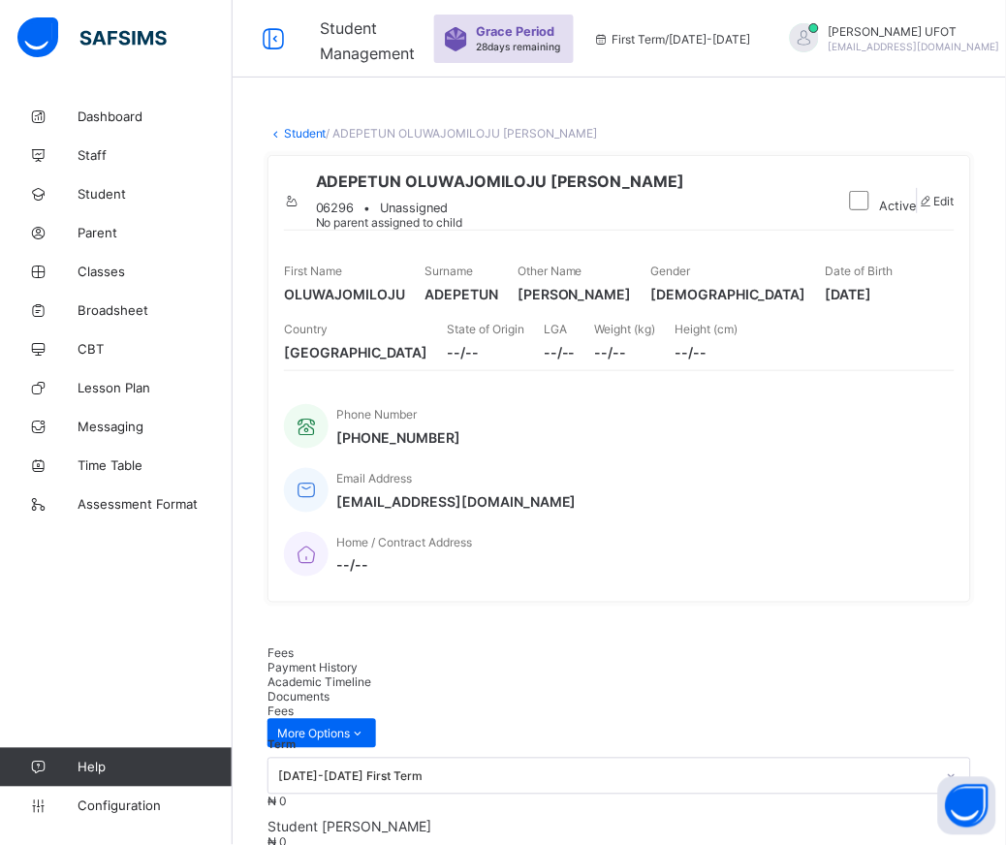
click at [297, 133] on link "Student" at bounding box center [305, 133] width 43 height 15
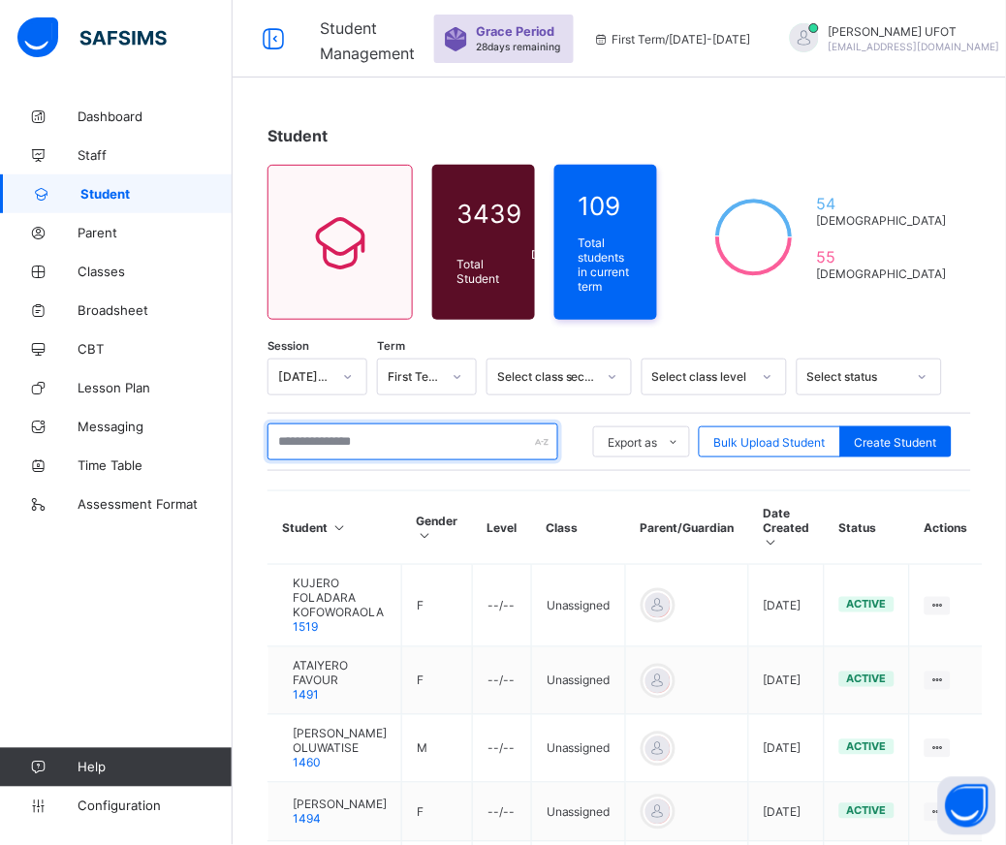
click at [356, 432] on input "text" at bounding box center [412, 441] width 291 height 37
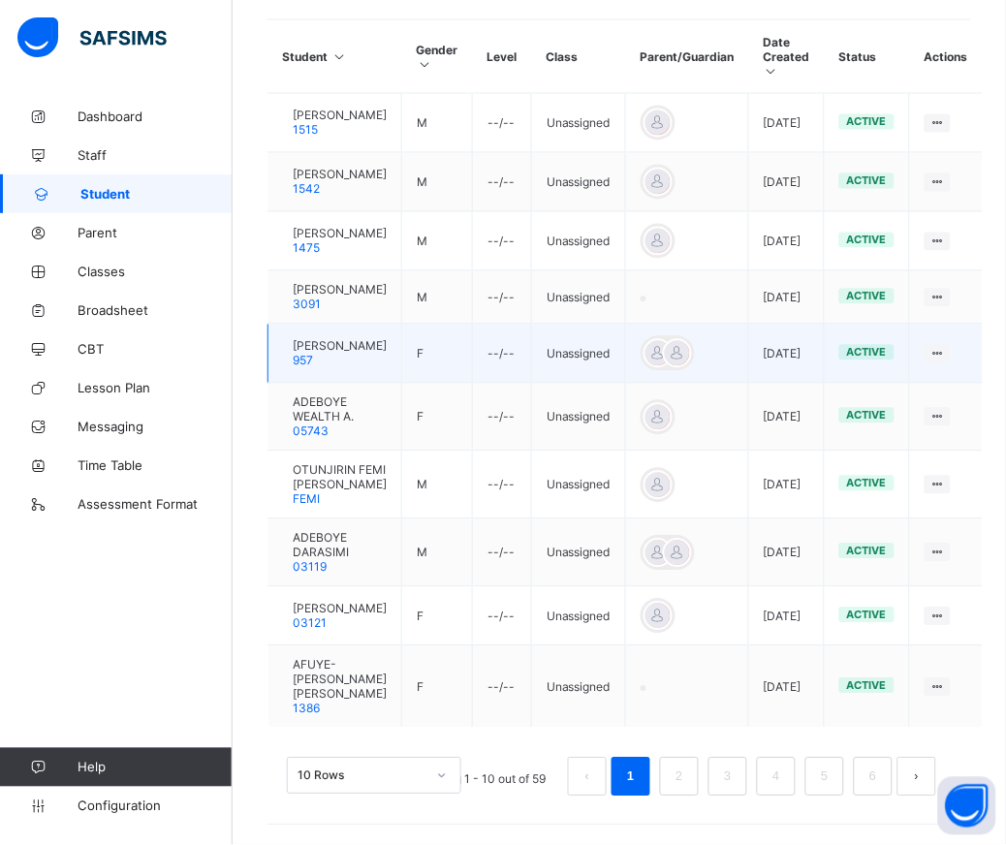
scroll to position [563, 0]
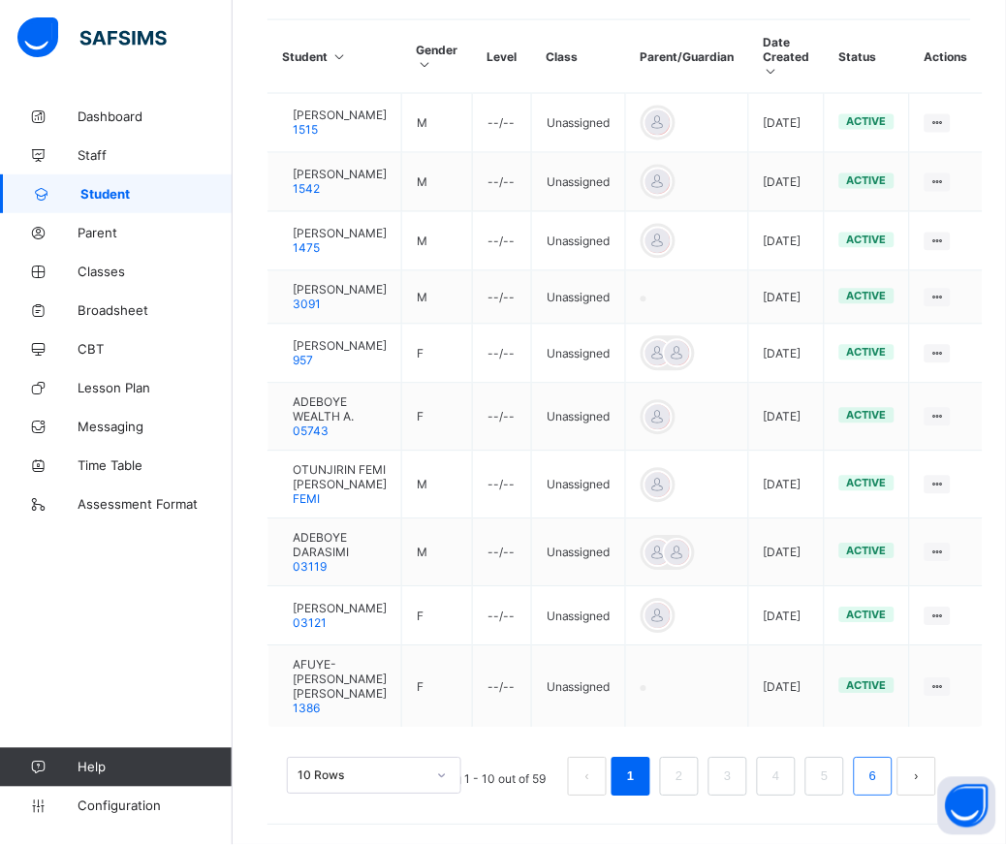
type input "**********"
click at [892, 776] on li "6" at bounding box center [873, 777] width 39 height 39
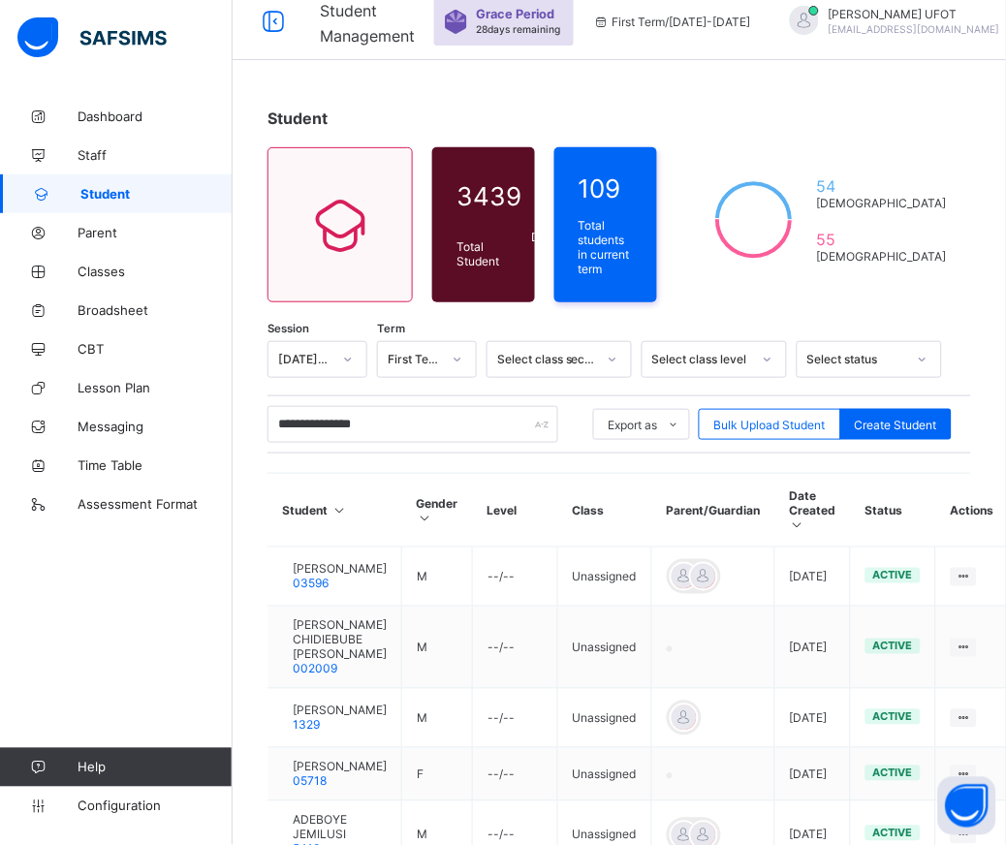
scroll to position [524, 0]
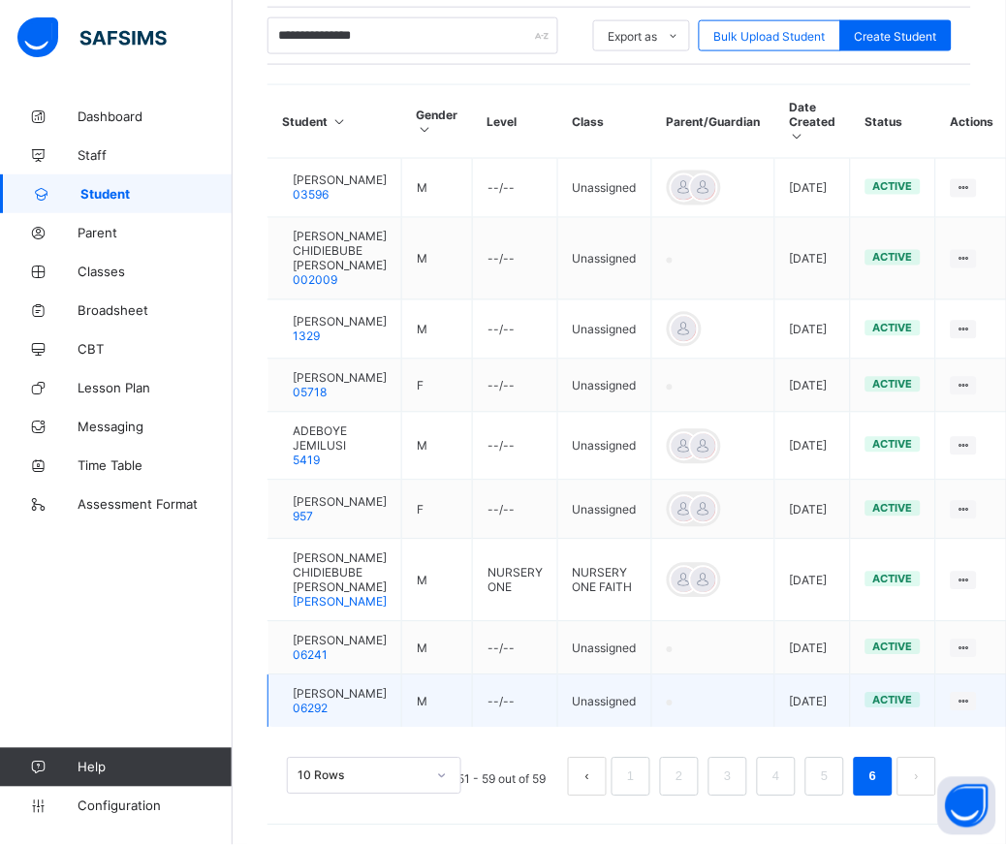
click at [346, 687] on span "[PERSON_NAME]" at bounding box center [340, 694] width 94 height 15
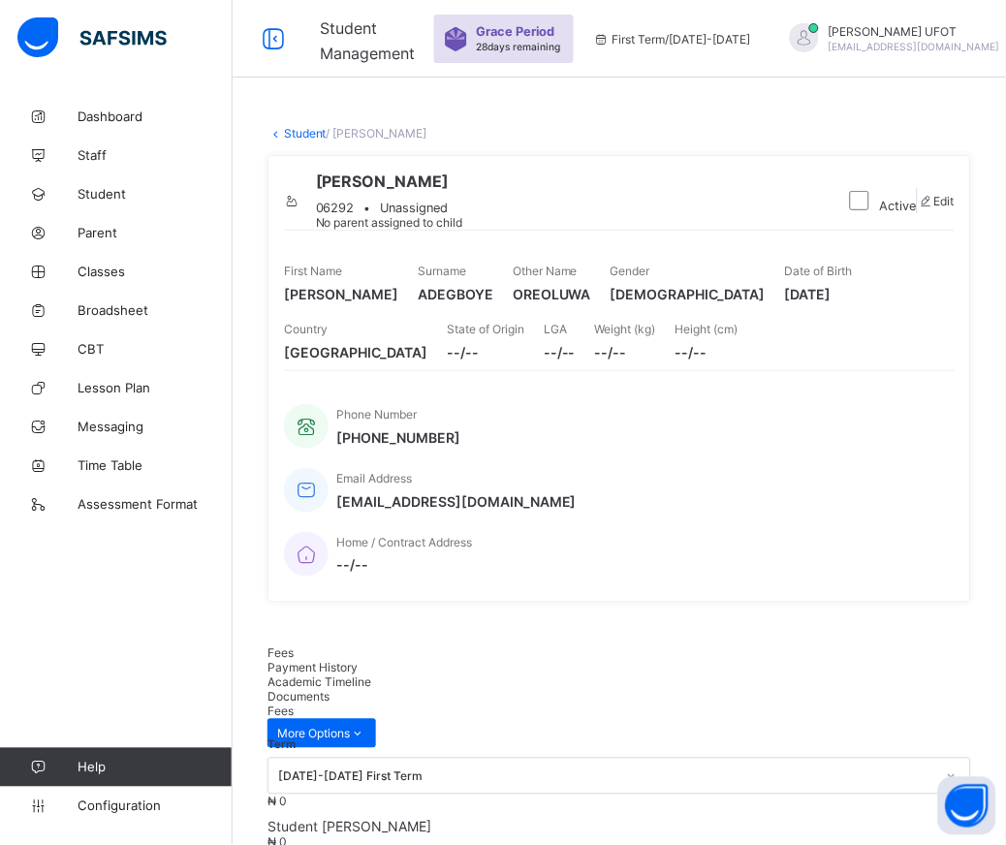
click at [300, 196] on icon at bounding box center [292, 201] width 16 height 15
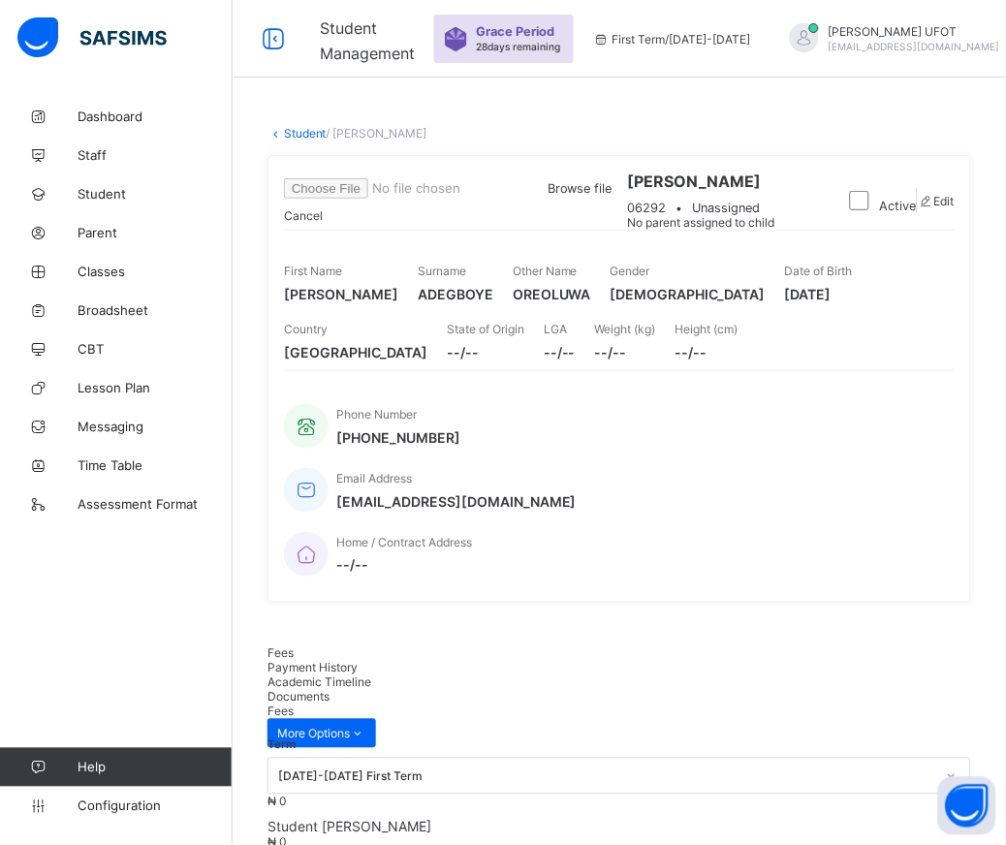
click at [612, 196] on span "Browse file" at bounding box center [448, 188] width 328 height 15
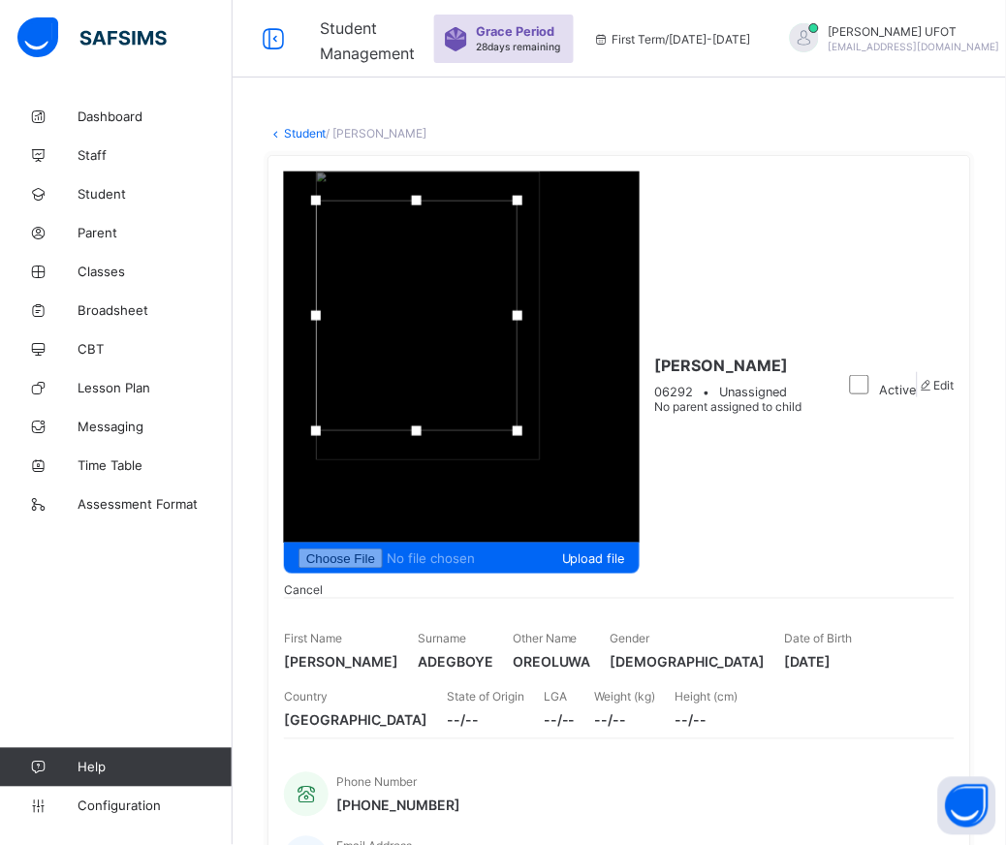
drag, startPoint x: 797, startPoint y: 132, endPoint x: 485, endPoint y: 104, distance: 313.2
drag, startPoint x: 977, startPoint y: 128, endPoint x: 1255, endPoint y: 182, distance: 283.3
drag, startPoint x: 895, startPoint y: 119, endPoint x: 934, endPoint y: -198, distance: 319.2
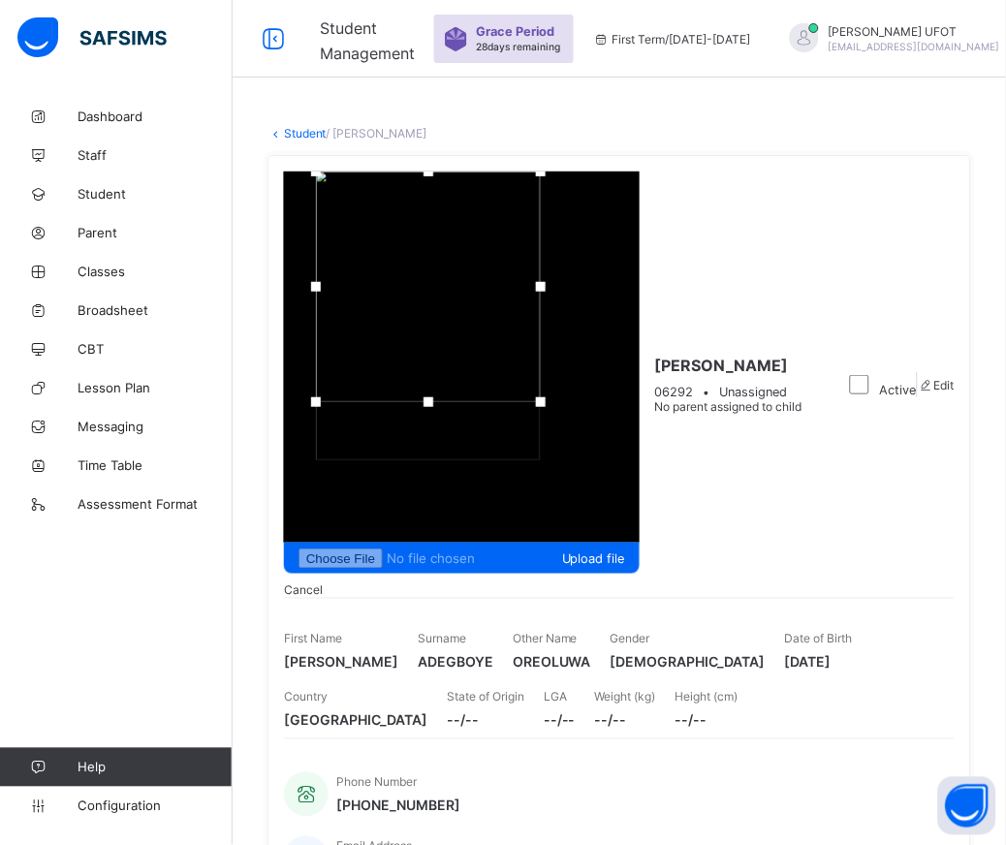
drag, startPoint x: 865, startPoint y: 140, endPoint x: 854, endPoint y: 6, distance: 135.2
click at [918, 378] on span at bounding box center [926, 385] width 16 height 15
select select "**"
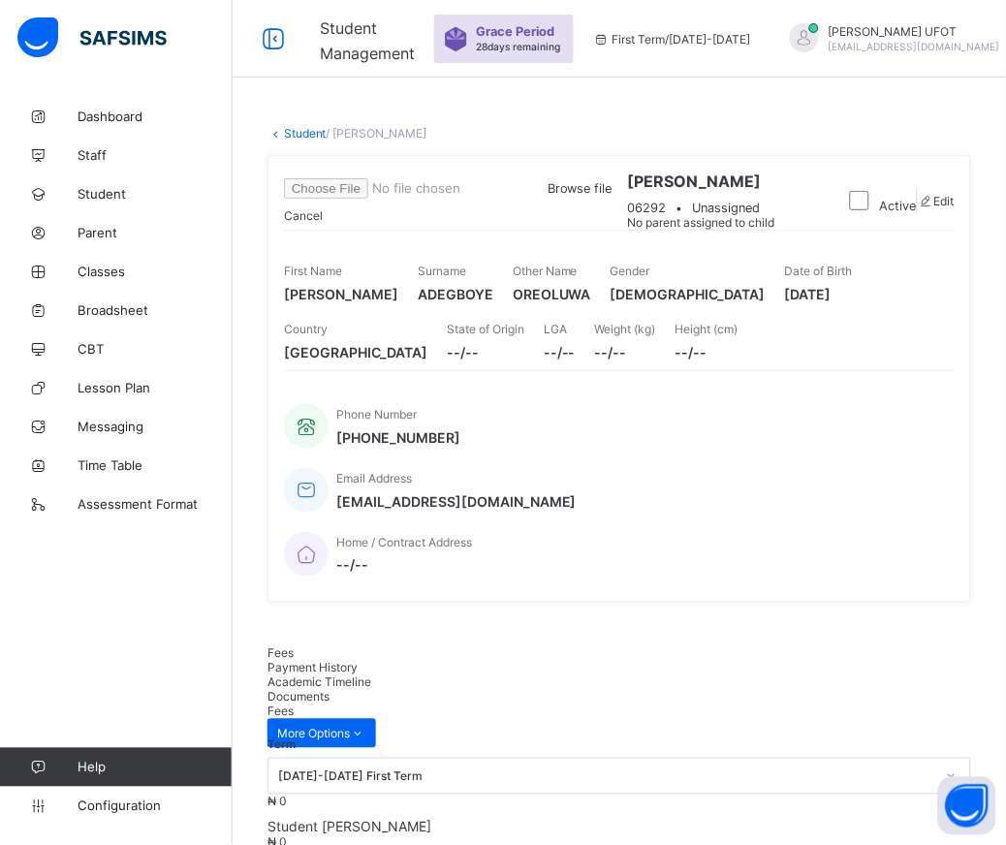
click at [612, 196] on span "Browse file" at bounding box center [448, 188] width 328 height 15
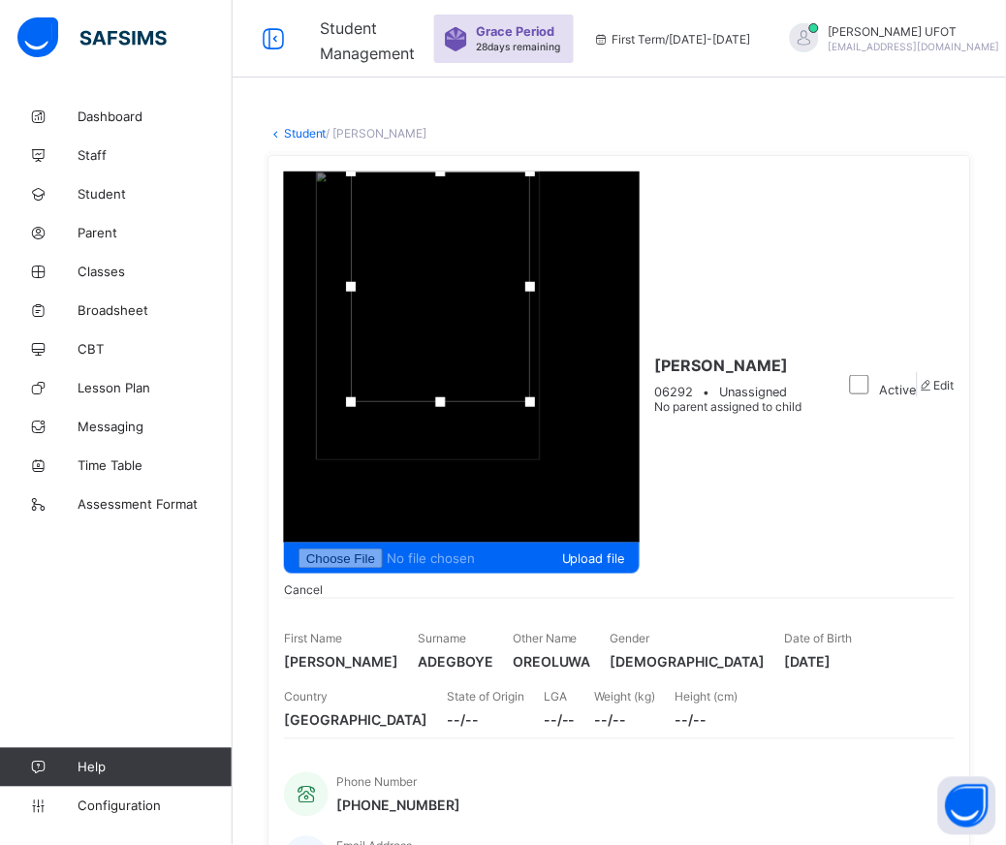
drag, startPoint x: 830, startPoint y: 175, endPoint x: 843, endPoint y: 26, distance: 149.7
drag, startPoint x: 809, startPoint y: 108, endPoint x: 460, endPoint y: 82, distance: 349.7
drag, startPoint x: 989, startPoint y: 101, endPoint x: 1192, endPoint y: 118, distance: 203.2
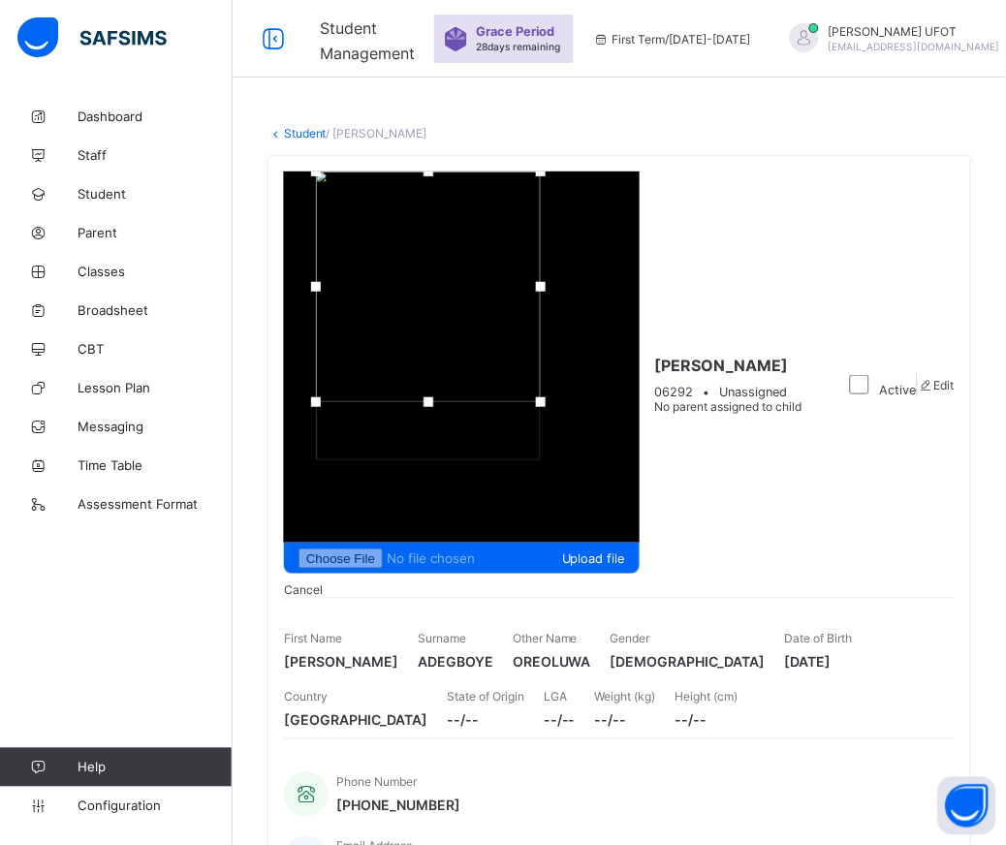
drag, startPoint x: 955, startPoint y: 134, endPoint x: 953, endPoint y: 1, distance: 132.7
drag, startPoint x: 877, startPoint y: 214, endPoint x: 801, endPoint y: 158, distance: 94.2
click at [853, 463] on div "Upload file Cancel [PERSON_NAME] 06292 • Unassigned No parent assigned to child…" at bounding box center [618, 563] width 703 height 816
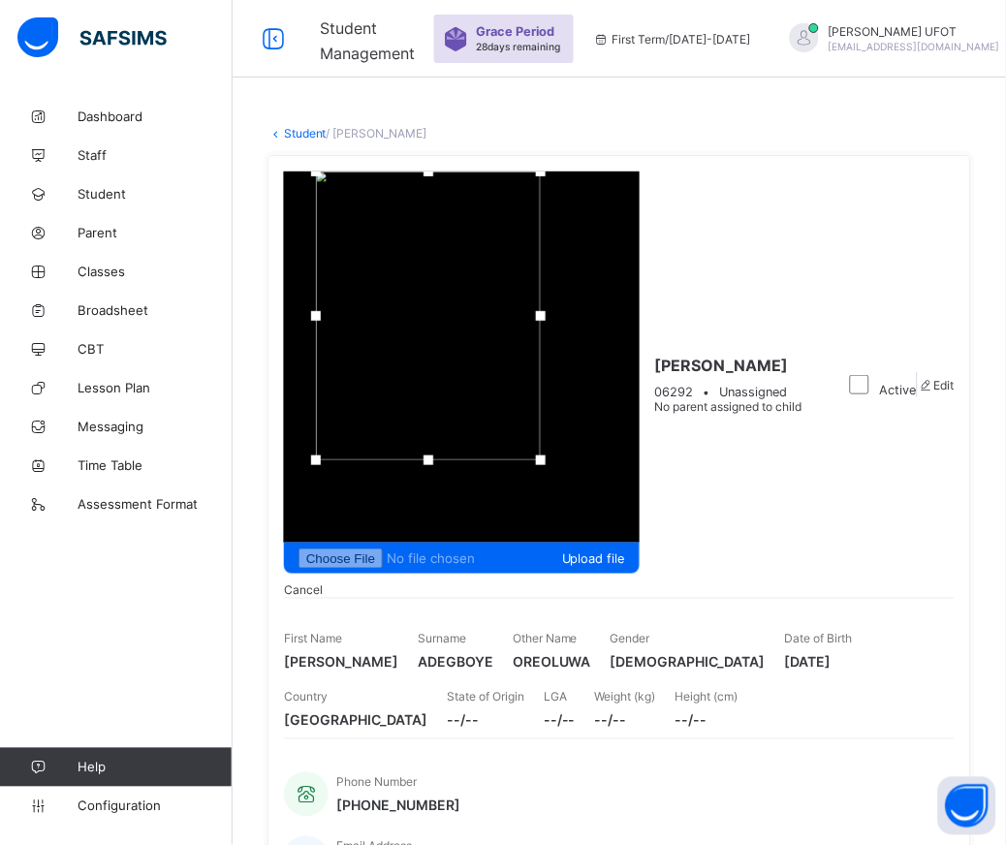
drag, startPoint x: 847, startPoint y: 167, endPoint x: 844, endPoint y: 31, distance: 135.7
drag, startPoint x: 856, startPoint y: 189, endPoint x: 845, endPoint y: 39, distance: 150.6
click at [625, 548] on span "Upload file" at bounding box center [461, 558] width 327 height 20
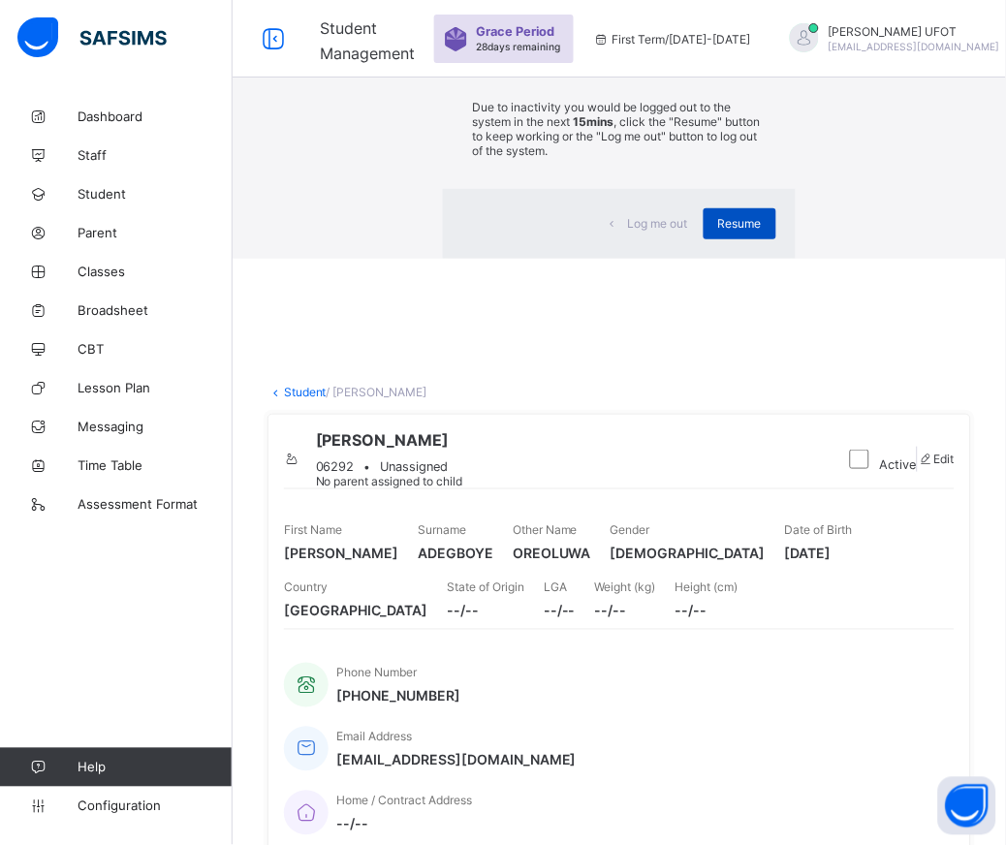
click at [718, 231] on span "Resume" at bounding box center [740, 223] width 44 height 15
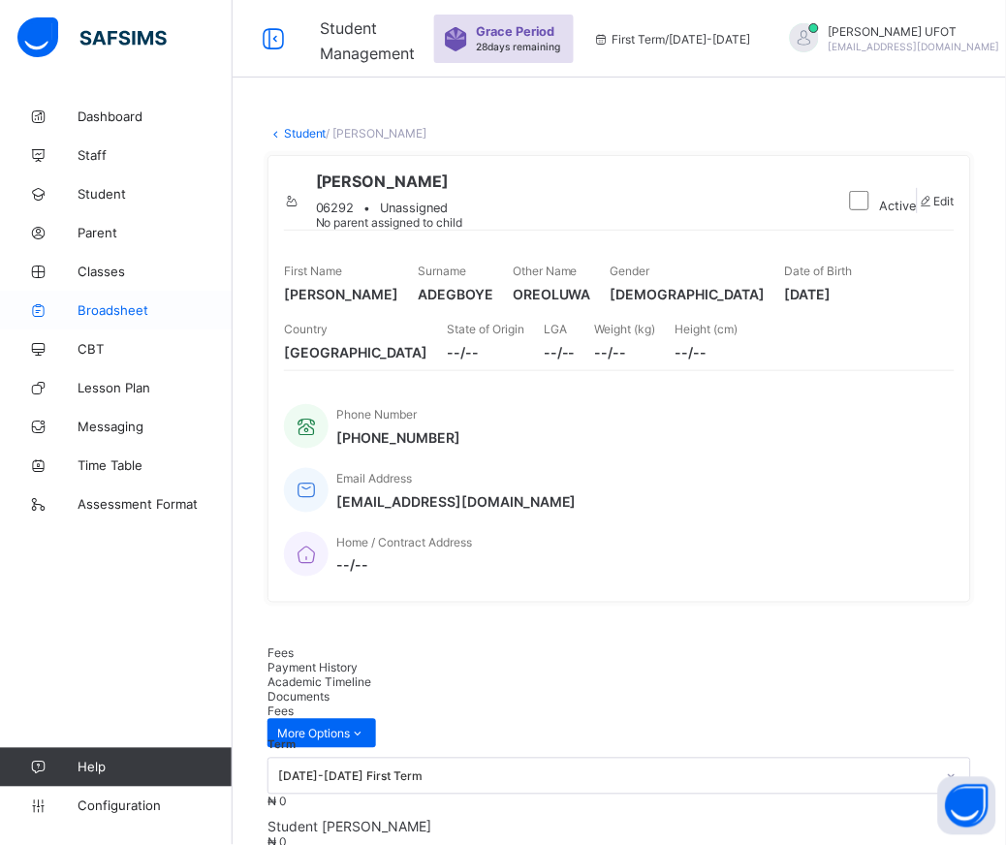
click at [130, 317] on link "Broadsheet" at bounding box center [116, 310] width 233 height 39
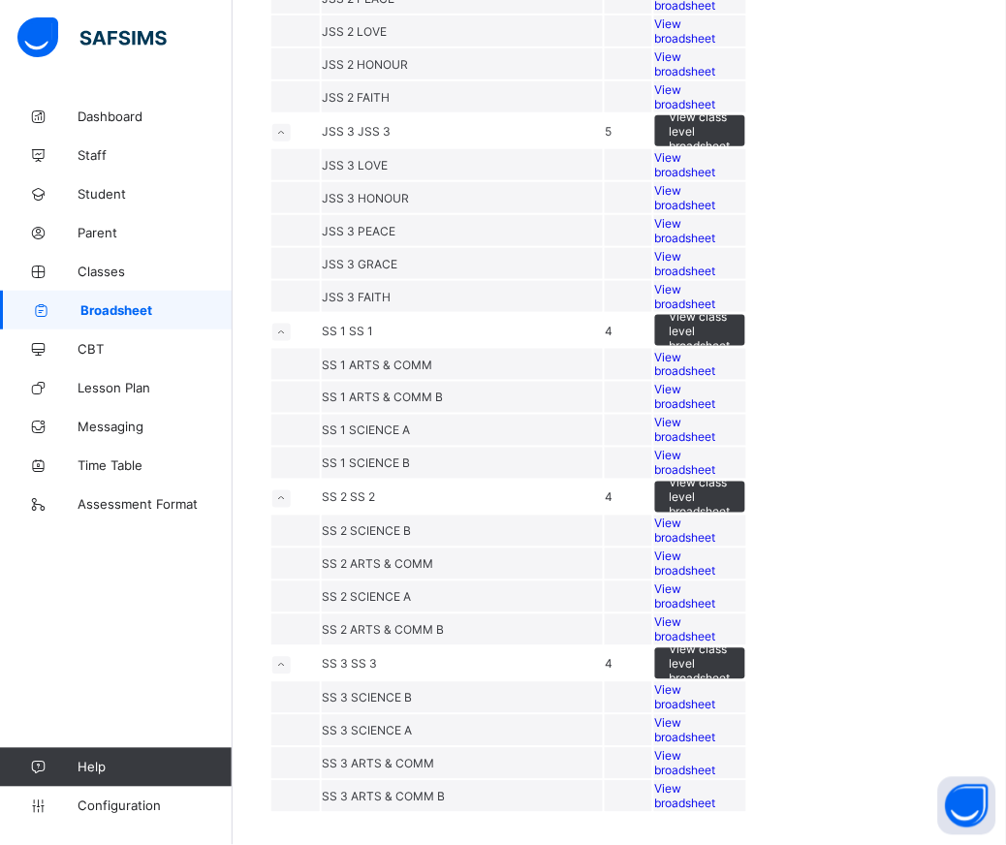
scroll to position [2568, 0]
click at [716, 615] on span "View broadsheet" at bounding box center [685, 629] width 61 height 29
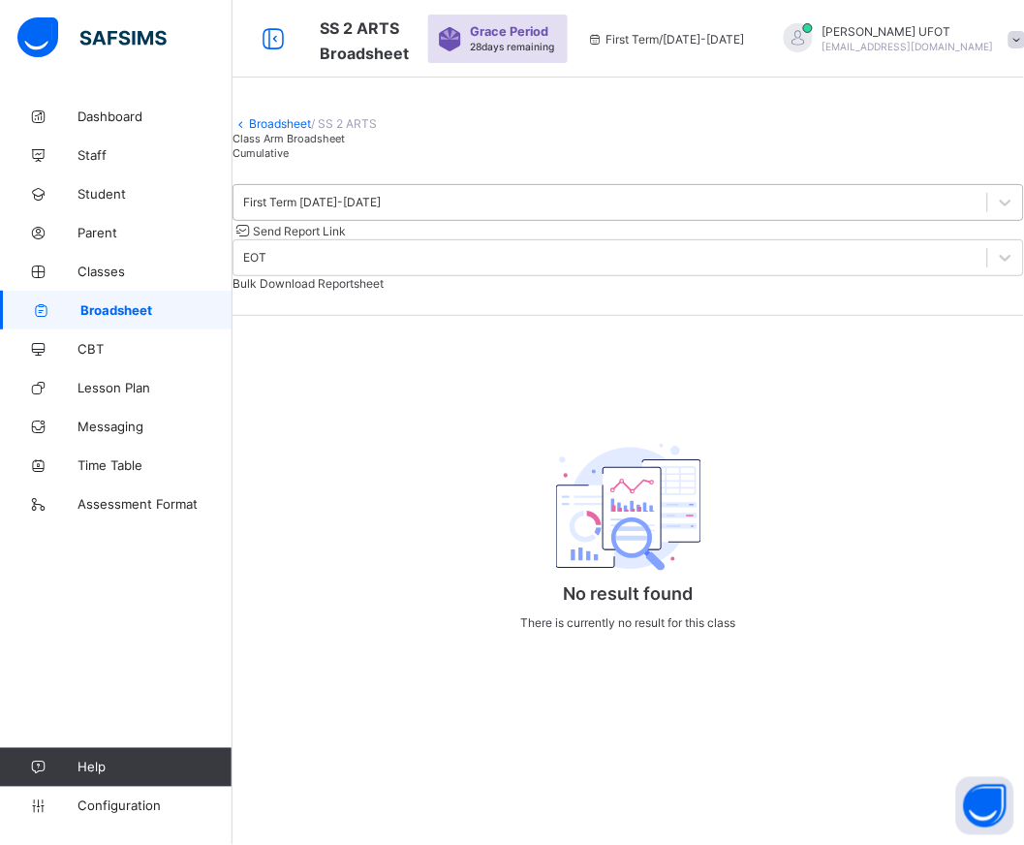
click at [381, 210] on div "First Term [DATE]-[DATE]" at bounding box center [312, 203] width 138 height 15
click at [120, 808] on span "Configuration" at bounding box center [155, 806] width 154 height 16
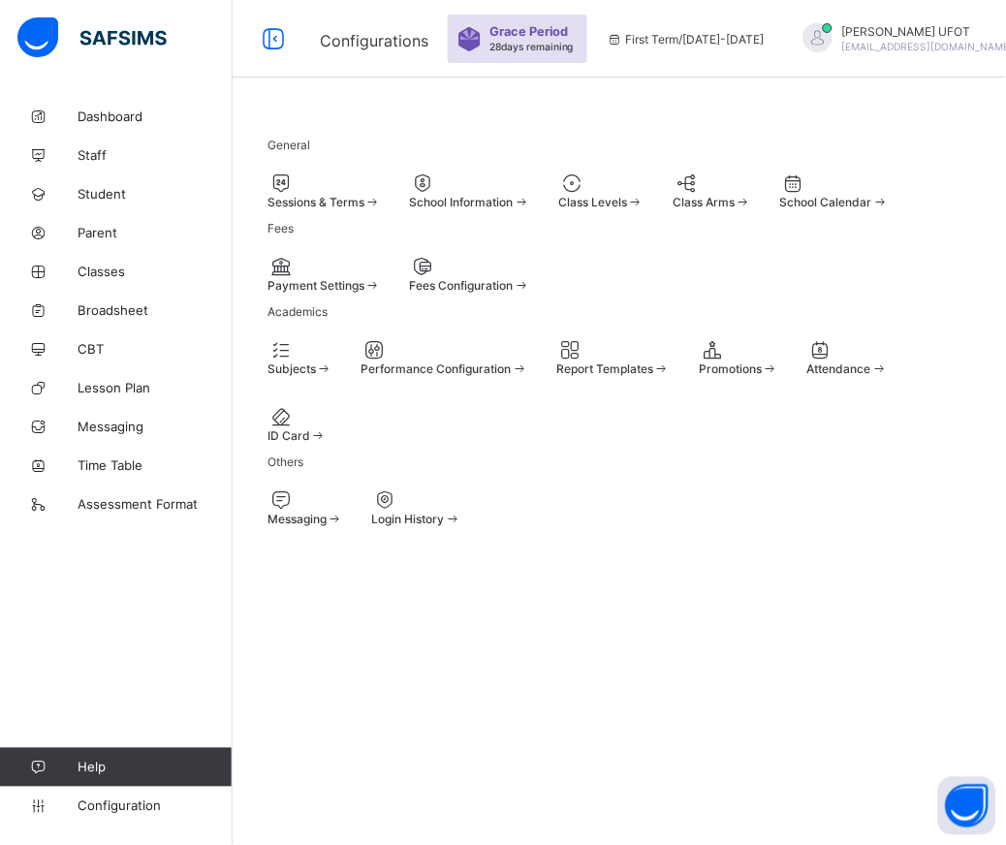
click at [381, 202] on div "Sessions & Terms" at bounding box center [323, 202] width 113 height 15
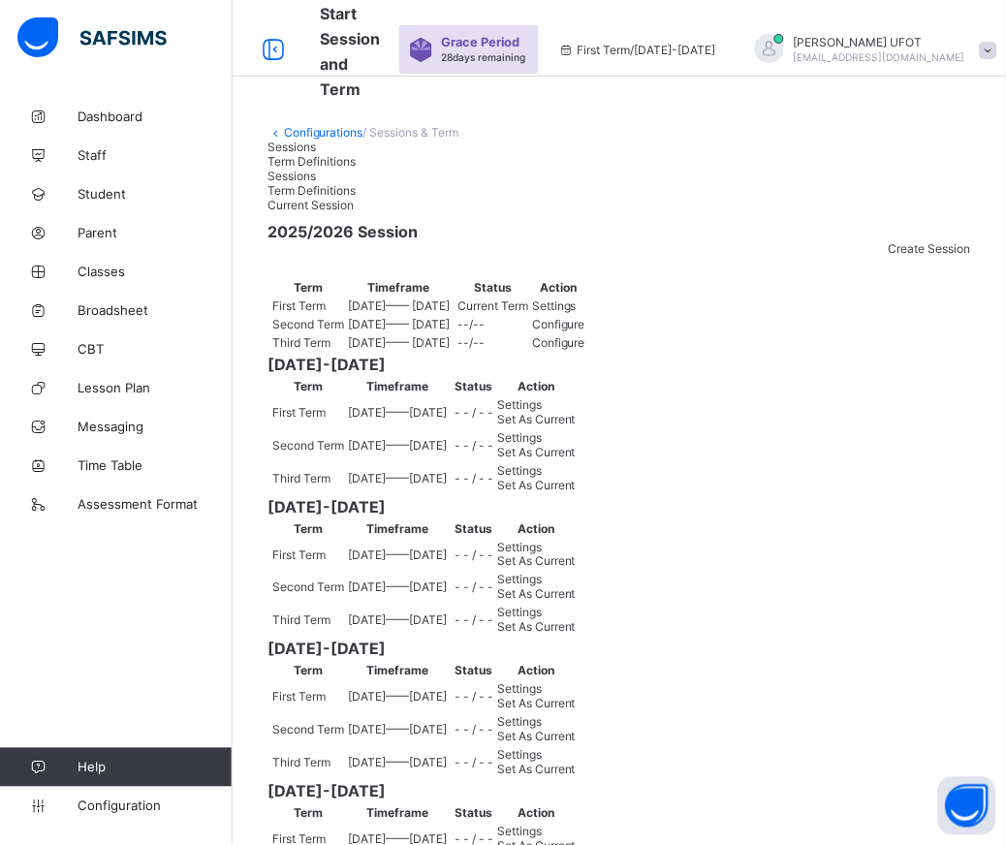
scroll to position [323, 0]
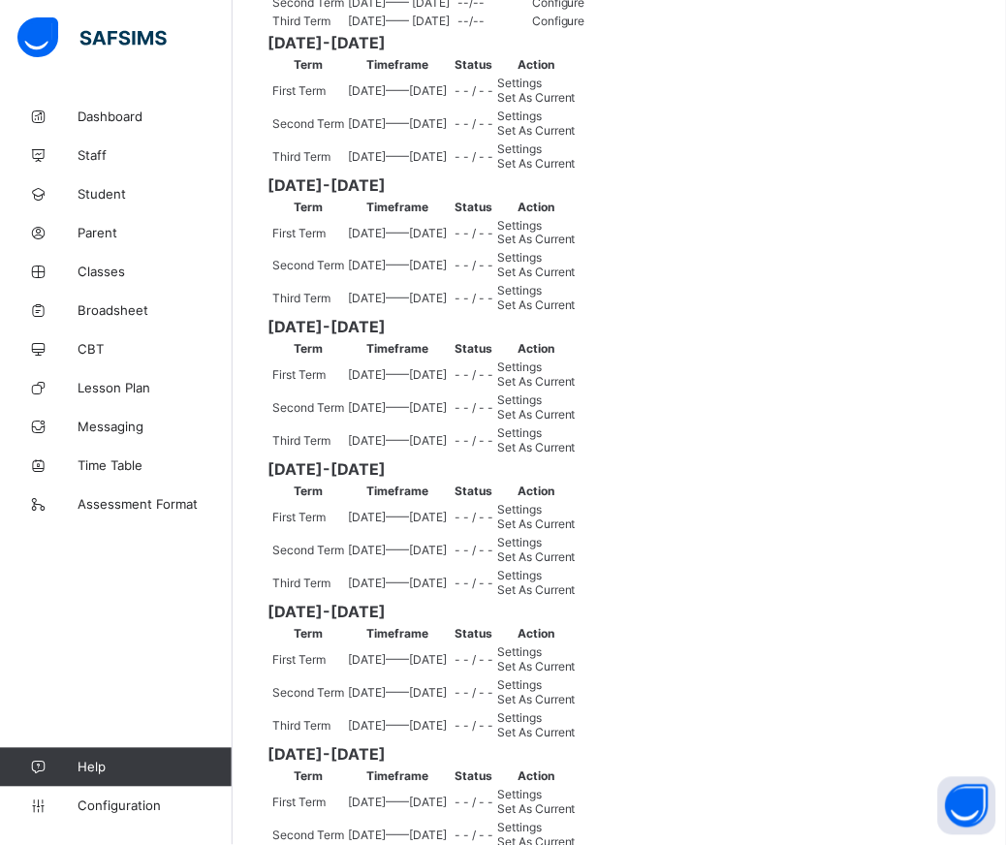
click at [576, 171] on span "Set As Current" at bounding box center [536, 163] width 78 height 15
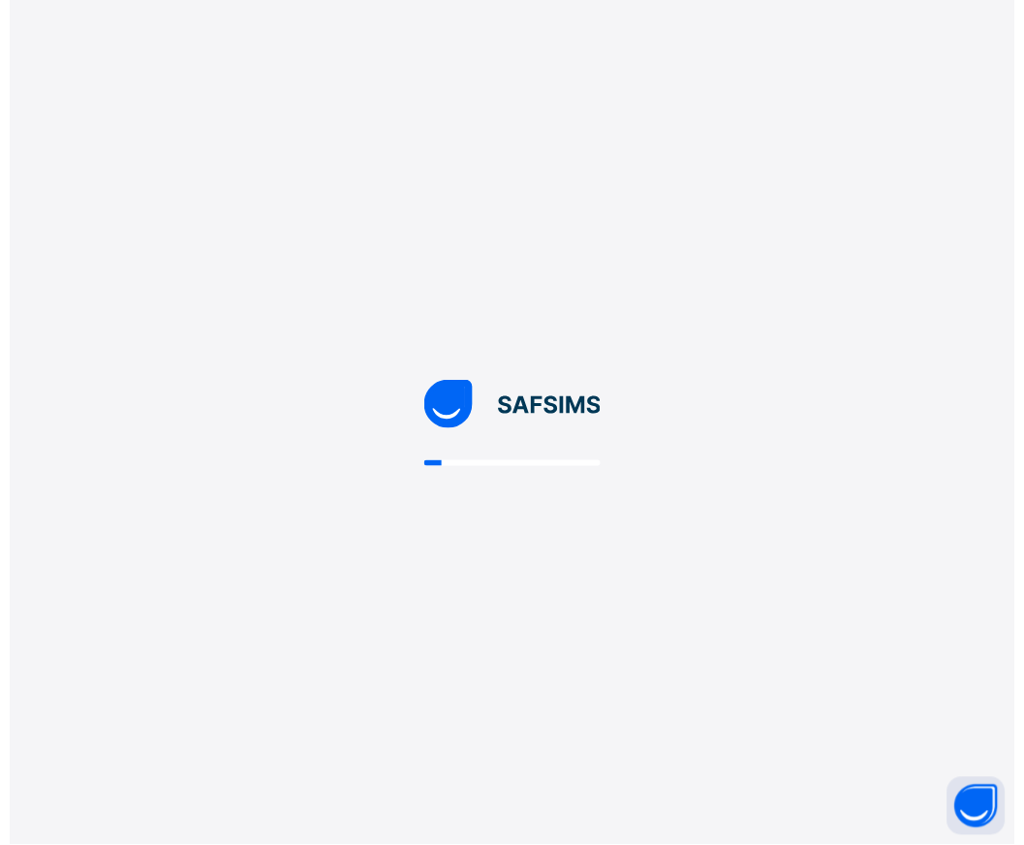
scroll to position [0, 0]
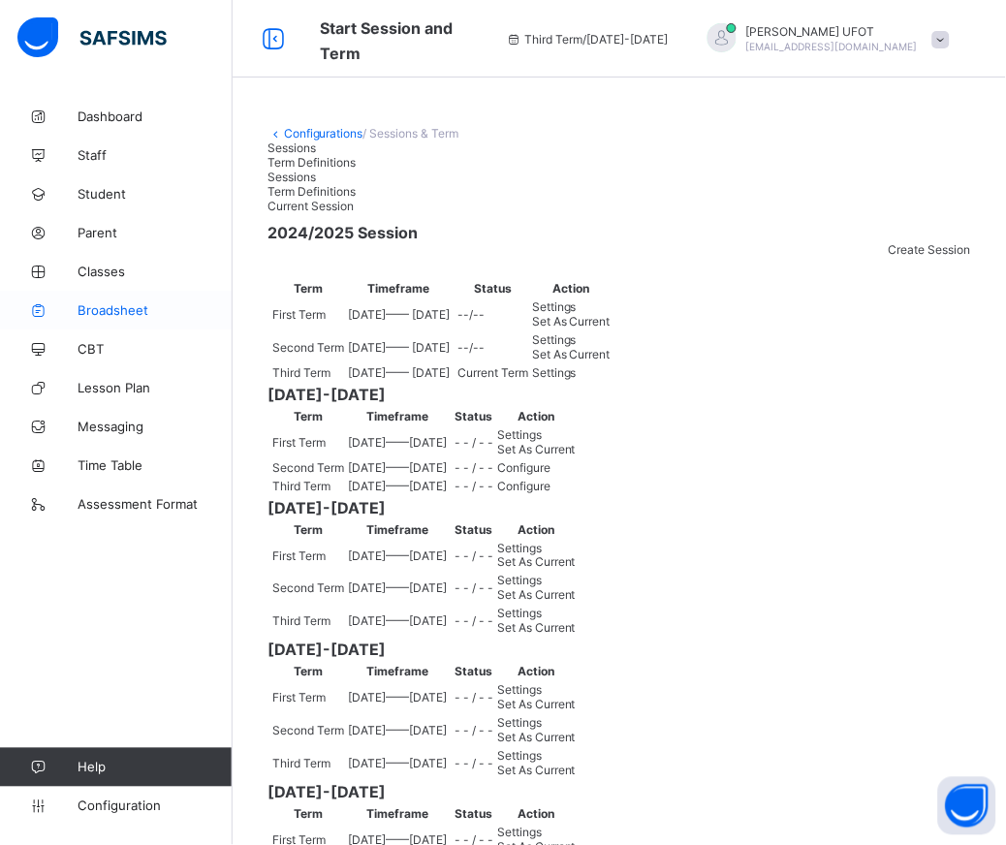
click at [88, 305] on span "Broadsheet" at bounding box center [155, 310] width 155 height 16
